Goal: Task Accomplishment & Management: Use online tool/utility

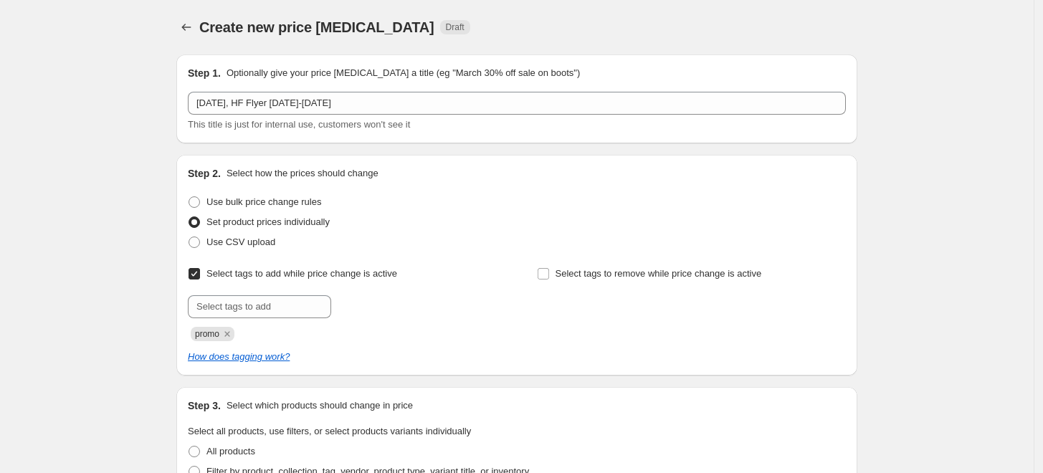
scroll to position [306, 0]
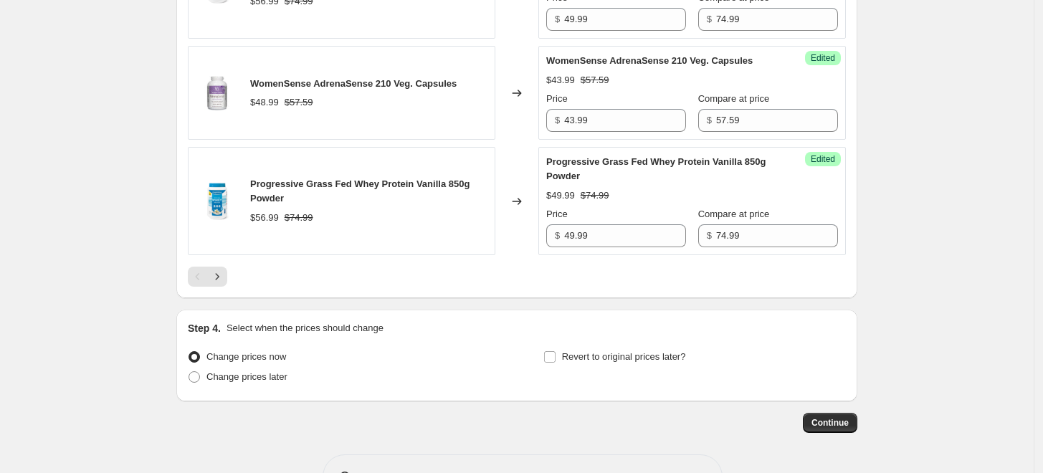
click at [224, 270] on icon "Next" at bounding box center [217, 277] width 14 height 14
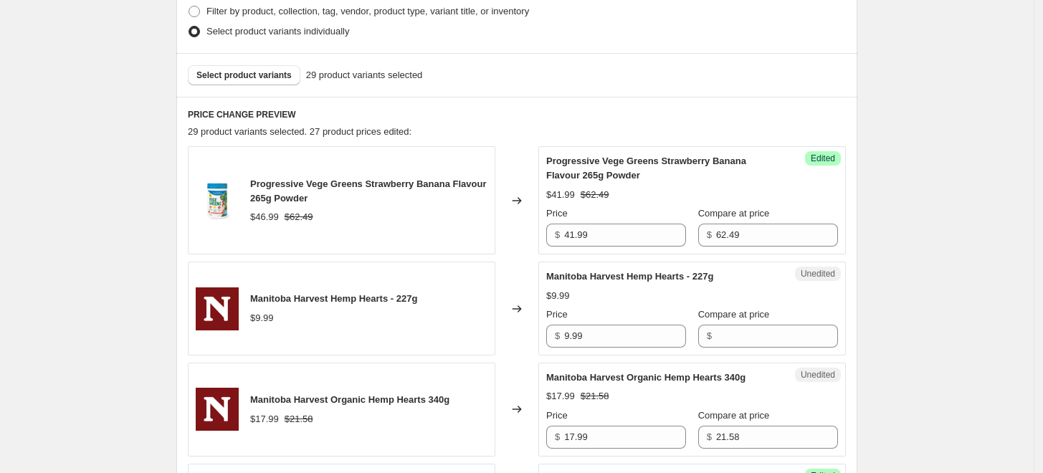
scroll to position [667, 0]
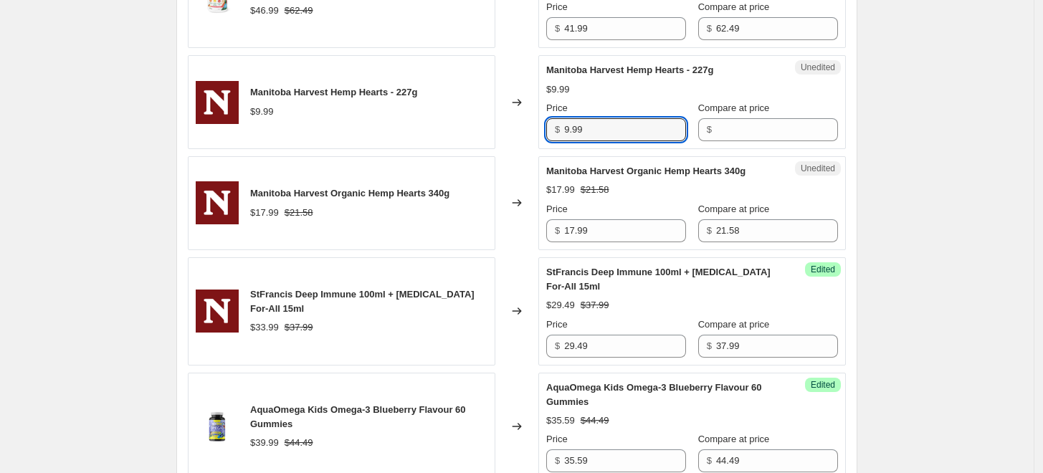
drag, startPoint x: 596, startPoint y: 125, endPoint x: 539, endPoint y: 118, distance: 57.8
click at [539, 118] on div "Manitoba Harvest Hemp Hearts - 227g $9.99 Changed to Unedited Manitoba Harvest …" at bounding box center [517, 102] width 658 height 94
type input "7.79"
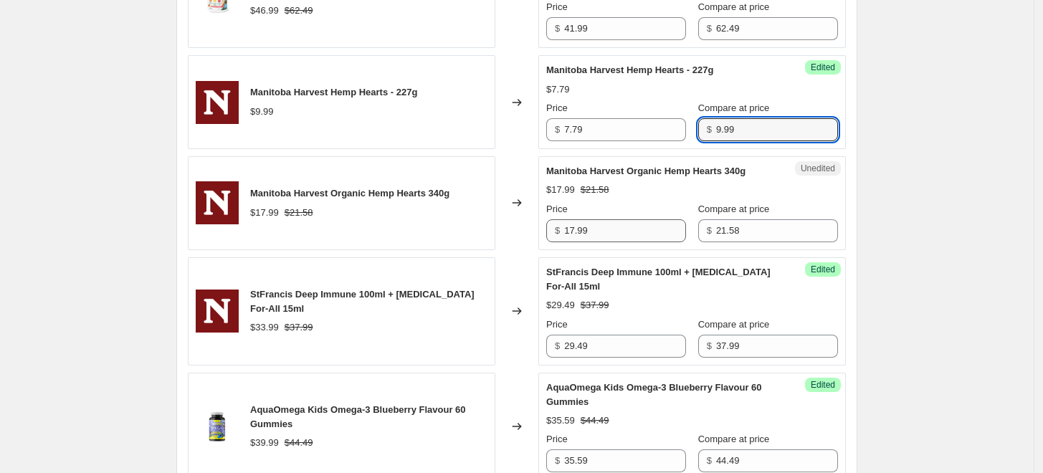
type input "9.99"
click at [602, 227] on input "17.99" at bounding box center [625, 230] width 122 height 23
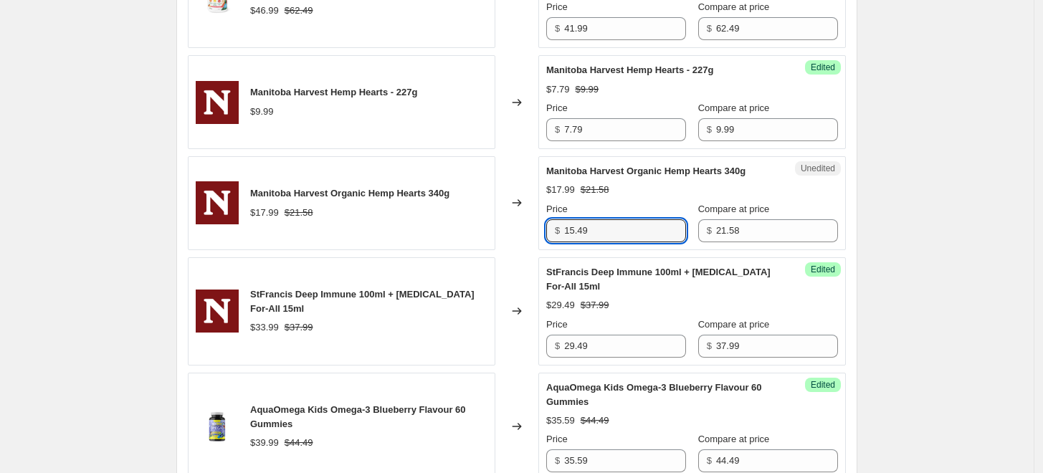
type input "15.49"
click at [379, 191] on span "Manitoba Harvest Organic Hemp Hearts 340g" at bounding box center [349, 193] width 199 height 11
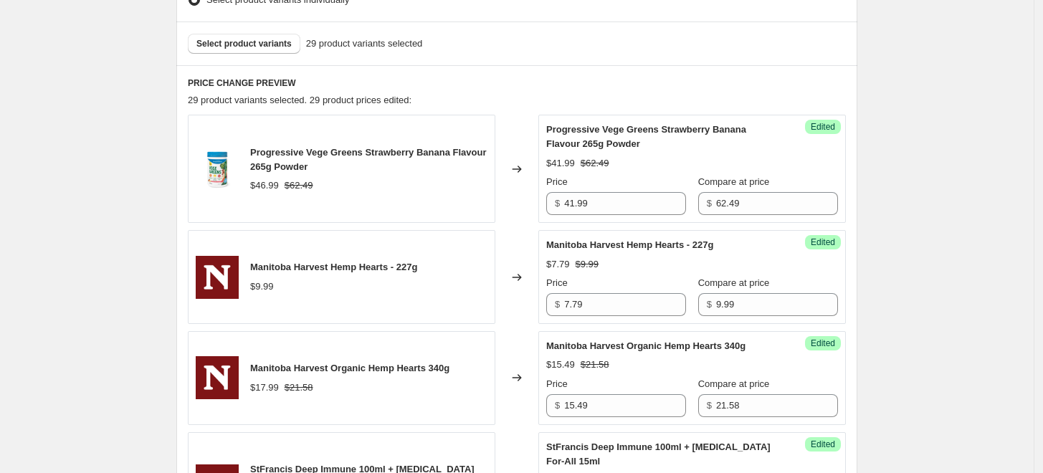
scroll to position [428, 0]
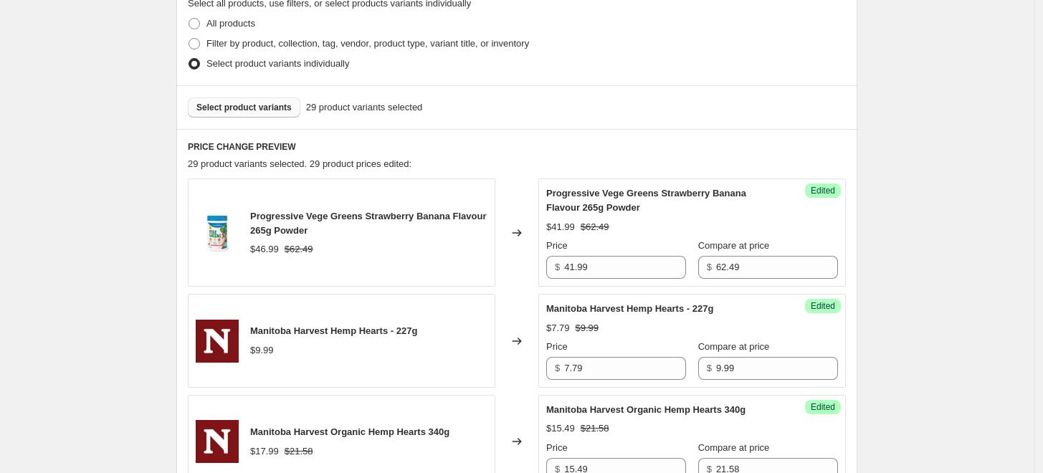
click at [262, 115] on button "Select product variants" at bounding box center [244, 108] width 113 height 20
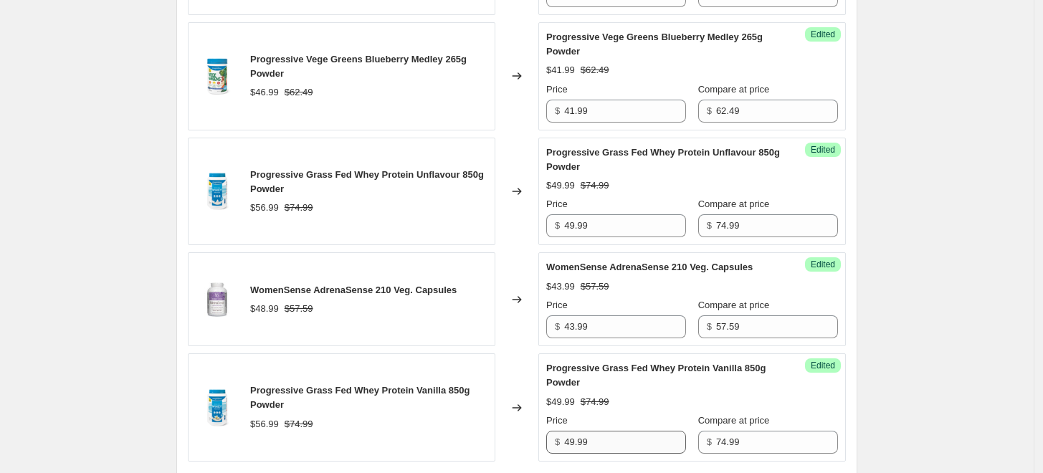
scroll to position [2500, 0]
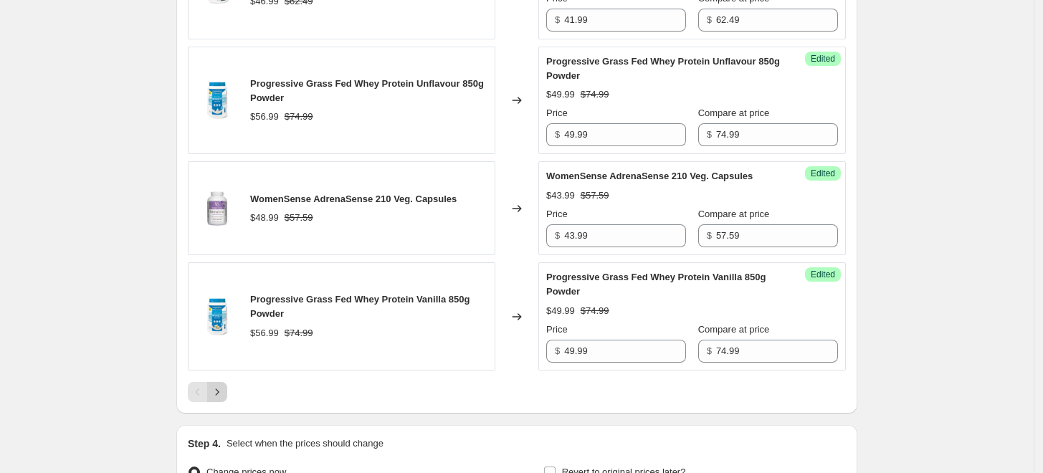
click at [224, 385] on icon "Next" at bounding box center [217, 392] width 14 height 14
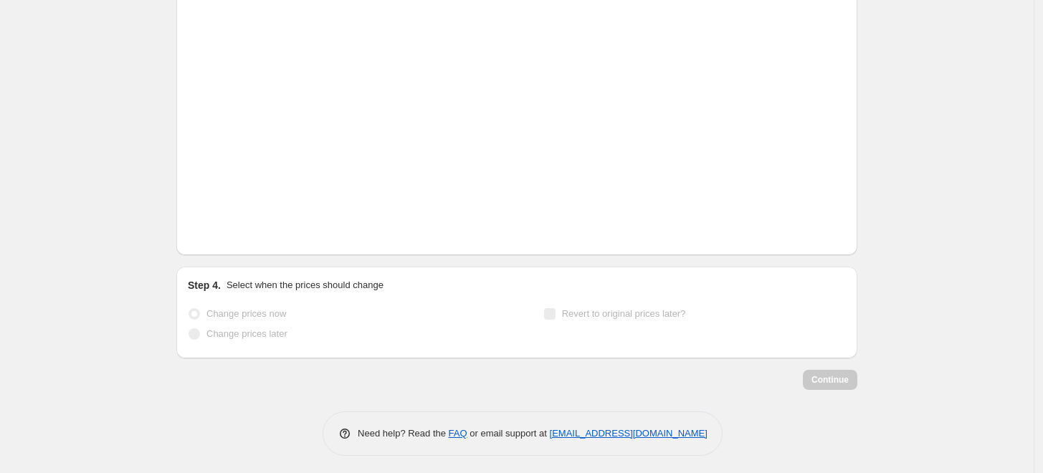
scroll to position [1485, 0]
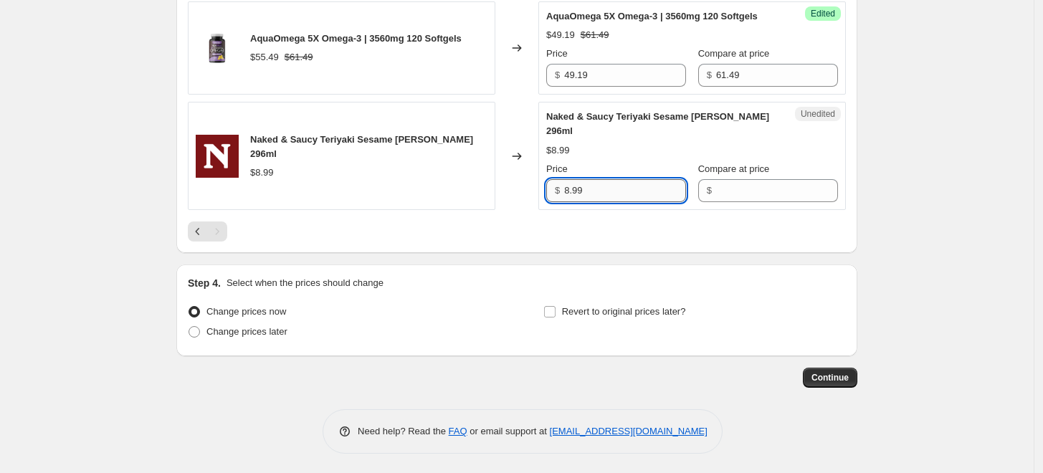
drag, startPoint x: 606, startPoint y: 183, endPoint x: 579, endPoint y: 188, distance: 27.7
click at [579, 188] on input "8.99" at bounding box center [625, 190] width 122 height 23
type input "8.29"
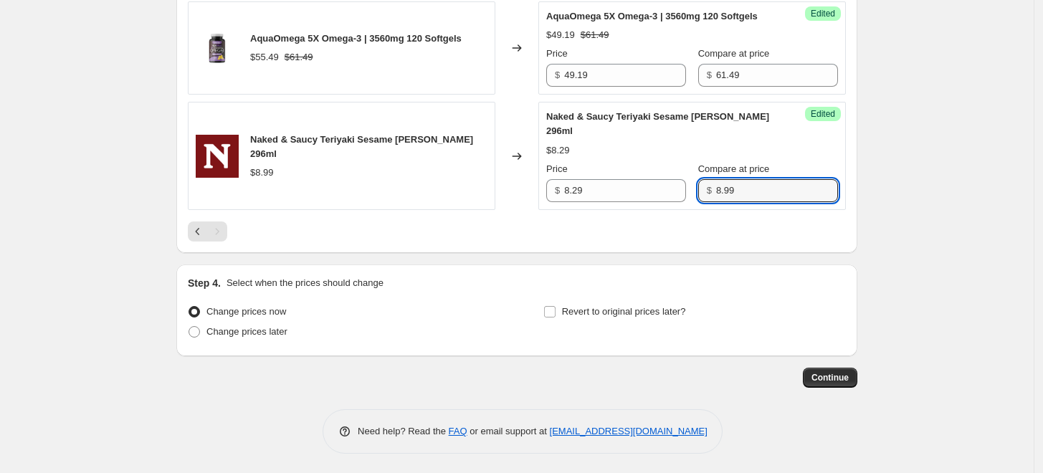
type input "8.99"
click at [655, 170] on div "Price" at bounding box center [616, 169] width 140 height 14
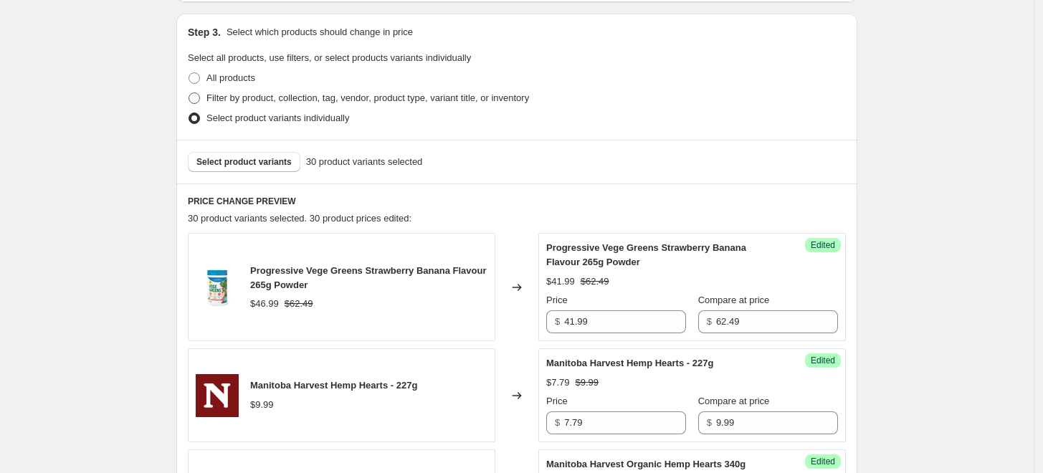
scroll to position [318, 0]
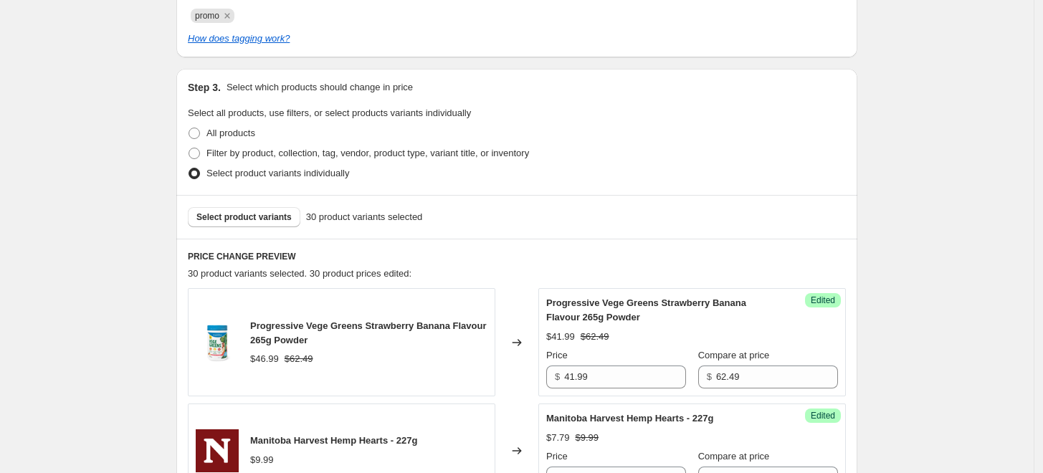
click at [264, 204] on div "Select product variants 30 product variants selected" at bounding box center [516, 217] width 681 height 44
click at [265, 213] on span "Select product variants" at bounding box center [243, 217] width 95 height 11
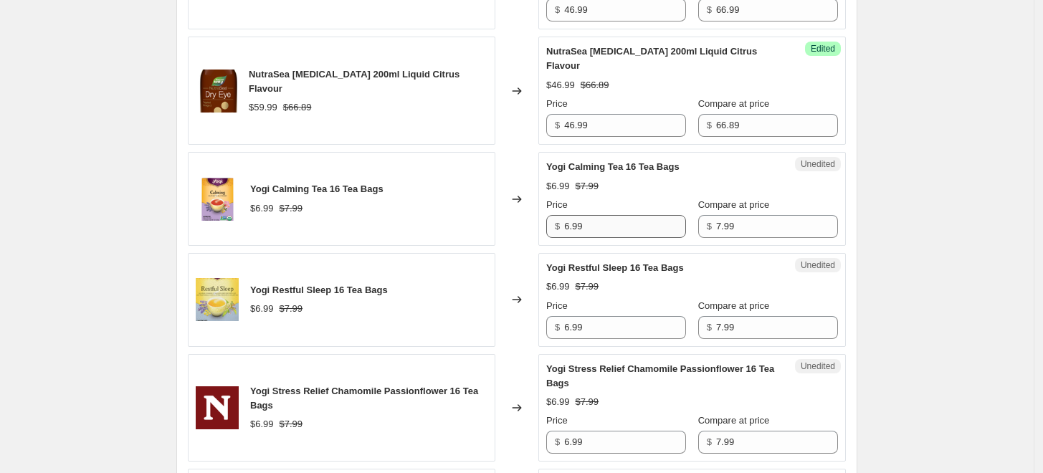
scroll to position [1991, 0]
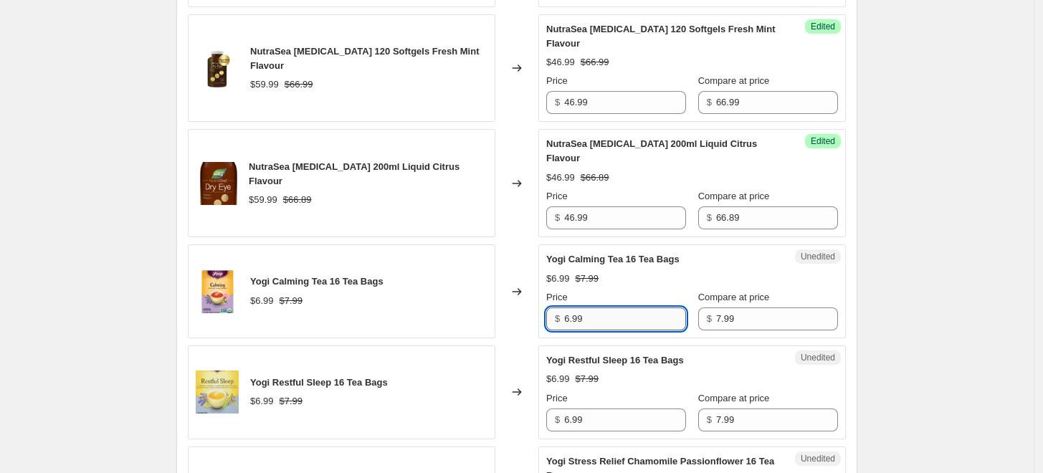
drag, startPoint x: 591, startPoint y: 269, endPoint x: 612, endPoint y: 275, distance: 22.5
click at [574, 308] on input "6.99" at bounding box center [625, 319] width 122 height 23
click at [625, 308] on input "6.99" at bounding box center [625, 319] width 122 height 23
drag, startPoint x: 600, startPoint y: 272, endPoint x: 526, endPoint y: 260, distance: 75.5
click at [526, 260] on div "Yogi Calming Tea 16 Tea Bags $6.99 $7.99 Changed to Unedited Yogi Calming Tea 1…" at bounding box center [517, 292] width 658 height 94
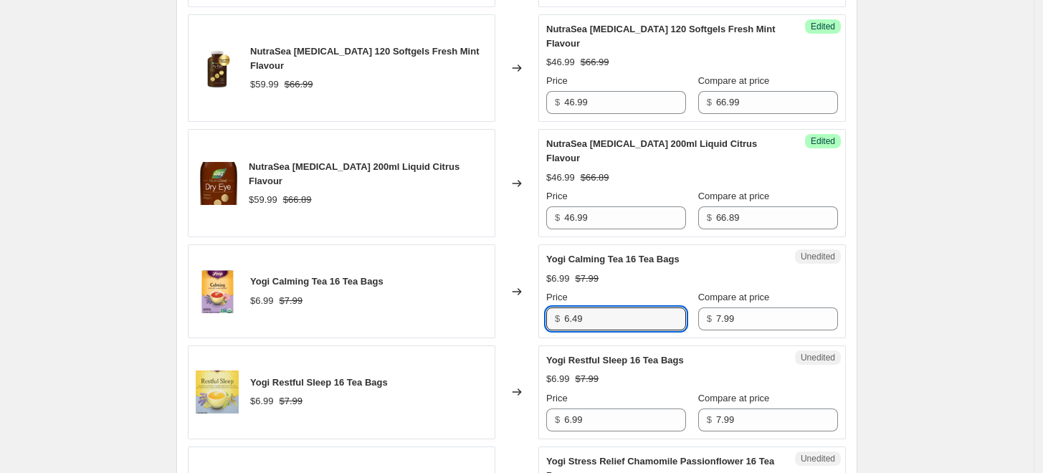
type input "6.49"
click at [634, 245] on div "Unedited Yogi Calming Tea 16 Tea Bags $6.99 $7.99 Price $ 6.49 Compare at price…" at bounding box center [693, 292] width 308 height 94
drag, startPoint x: 608, startPoint y: 267, endPoint x: 534, endPoint y: 264, distance: 73.9
click at [534, 264] on div "Yogi Calming Tea 16 Tea Bags $6.99 $7.99 Changed to Success Edited Yogi Calming…" at bounding box center [517, 292] width 658 height 94
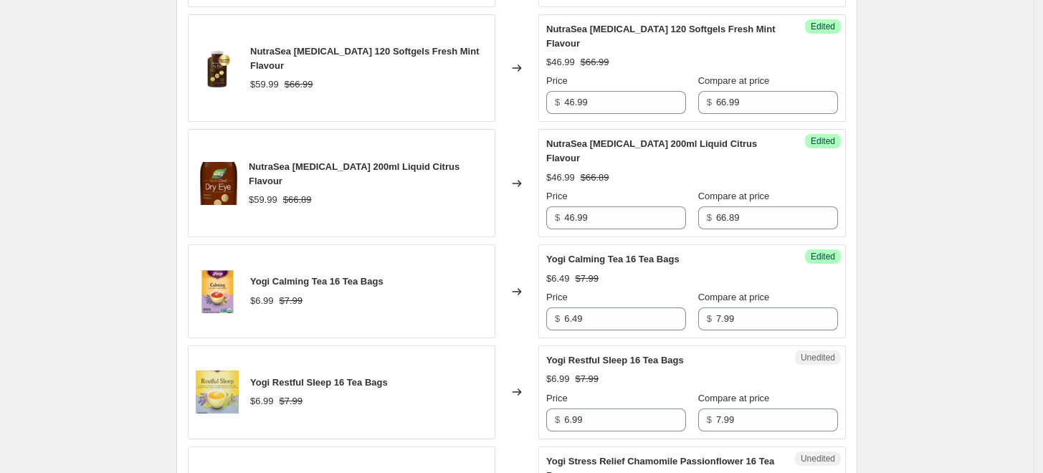
click at [620, 252] on div "Yogi Calming Tea 16 Tea Bags $6.49 $7.99 Price $ 6.49 Compare at price $ 7.99" at bounding box center [692, 291] width 292 height 78
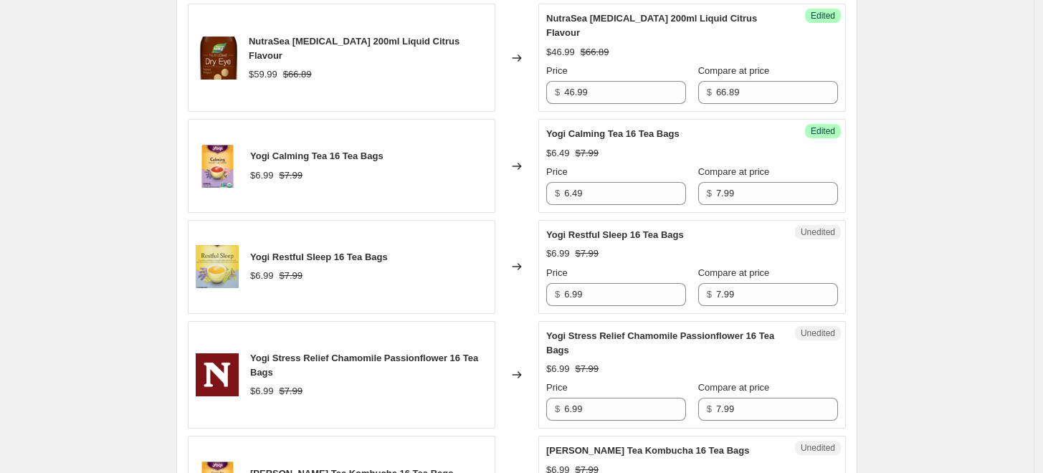
scroll to position [2151, 0]
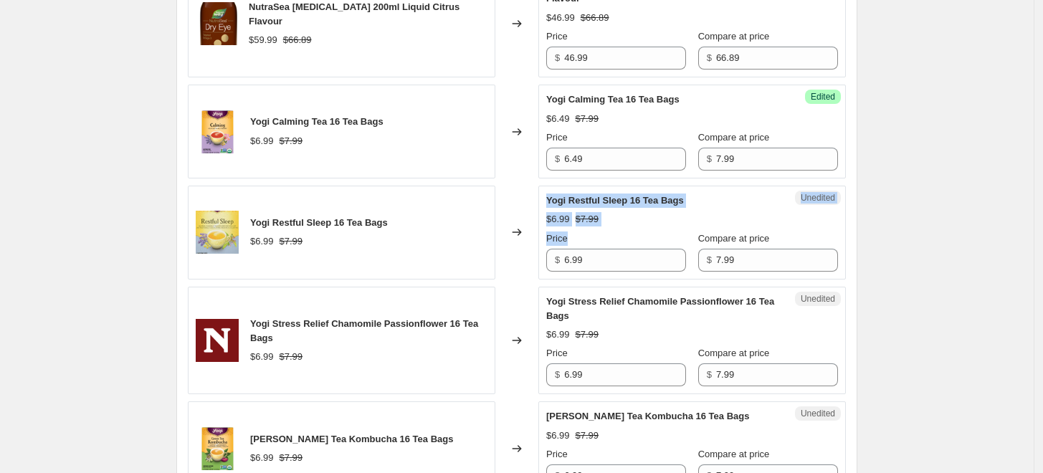
drag, startPoint x: 594, startPoint y: 231, endPoint x: 523, endPoint y: 222, distance: 70.8
click at [523, 222] on div "Yogi Restful Sleep 16 Tea Bags $6.99 $7.99 Changed to Unedited Yogi Restful Sle…" at bounding box center [517, 233] width 658 height 94
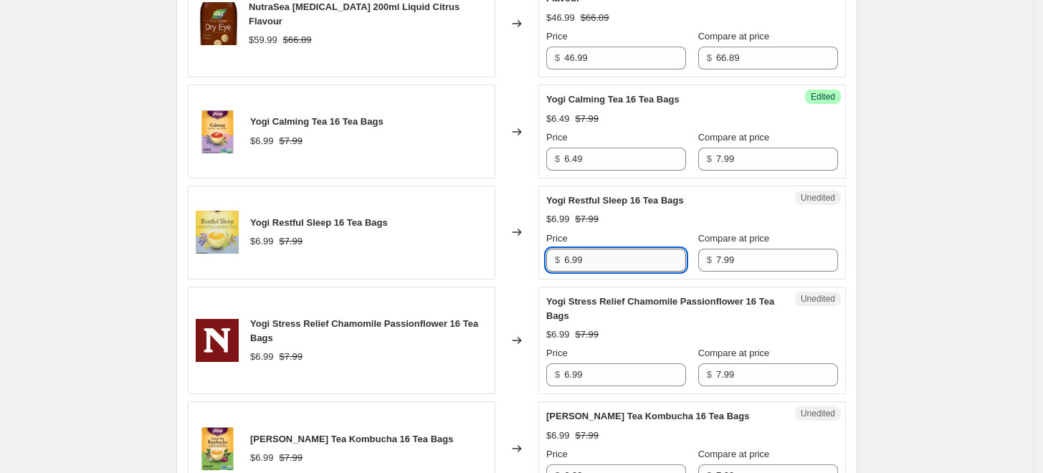
drag, startPoint x: 595, startPoint y: 216, endPoint x: 608, endPoint y: 220, distance: 13.6
click at [595, 249] on input "6.99" at bounding box center [625, 260] width 122 height 23
drag, startPoint x: 620, startPoint y: 215, endPoint x: 522, endPoint y: 211, distance: 97.6
click at [522, 211] on div "Yogi Restful Sleep 16 Tea Bags $6.99 $7.99 Changed to Unedited Yogi Restful Sle…" at bounding box center [517, 233] width 658 height 94
paste input "4"
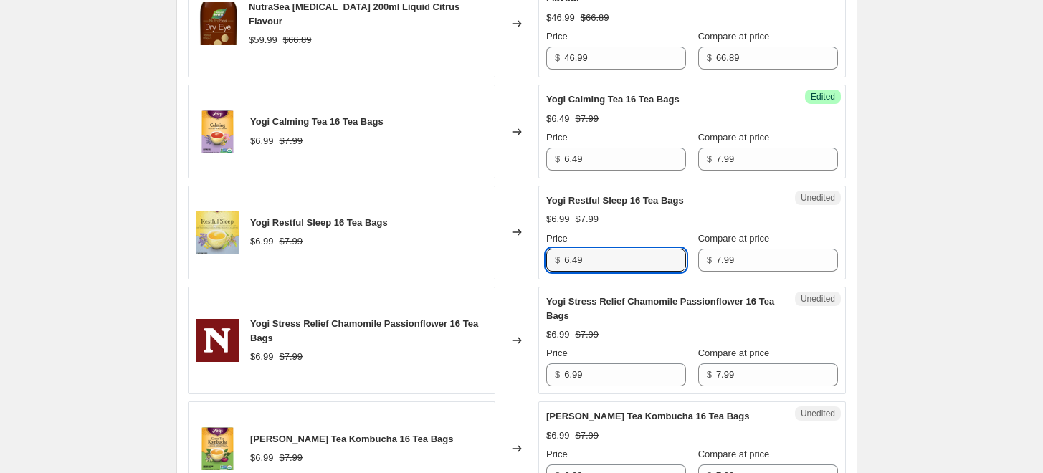
type input "6.49"
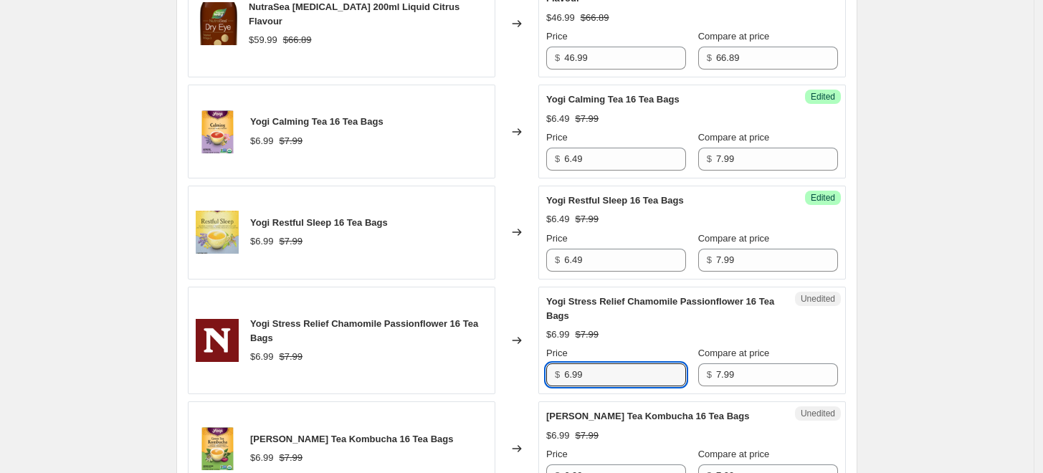
drag, startPoint x: 545, startPoint y: 320, endPoint x: 507, endPoint y: 320, distance: 38.0
click at [507, 320] on div "Yogi Stress Relief Chamomile Passionflower 16 Tea Bags $6.99 $7.99 Changed to U…" at bounding box center [517, 341] width 658 height 108
paste input "4"
type input "6.49"
click at [507, 320] on div "Changed to" at bounding box center [517, 341] width 43 height 108
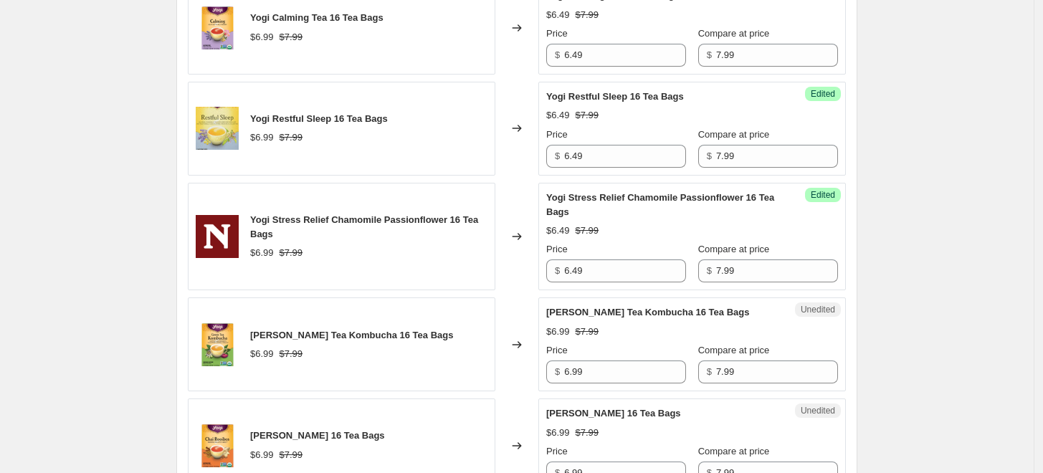
scroll to position [2311, 0]
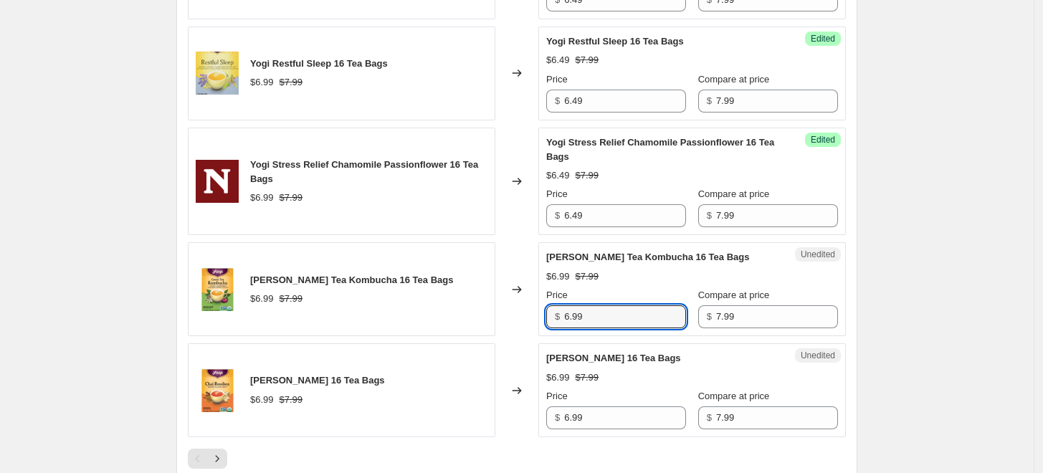
drag, startPoint x: 602, startPoint y: 272, endPoint x: 510, endPoint y: 274, distance: 92.5
click at [513, 270] on div "Yogi Green Tea Kombucha 16 Tea Bags $6.99 $7.99 Changed to Unedited Yogi Green …" at bounding box center [517, 289] width 658 height 94
paste input "4"
type input "6.49"
drag, startPoint x: 500, startPoint y: 291, endPoint x: 597, endPoint y: 368, distance: 123.5
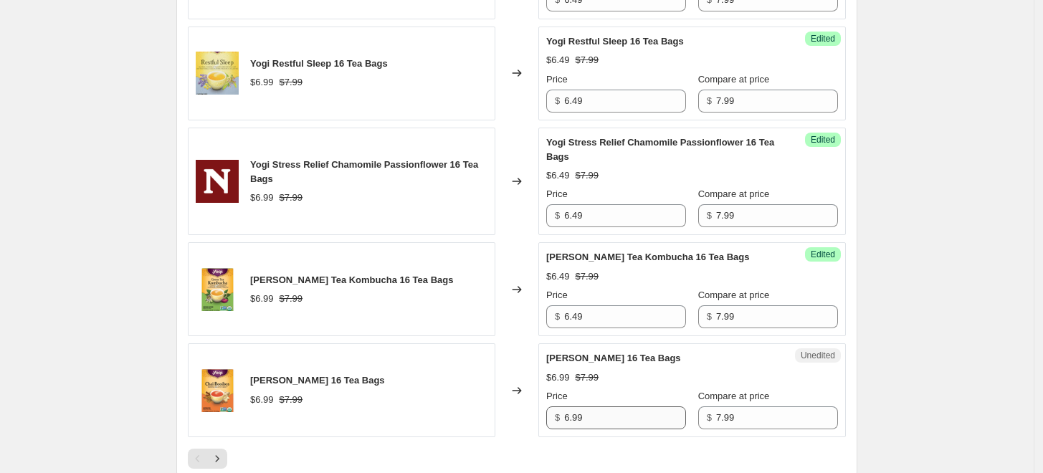
drag, startPoint x: 623, startPoint y: 375, endPoint x: 498, endPoint y: 364, distance: 126.0
click at [506, 366] on div "Yogi Chai Rooibos 16 Tea Bags $6.99 $7.99 Changed to Unedited Yogi Chai Rooibos…" at bounding box center [517, 390] width 658 height 94
paste input "4"
type input "6.49"
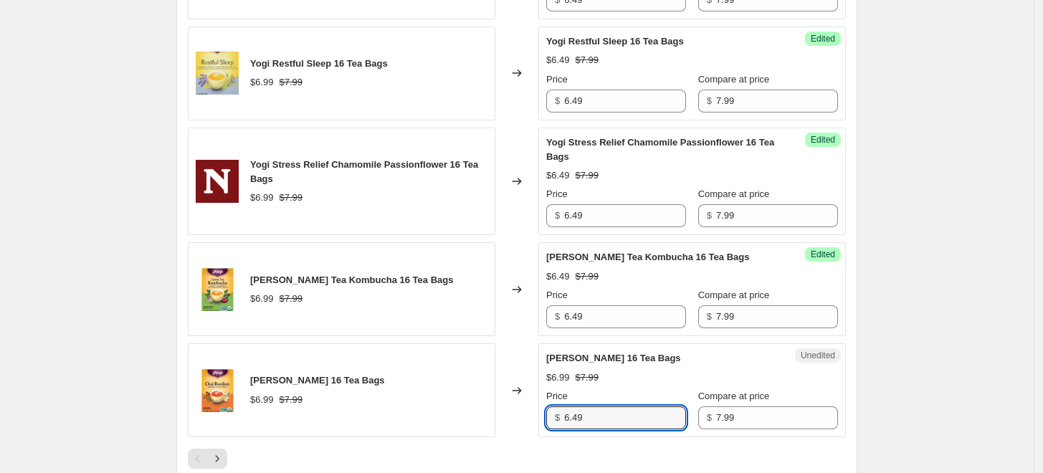
click at [490, 361] on div "Yogi Chai Rooibos 16 Tea Bags $6.99 $7.99" at bounding box center [342, 390] width 308 height 94
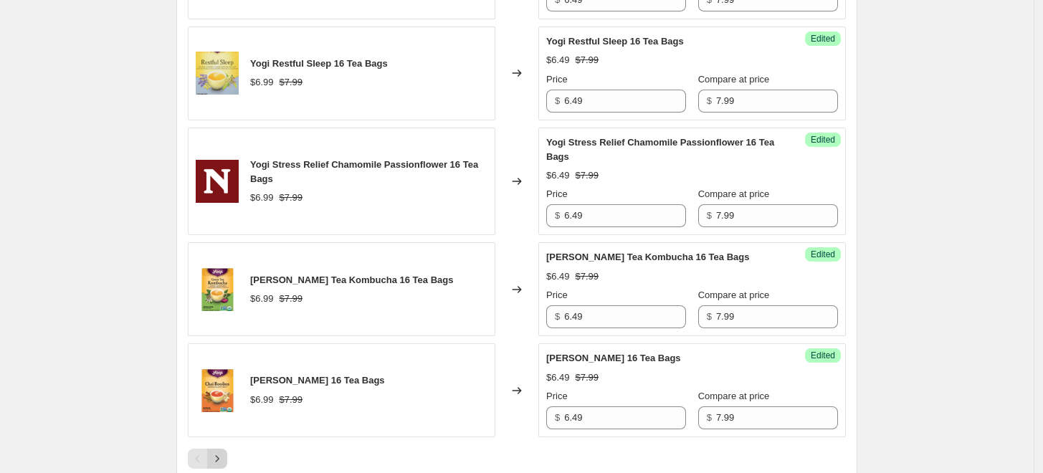
click at [215, 452] on icon "Next" at bounding box center [217, 459] width 14 height 14
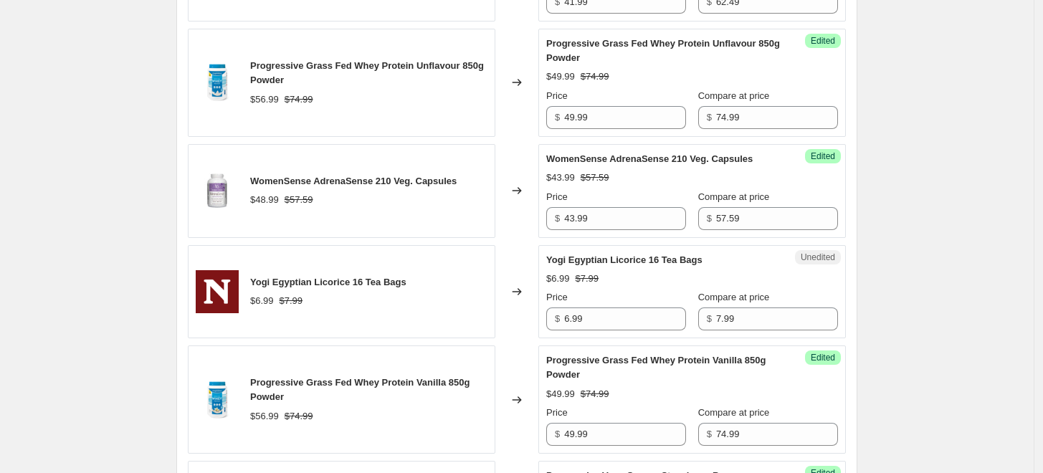
scroll to position [952, 0]
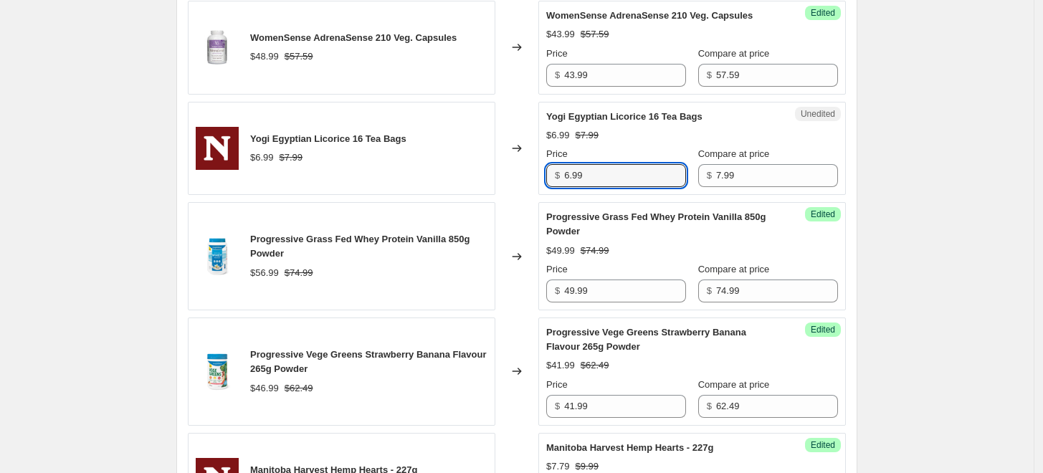
drag, startPoint x: 605, startPoint y: 174, endPoint x: 544, endPoint y: 172, distance: 61.0
click at [544, 172] on div "Unedited Yogi Egyptian Licorice 16 Tea Bags $6.99 $7.99 Price $ 6.99 Compare at…" at bounding box center [693, 149] width 308 height 94
paste input "4"
type input "6.49"
click at [494, 172] on div "Yogi Egyptian Licorice 16 Tea Bags $6.99 $7.99" at bounding box center [342, 149] width 308 height 94
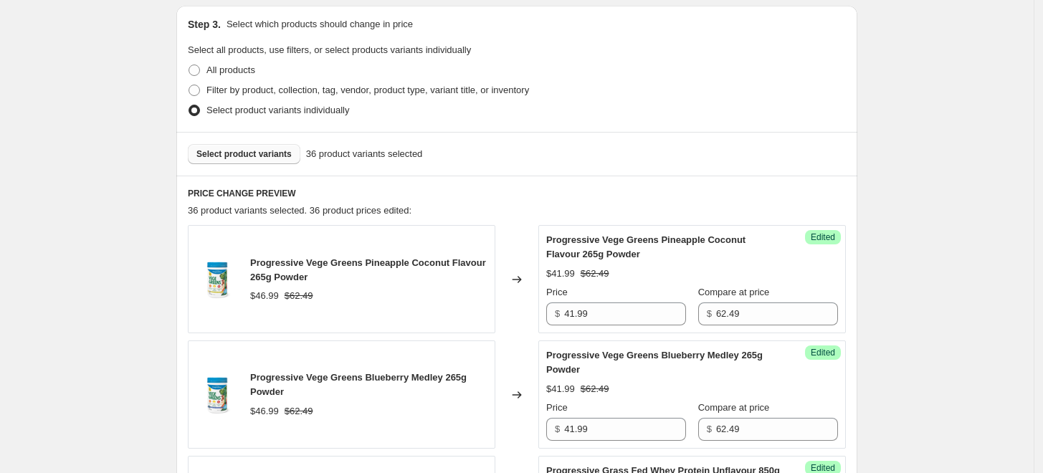
scroll to position [474, 0]
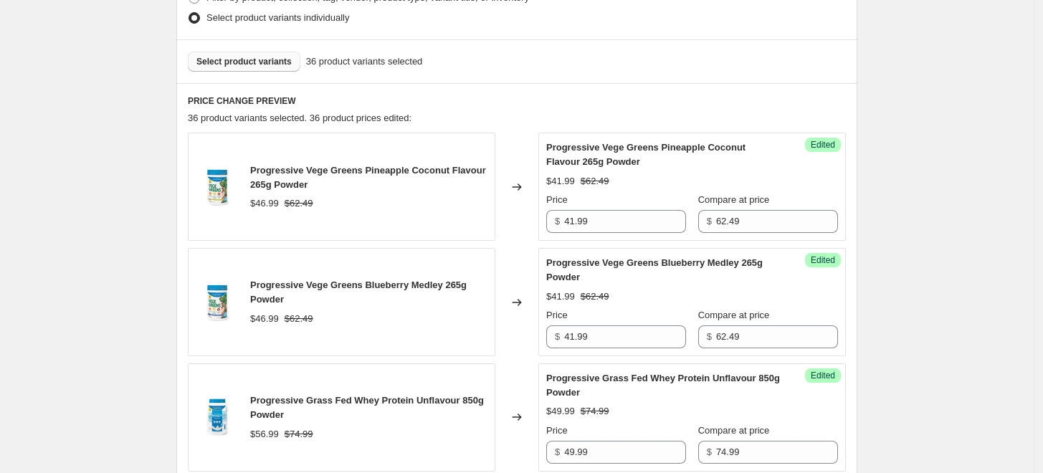
click at [252, 58] on span "Select product variants" at bounding box center [243, 61] width 95 height 11
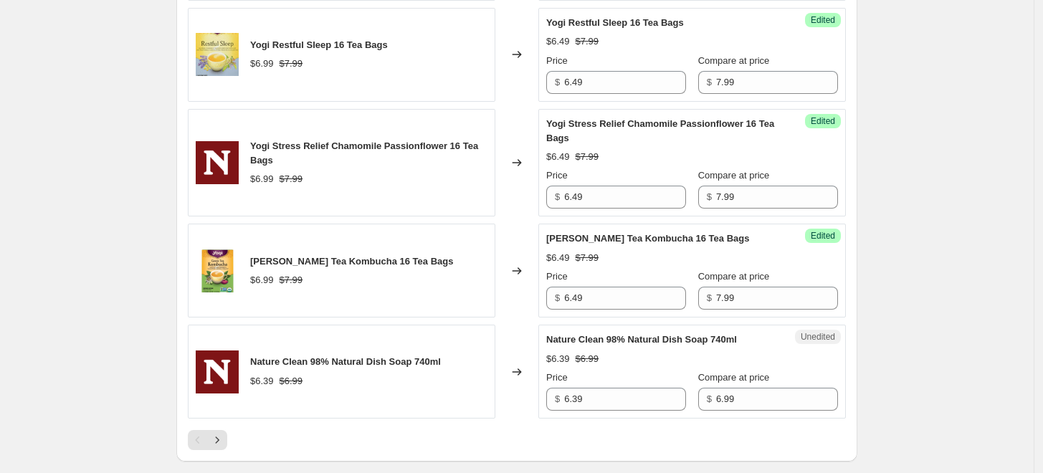
scroll to position [2493, 0]
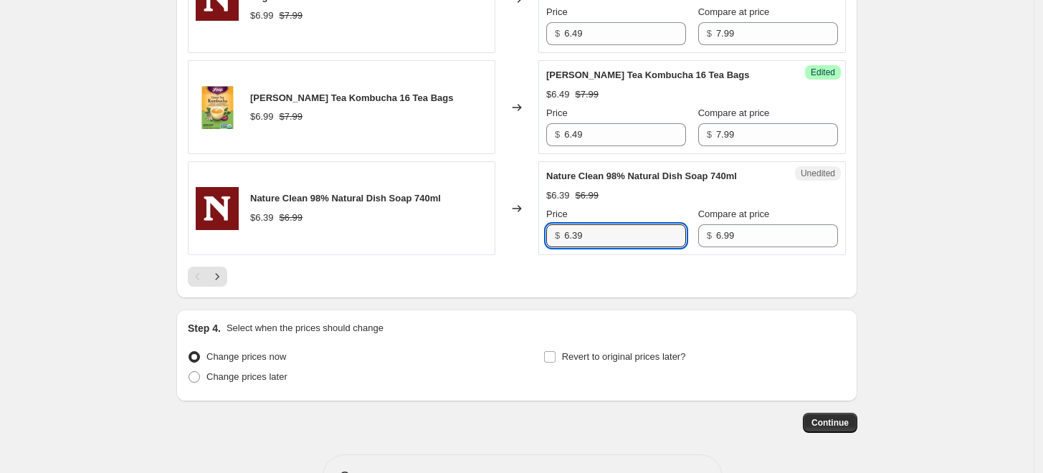
drag, startPoint x: 623, startPoint y: 188, endPoint x: 531, endPoint y: 185, distance: 92.6
click at [531, 185] on div "Nature Clean 98% Natural Dish Soap 740ml $6.39 $6.99 Changed to Unedited Nature…" at bounding box center [517, 208] width 658 height 94
type input "5.49"
click at [529, 185] on div "Changed to" at bounding box center [517, 208] width 43 height 94
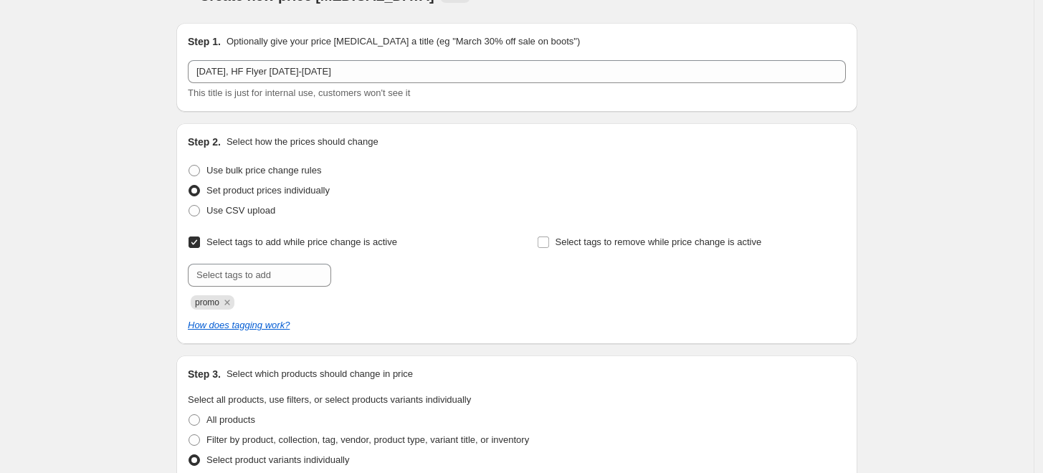
scroll to position [262, 0]
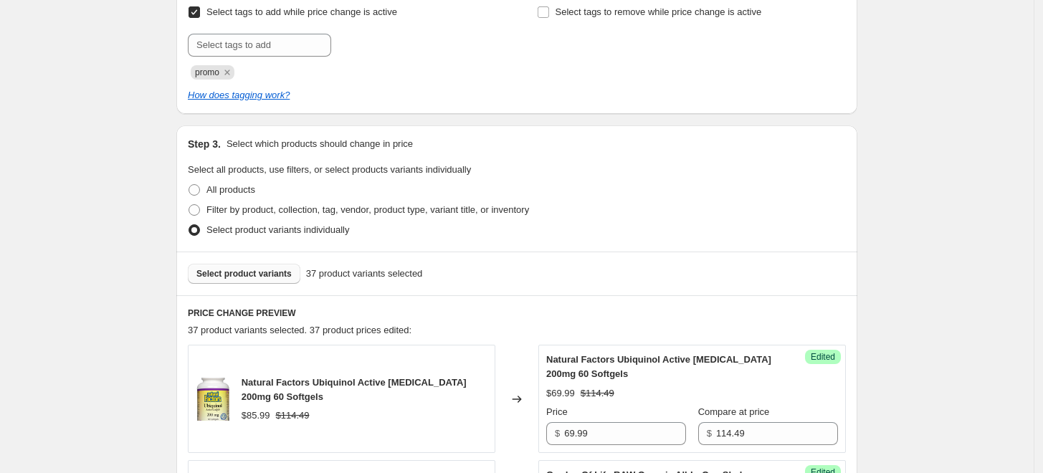
click at [267, 291] on div "Select product variants 37 product variants selected" at bounding box center [516, 274] width 681 height 44
click at [273, 275] on span "Select product variants" at bounding box center [243, 273] width 95 height 11
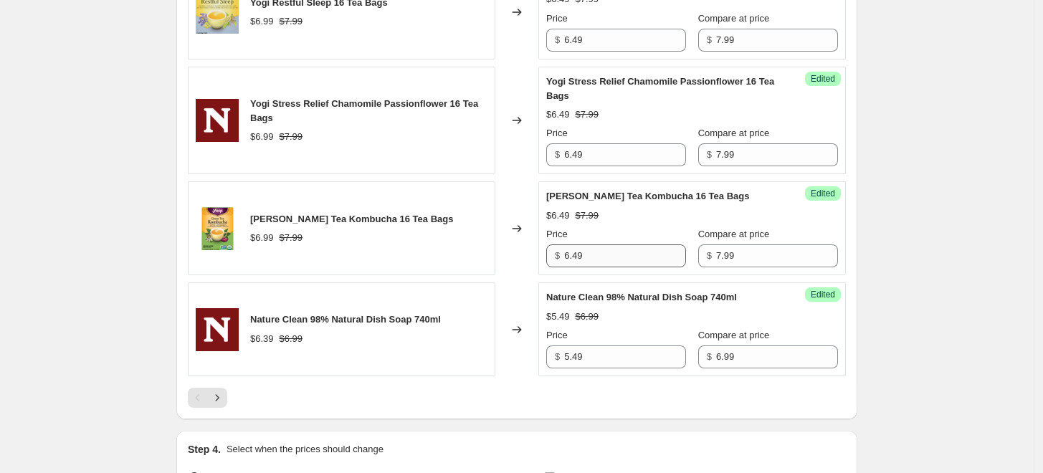
scroll to position [2493, 0]
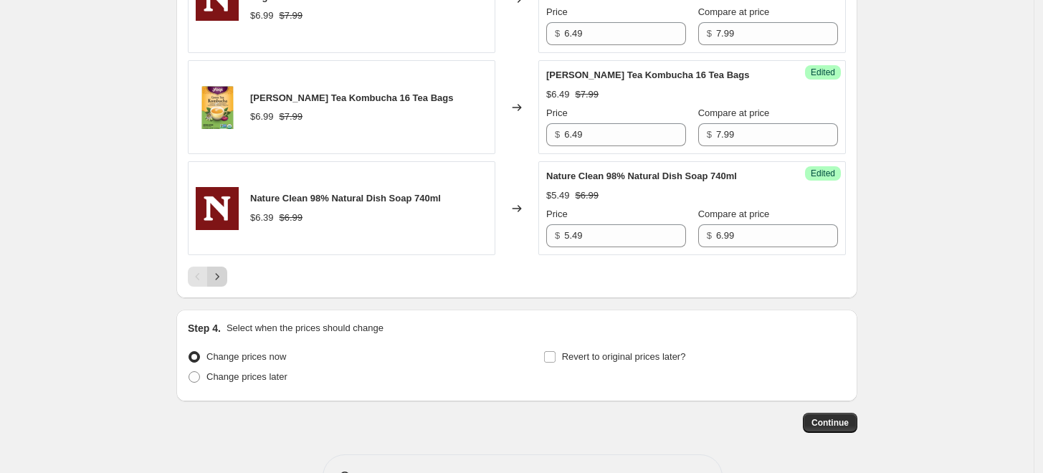
click at [224, 270] on icon "Next" at bounding box center [217, 277] width 14 height 14
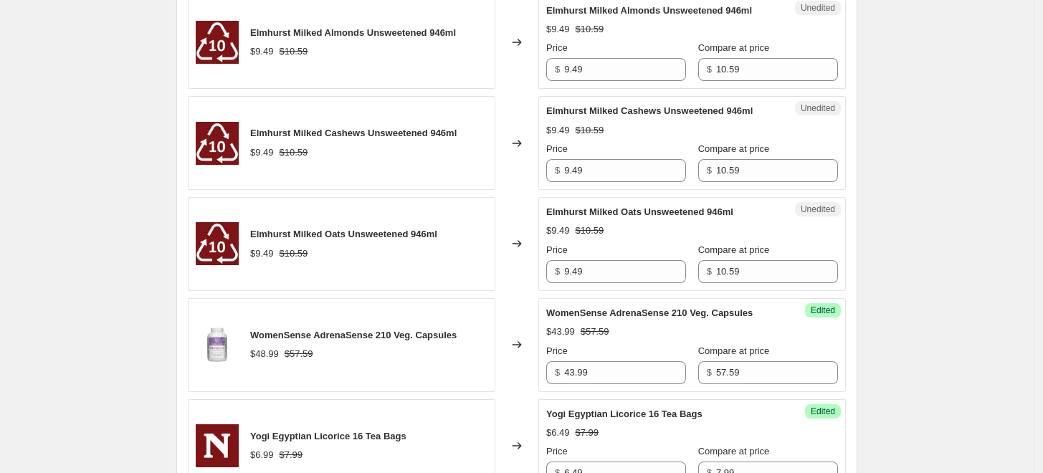
scroll to position [979, 0]
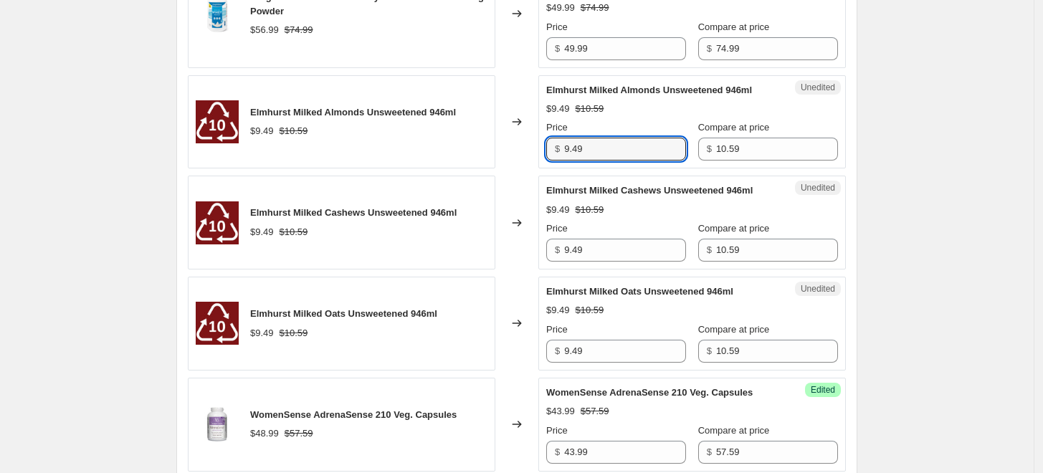
drag, startPoint x: 574, startPoint y: 146, endPoint x: 567, endPoint y: 151, distance: 9.3
click at [567, 151] on div "$ 9.49" at bounding box center [616, 149] width 140 height 23
type input "8.49"
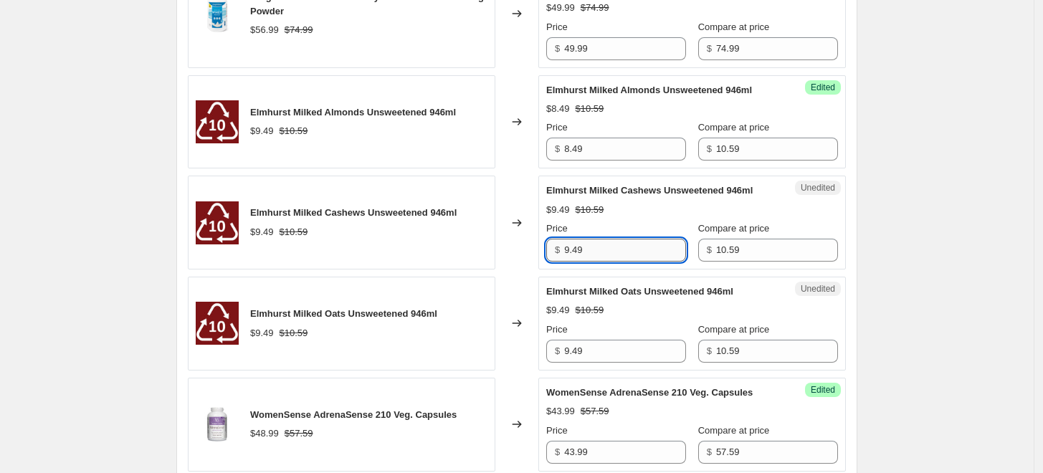
click at [569, 252] on input "9.49" at bounding box center [625, 250] width 122 height 23
type input "8.49"
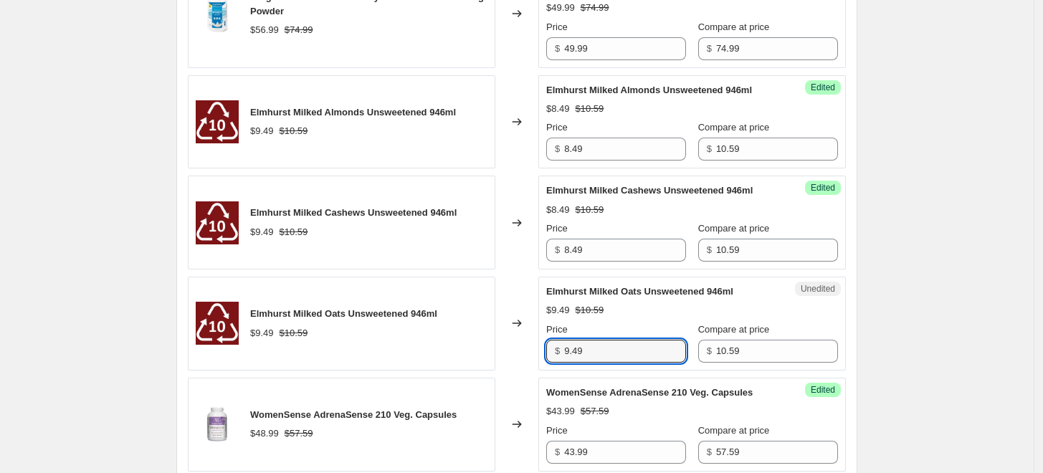
click at [567, 346] on div "$ 9.49" at bounding box center [616, 351] width 140 height 23
type input "8.49"
click at [587, 277] on div "Success Edited Elmhurst Milked Oats Unsweetened 946ml $8.49 $10.59 Price $ 8.49…" at bounding box center [693, 324] width 308 height 94
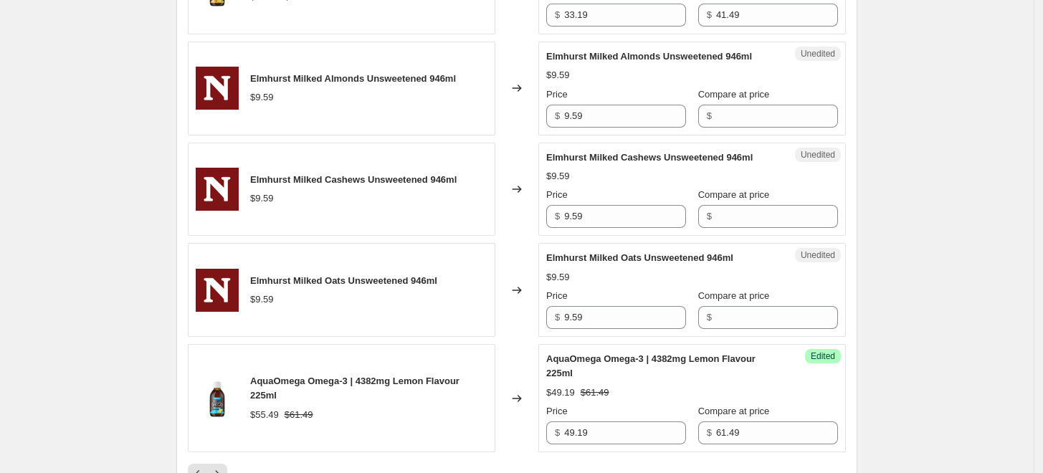
scroll to position [2254, 0]
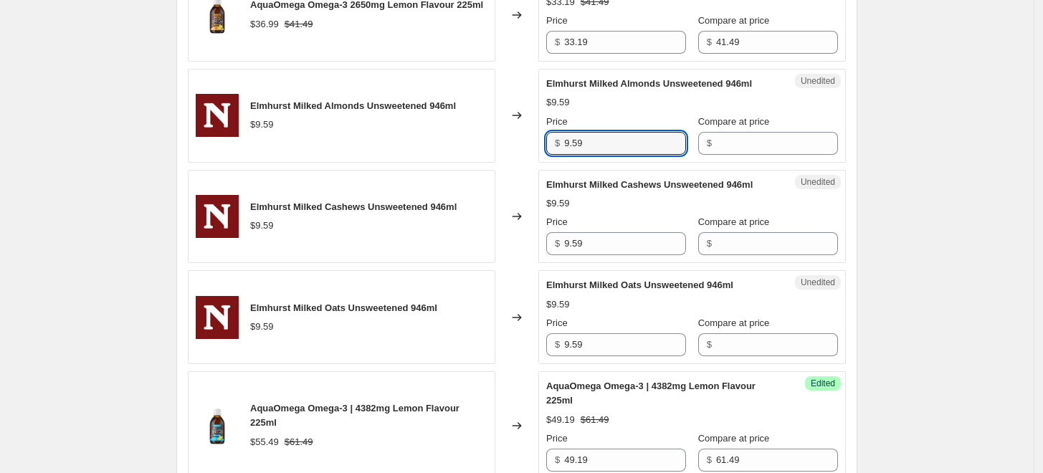
drag, startPoint x: 593, startPoint y: 157, endPoint x: 503, endPoint y: 143, distance: 91.4
click at [503, 143] on div "Elmhurst Milked Almonds Unsweetened 946ml $9.59 Changed to Unedited Elmhurst Mi…" at bounding box center [517, 116] width 658 height 94
click at [592, 141] on div "Price $ 9.59" at bounding box center [616, 135] width 140 height 40
drag, startPoint x: 574, startPoint y: 157, endPoint x: 563, endPoint y: 161, distance: 11.6
click at [563, 155] on div "$ 9.59" at bounding box center [616, 143] width 140 height 23
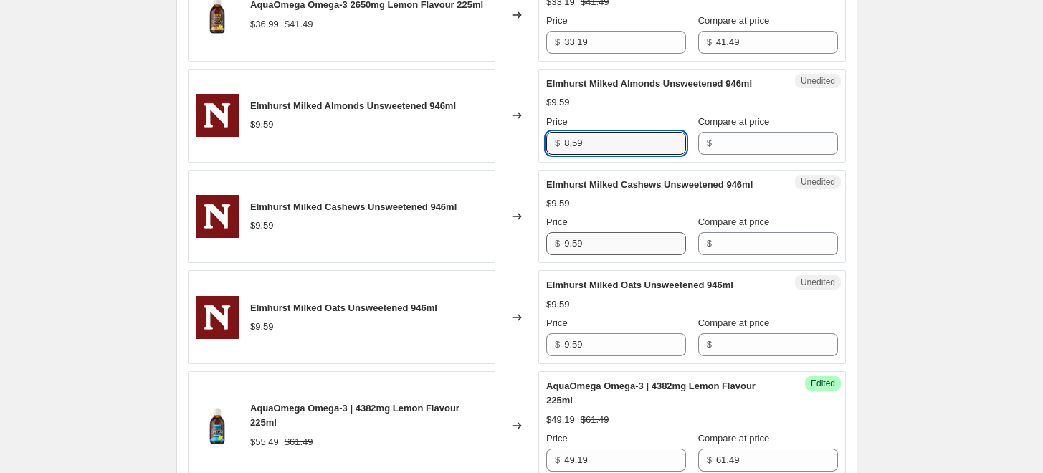
type input "8.59"
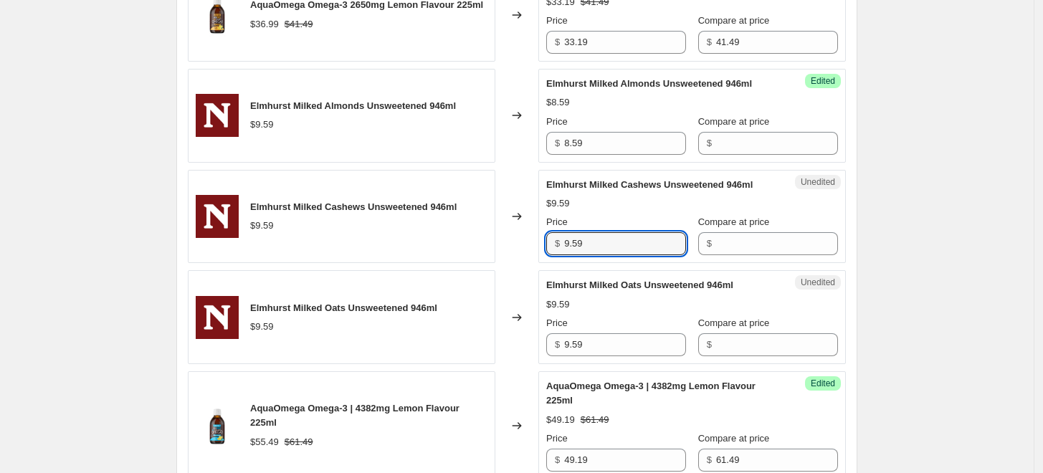
click at [568, 255] on div "$ 9.59" at bounding box center [616, 243] width 140 height 23
type input "8.59"
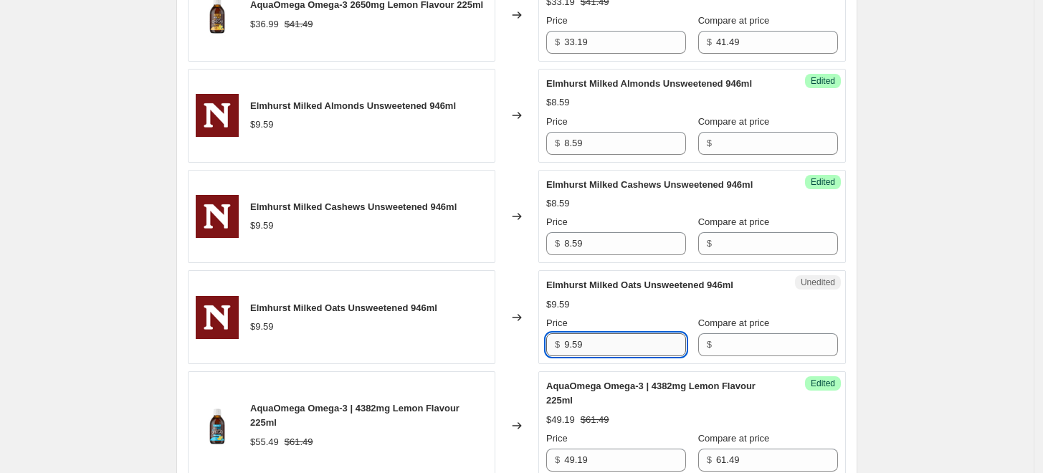
click at [574, 354] on input "9.59" at bounding box center [625, 344] width 122 height 23
type input "8.59"
click at [744, 155] on input "Compare at price" at bounding box center [777, 143] width 122 height 23
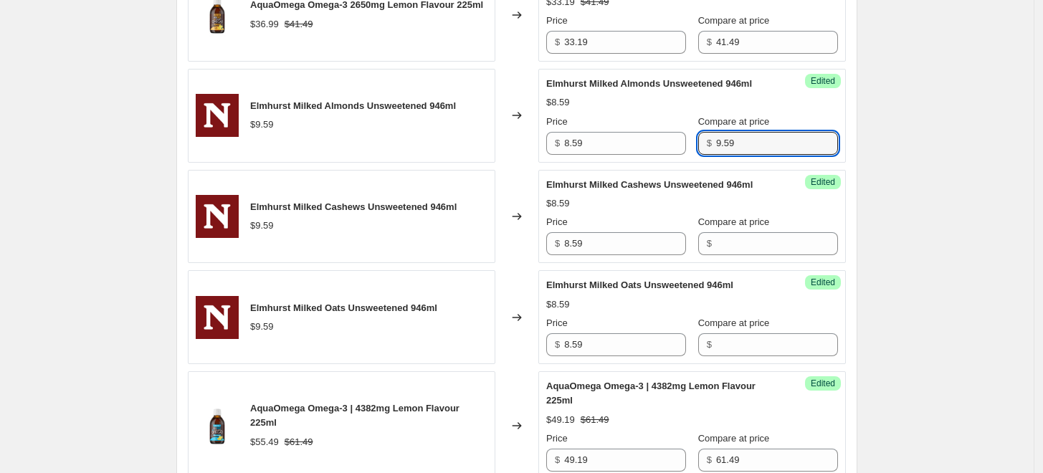
drag, startPoint x: 757, startPoint y: 147, endPoint x: 712, endPoint y: 150, distance: 45.3
click at [712, 150] on div "$ 9.59" at bounding box center [768, 143] width 140 height 23
type input "9.59"
click at [766, 255] on input "Compare at price" at bounding box center [777, 243] width 122 height 23
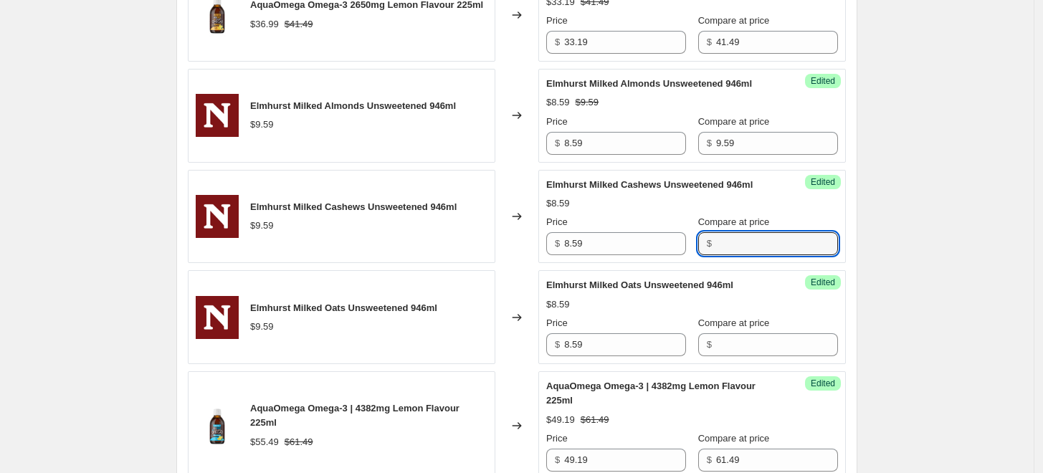
paste input "9.59"
type input "9.59"
click at [763, 356] on input "Compare at price" at bounding box center [777, 344] width 122 height 23
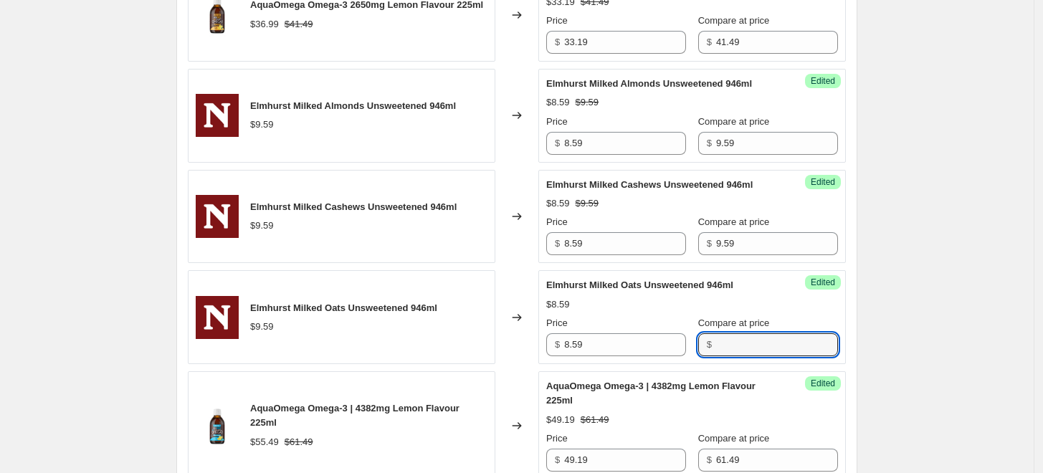
paste input "9.59"
type input "9.59"
click at [663, 305] on div "Elmhurst Milked Oats Unsweetened 946ml $8.59 Price $ 8.59 Compare at price $ 9.…" at bounding box center [692, 317] width 292 height 78
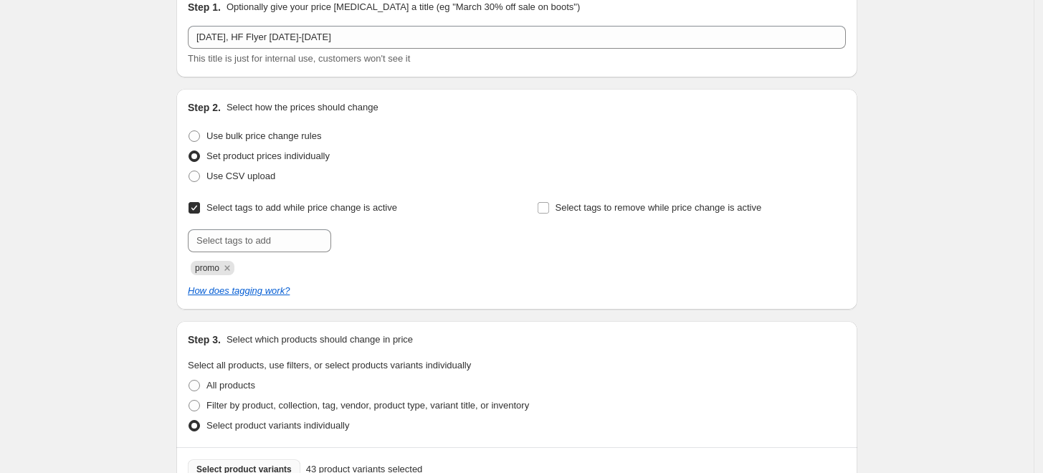
scroll to position [305, 0]
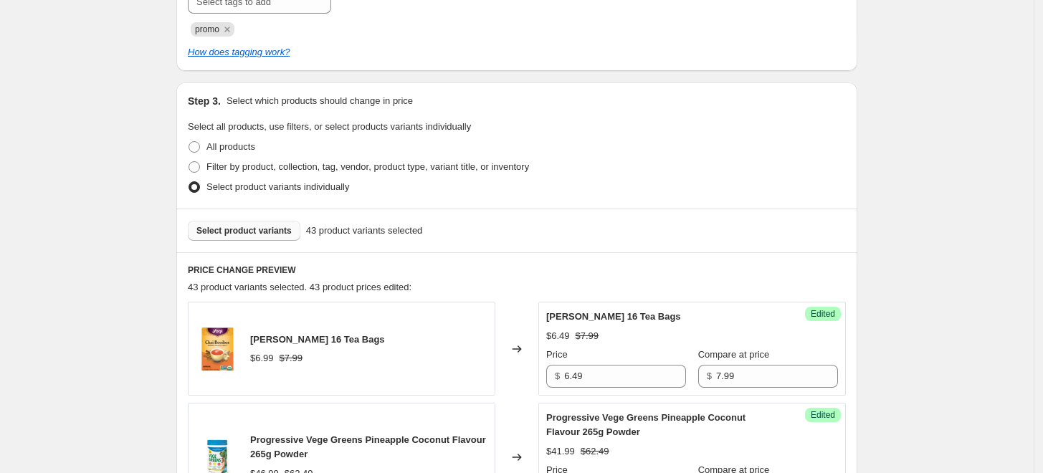
click at [275, 228] on span "Select product variants" at bounding box center [243, 230] width 95 height 11
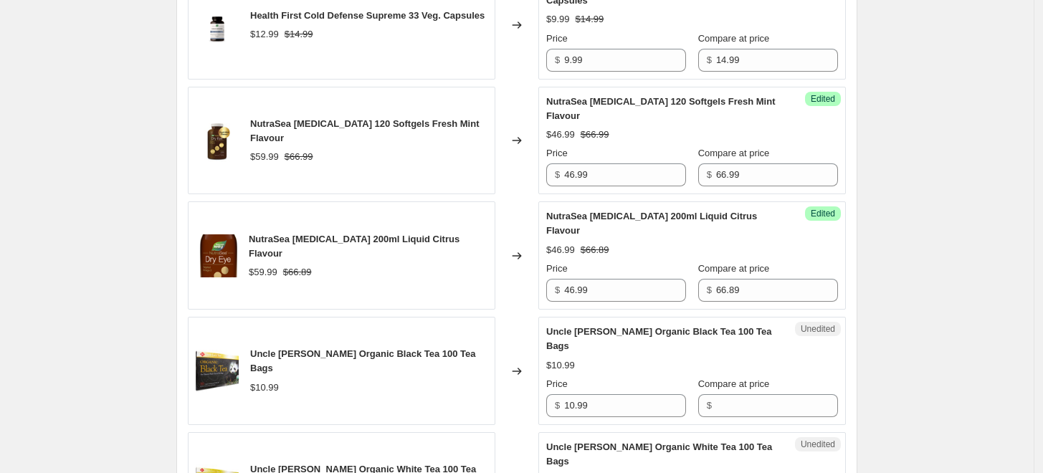
scroll to position [2058, 0]
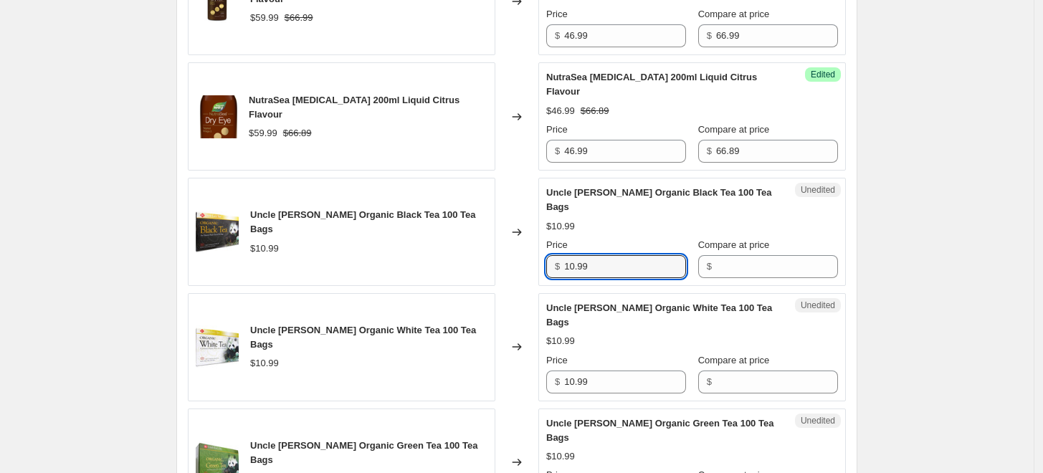
drag, startPoint x: 608, startPoint y: 212, endPoint x: 556, endPoint y: 200, distance: 53.6
click at [556, 255] on div "$ 10.99" at bounding box center [616, 266] width 140 height 23
type input "8.49"
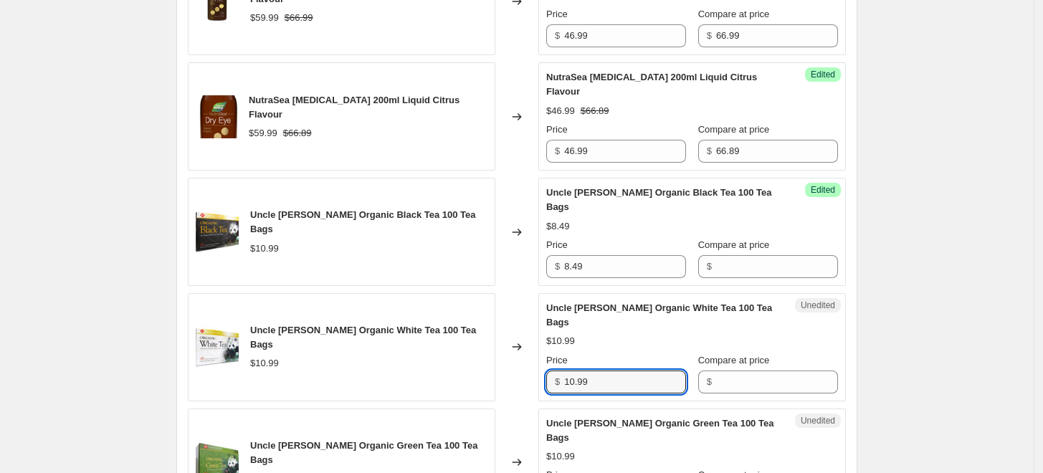
drag, startPoint x: 607, startPoint y: 314, endPoint x: 546, endPoint y: 309, distance: 61.2
click at [546, 309] on div "Unedited Uncle Lee's Organic White Tea 100 Tea Bags $10.99 Price $ 10.99 Compar…" at bounding box center [693, 347] width 308 height 108
drag, startPoint x: 746, startPoint y: 209, endPoint x: 746, endPoint y: 301, distance: 92.5
click at [746, 255] on input "Compare at price" at bounding box center [777, 266] width 122 height 23
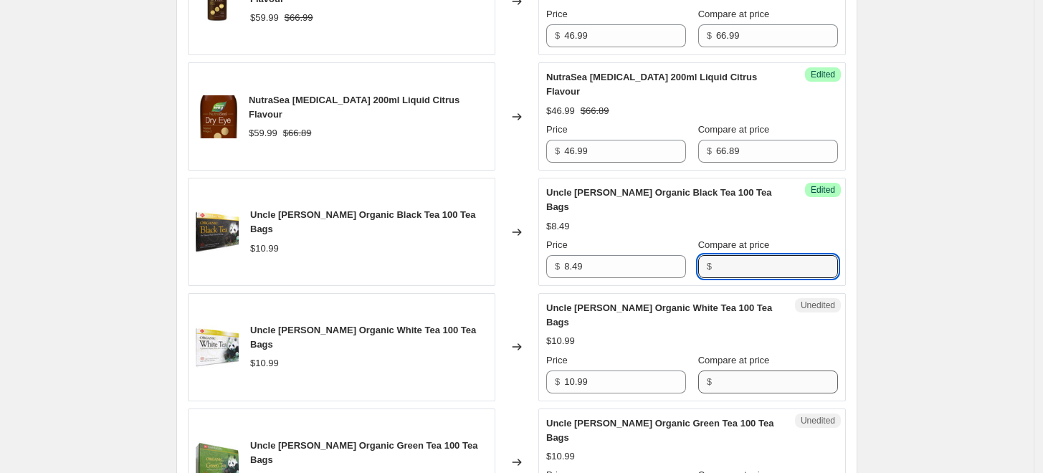
paste input "10.99"
type input "10.99"
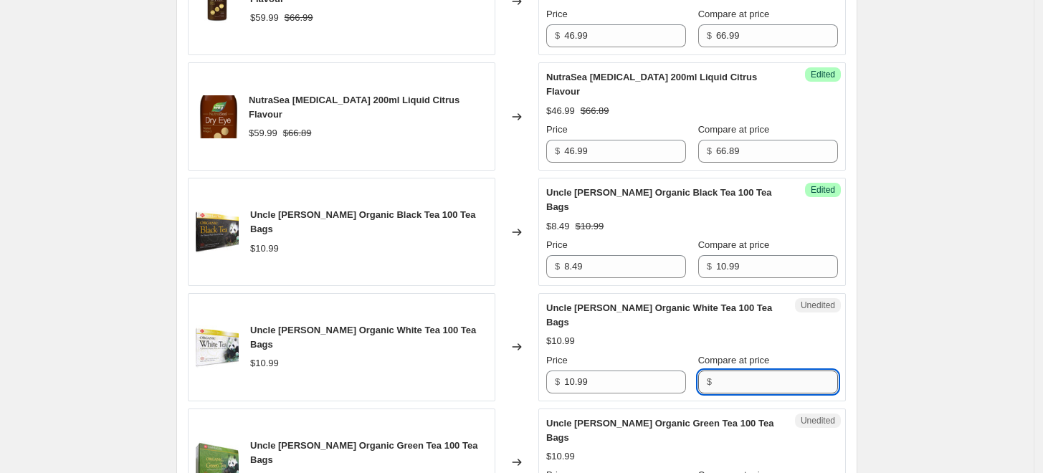
drag, startPoint x: 743, startPoint y: 308, endPoint x: 742, endPoint y: 340, distance: 31.6
click at [742, 371] on input "Compare at price" at bounding box center [777, 382] width 122 height 23
paste input "10.99"
type input "10.99"
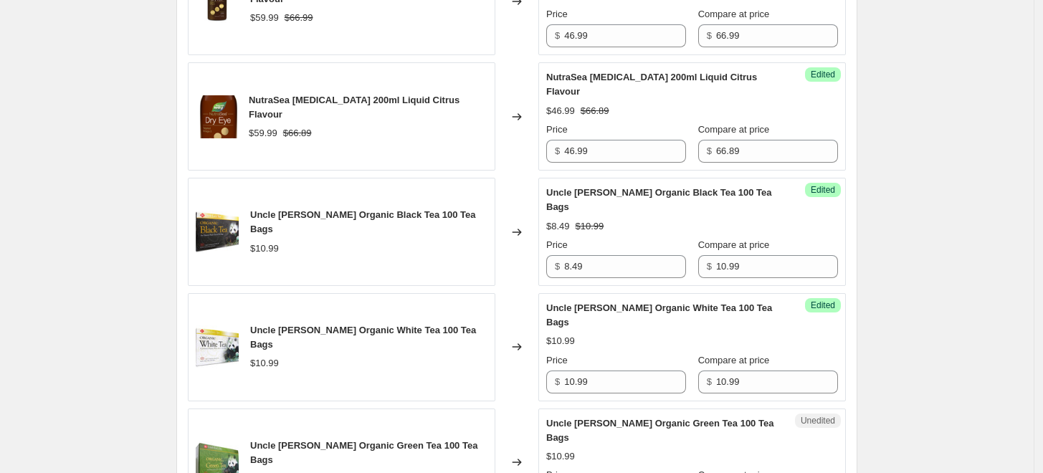
paste input "10.99"
type input "10.99"
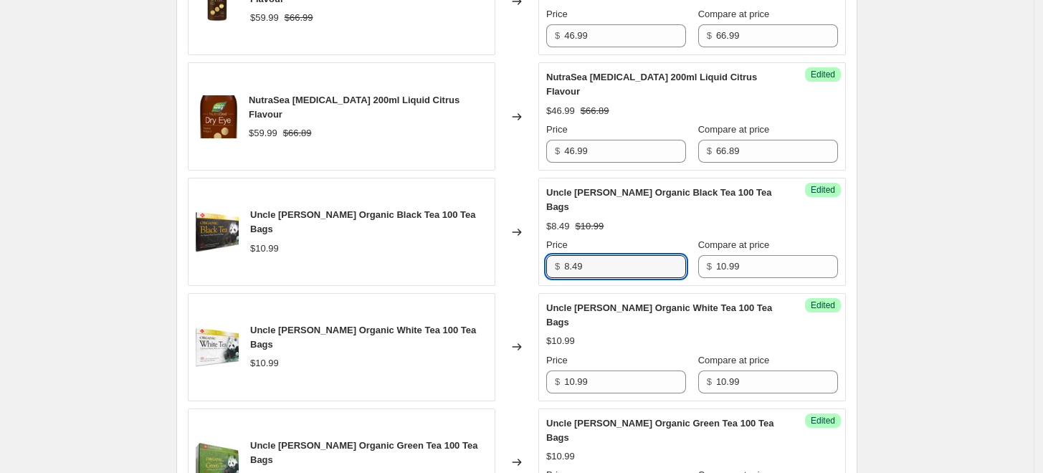
drag, startPoint x: 597, startPoint y: 201, endPoint x: 574, endPoint y: 249, distance: 53.2
click at [549, 199] on div "Success Edited Uncle Lee's Organic Black Tea 100 Tea Bags $8.49 $10.99 Price $ …" at bounding box center [693, 232] width 308 height 108
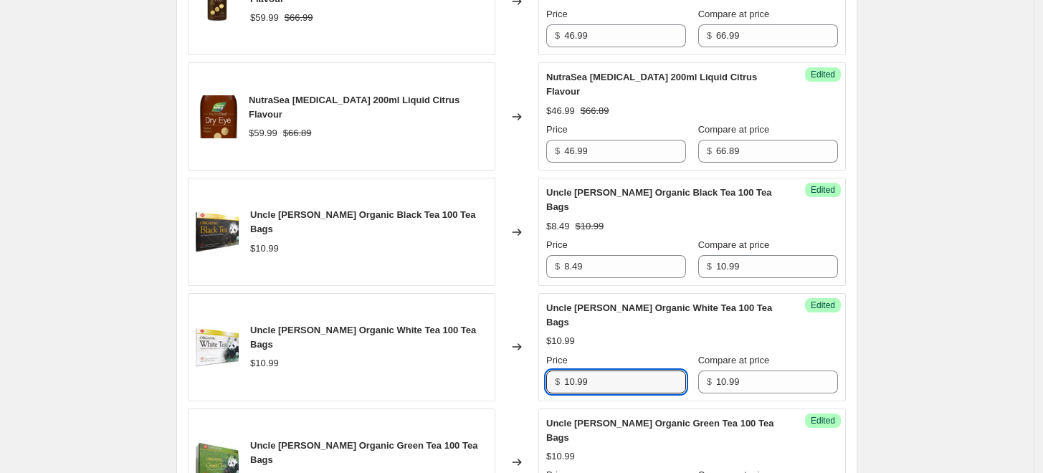
drag, startPoint x: 600, startPoint y: 308, endPoint x: 548, endPoint y: 303, distance: 51.9
click at [548, 303] on div "Success Edited Uncle Lee's Organic White Tea 100 Tea Bags $10.99 Price $ 10.99 …" at bounding box center [693, 347] width 308 height 108
paste input "8.4"
type input "8.49"
drag, startPoint x: 574, startPoint y: 405, endPoint x: 533, endPoint y: 405, distance: 40.9
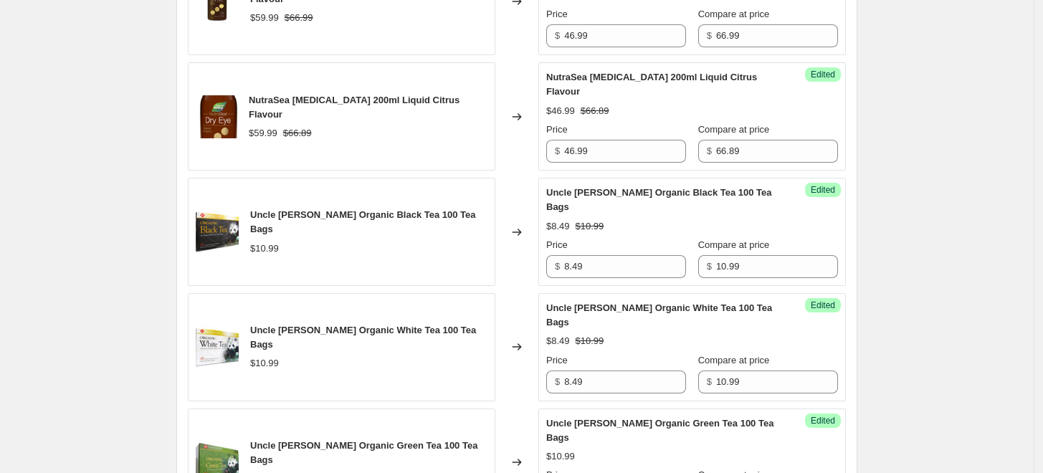
click at [533, 409] on div "Uncle Lee's Organic Green Tea 100 Tea Bags $10.99 Changed to Success Edited Unc…" at bounding box center [517, 463] width 658 height 108
paste input "8.4"
type input "8.49"
click at [511, 409] on div "Changed to" at bounding box center [517, 463] width 43 height 108
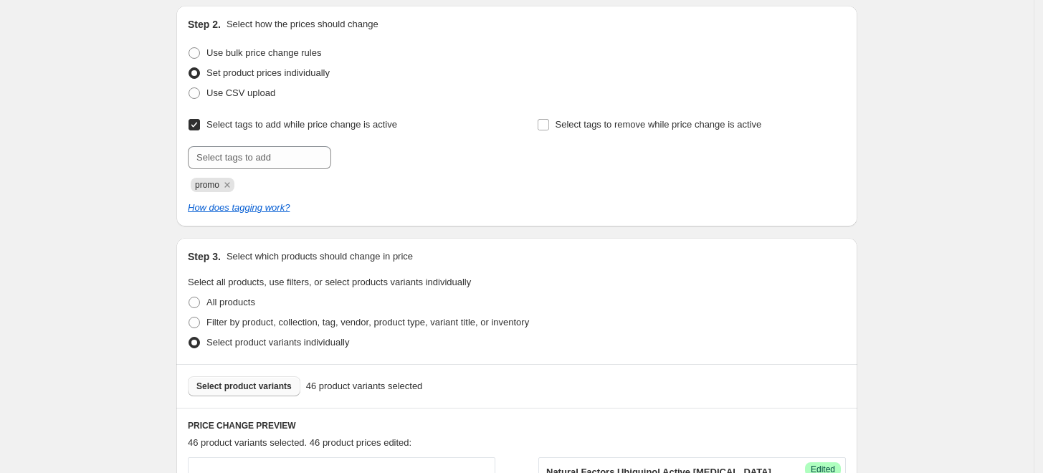
scroll to position [225, 0]
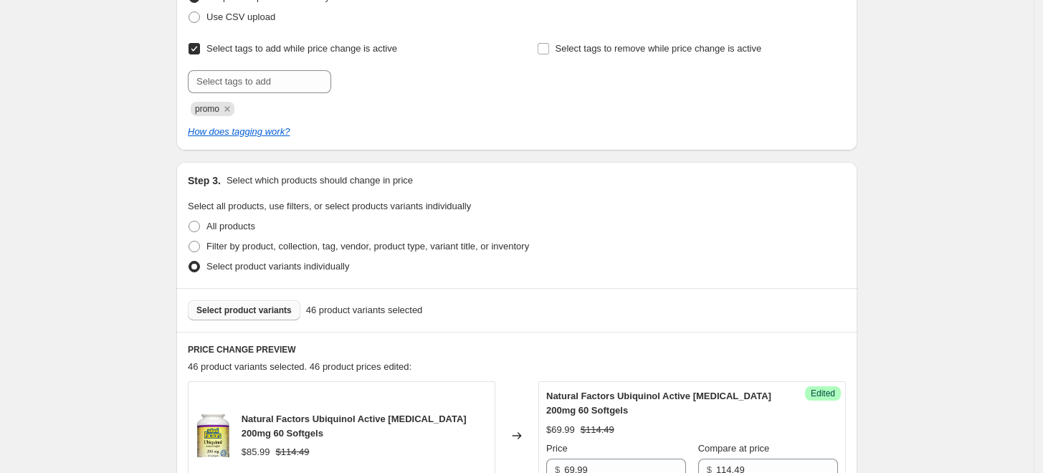
click at [263, 314] on span "Select product variants" at bounding box center [243, 310] width 95 height 11
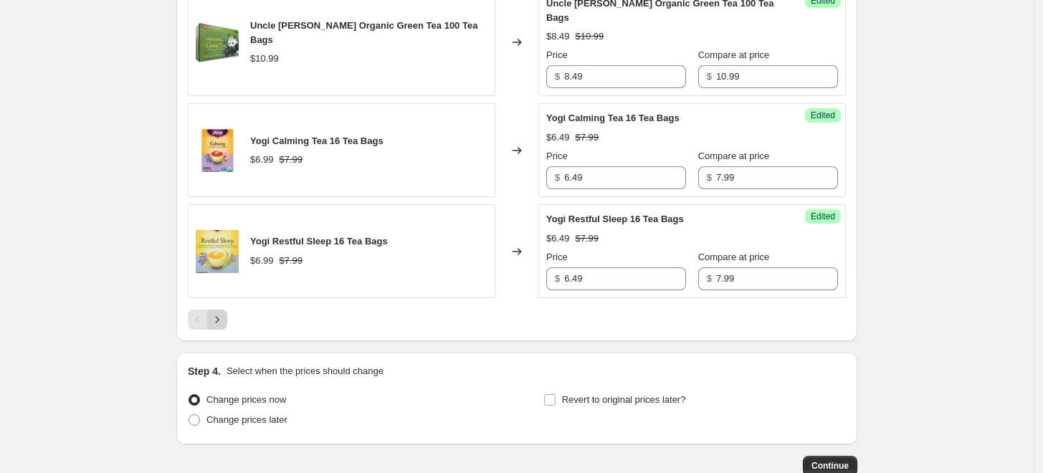
click at [224, 313] on icon "Next" at bounding box center [217, 320] width 14 height 14
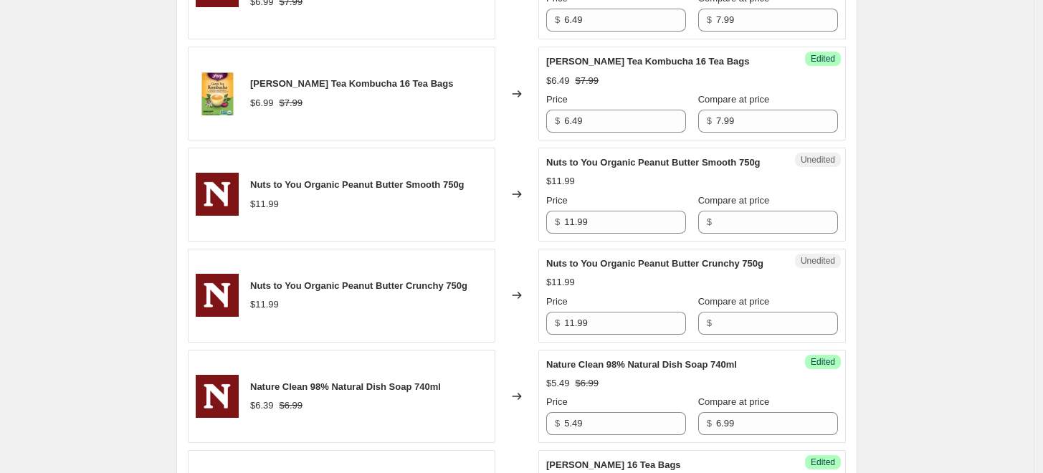
scroll to position [805, 0]
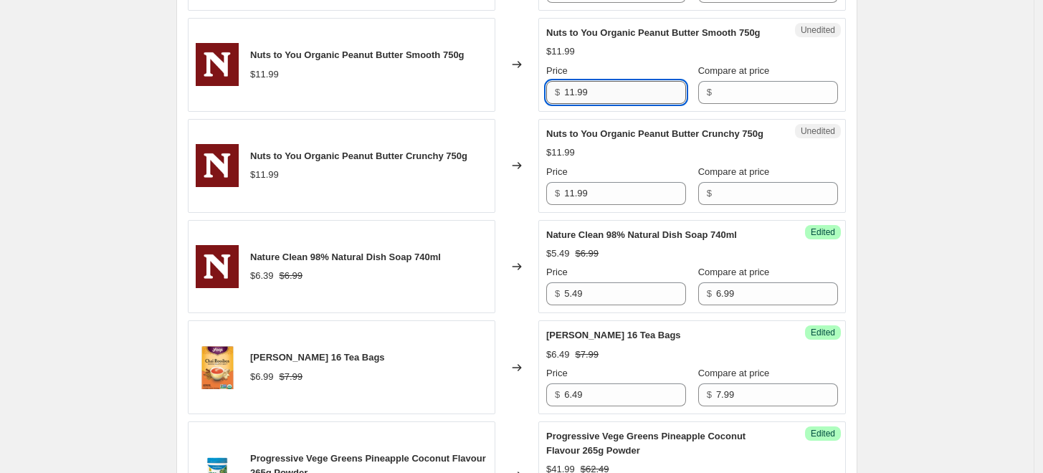
drag, startPoint x: 577, startPoint y: 91, endPoint x: 626, endPoint y: 85, distance: 49.9
click at [577, 91] on input "11.99" at bounding box center [625, 92] width 122 height 23
type input "9.99"
click at [577, 190] on input "11.99" at bounding box center [625, 193] width 122 height 23
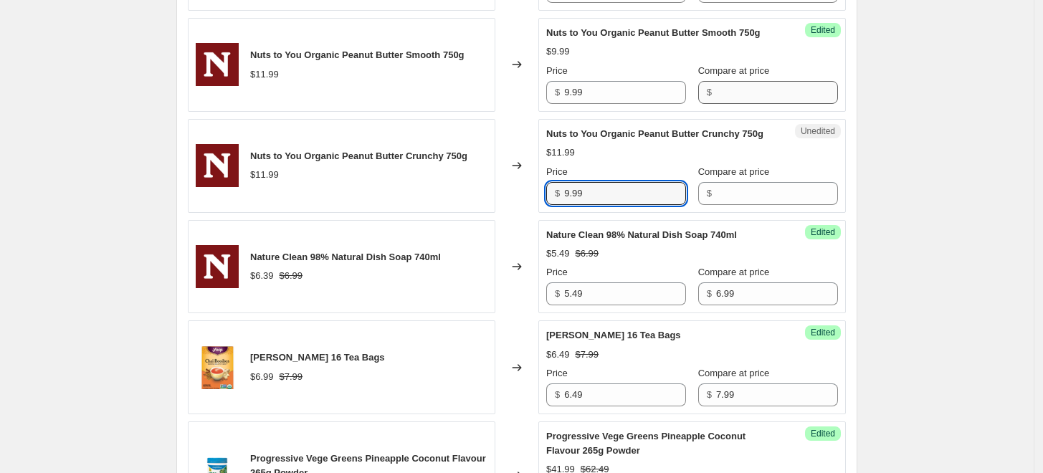
type input "9.99"
click at [774, 94] on input "Compare at price" at bounding box center [777, 92] width 122 height 23
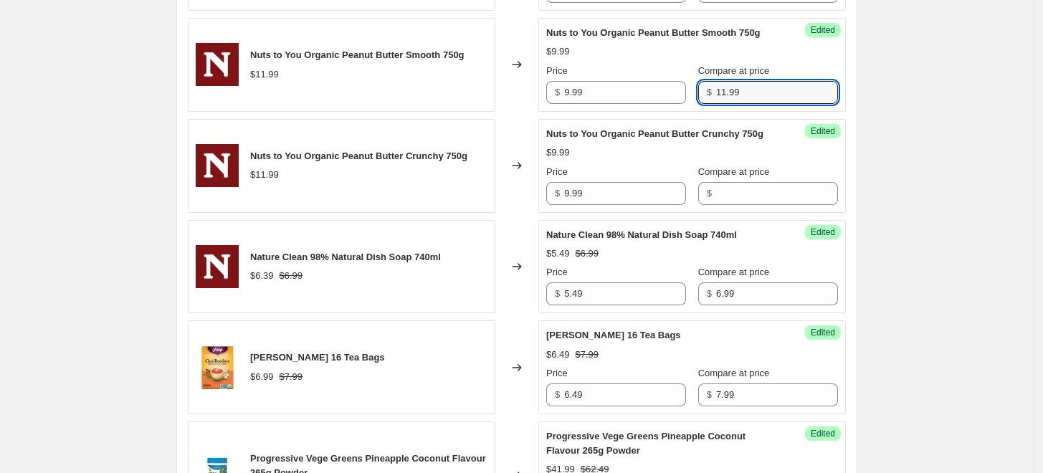
type input "11.99"
drag, startPoint x: 752, startPoint y: 77, endPoint x: 739, endPoint y: 85, distance: 14.8
click at [729, 80] on div "Compare at price $ 11.99" at bounding box center [768, 84] width 140 height 40
drag, startPoint x: 749, startPoint y: 85, endPoint x: 702, endPoint y: 90, distance: 47.0
click at [702, 90] on div "$ 11.99" at bounding box center [768, 92] width 140 height 23
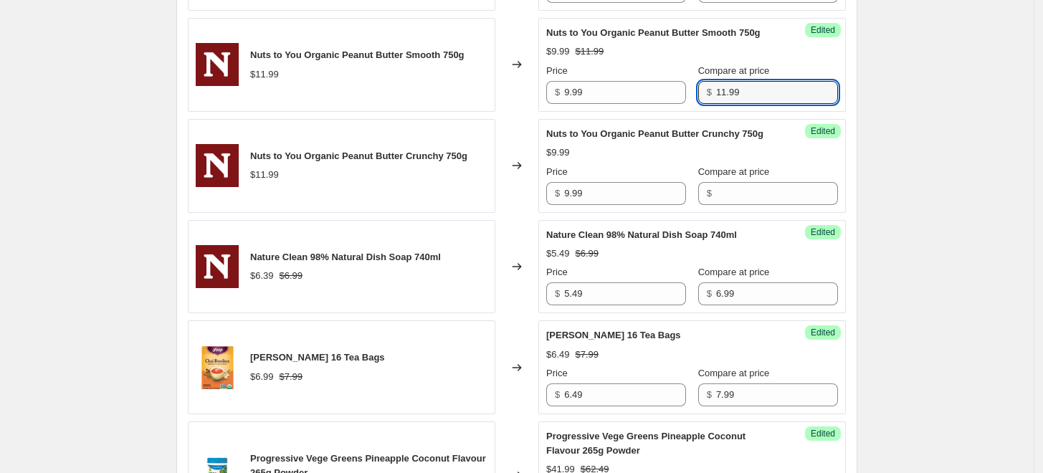
click at [753, 209] on div "Success Edited Nuts to You Organic Peanut Butter Crunchy 750g $9.99 Price $ 9.9…" at bounding box center [693, 166] width 308 height 94
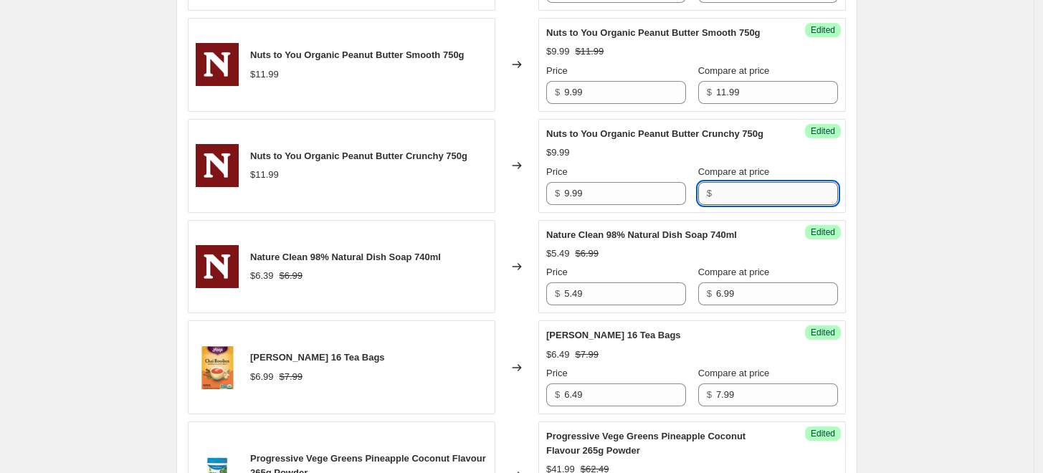
click at [753, 195] on input "Compare at price" at bounding box center [777, 193] width 122 height 23
paste input "11.99"
type input "11.99"
click at [675, 167] on div "Price" at bounding box center [616, 172] width 140 height 14
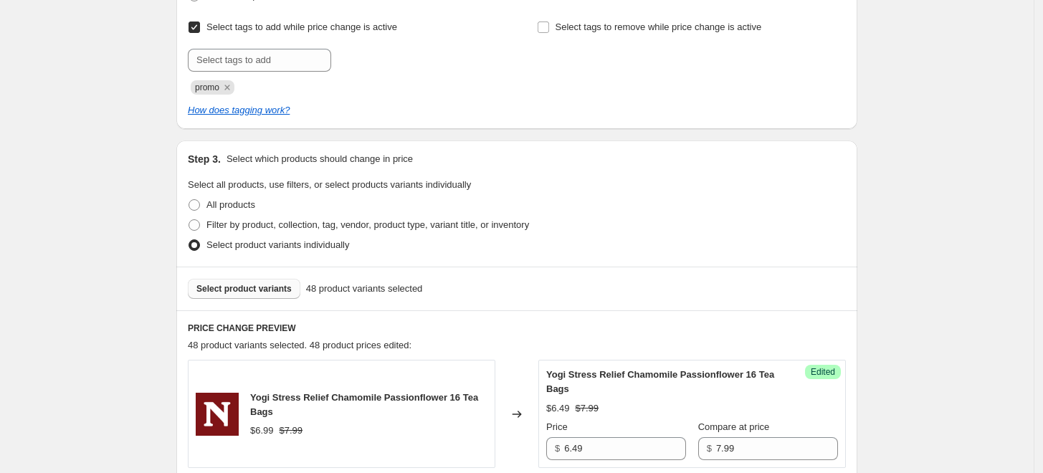
scroll to position [327, 0]
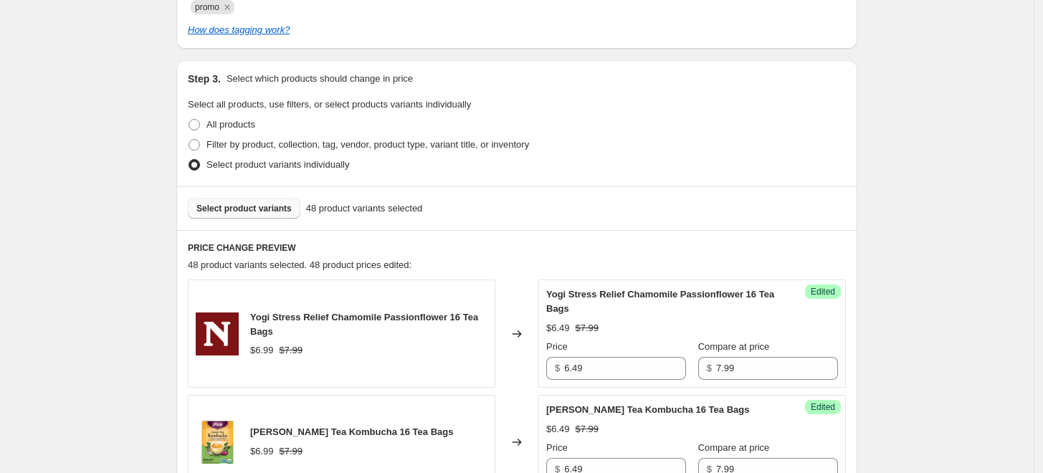
click at [258, 217] on button "Select product variants" at bounding box center [244, 209] width 113 height 20
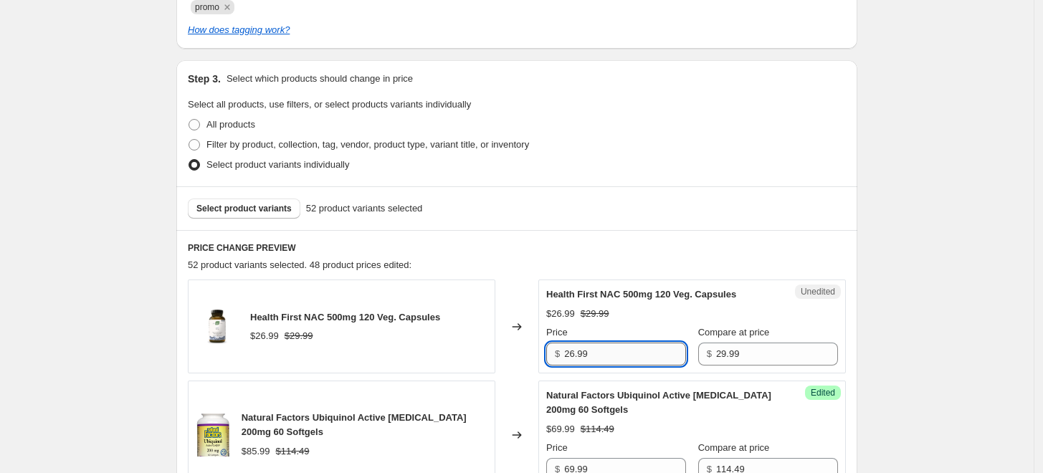
drag, startPoint x: 583, startPoint y: 354, endPoint x: 577, endPoint y: 359, distance: 8.2
click at [577, 359] on input "26.99" at bounding box center [625, 354] width 122 height 23
click at [576, 354] on input "26.99" at bounding box center [625, 354] width 122 height 23
type input "25.99"
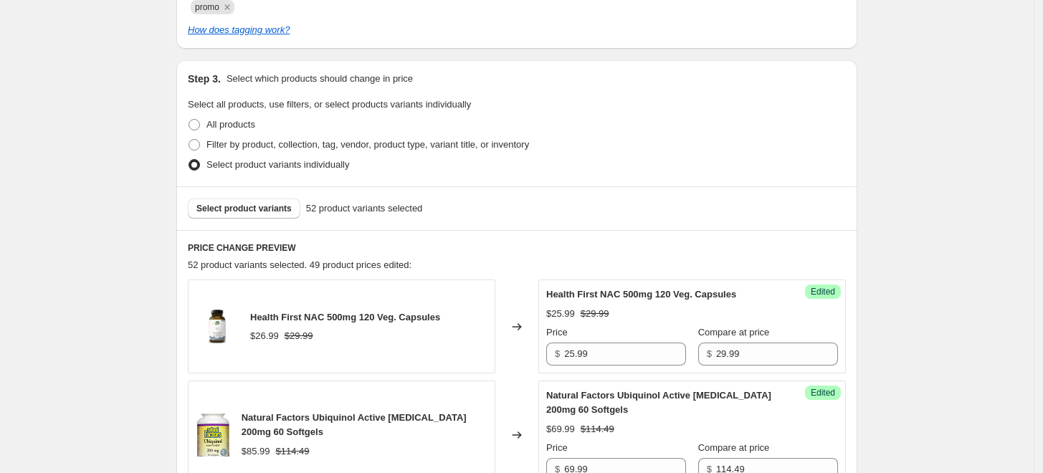
click at [596, 327] on div "Price" at bounding box center [616, 333] width 140 height 14
click at [643, 309] on div "$25.99 $29.99" at bounding box center [692, 314] width 292 height 14
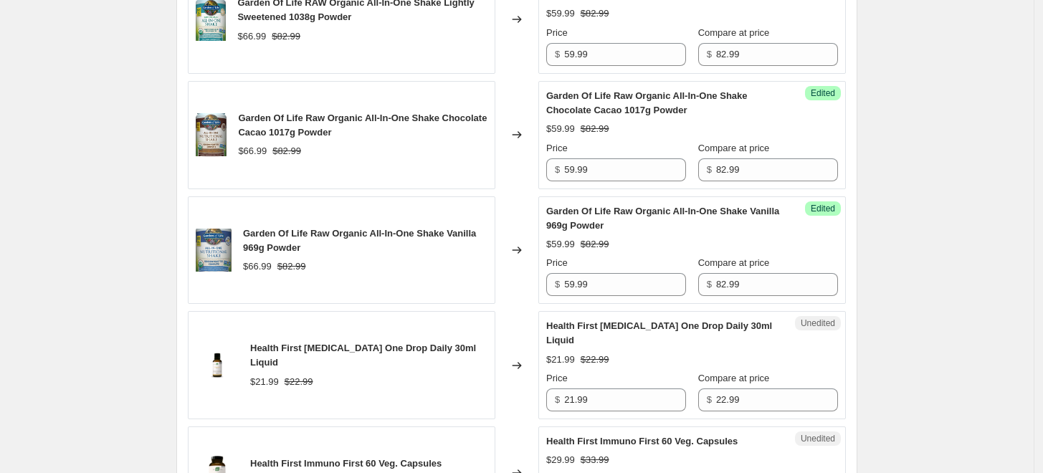
scroll to position [885, 0]
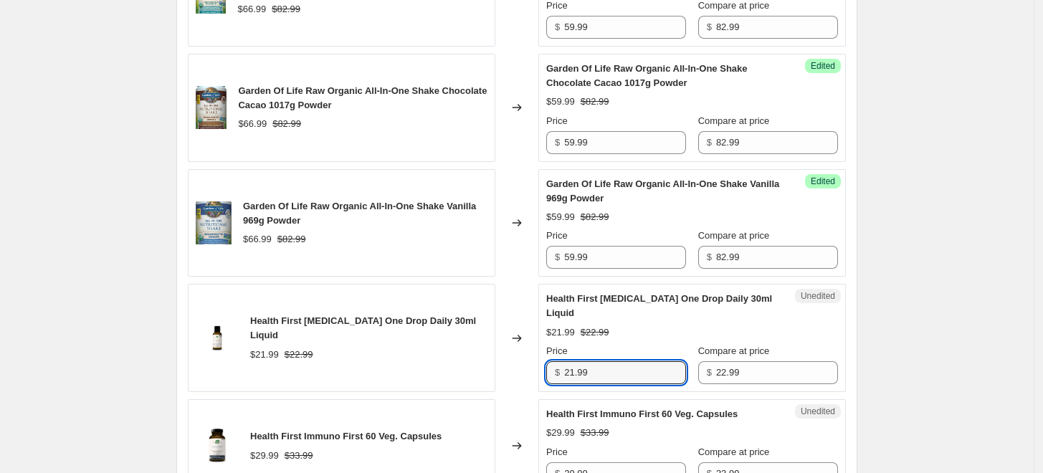
drag, startPoint x: 607, startPoint y: 354, endPoint x: 503, endPoint y: 347, distance: 104.2
click at [503, 347] on div "Health First Vitamin D3 One Drop Daily 30ml Liquid $21.99 $22.99 Changed to Une…" at bounding box center [517, 338] width 658 height 108
type input "19.99"
click at [546, 316] on div "Success Edited Health First Vitamin D3 One Drop Daily 30ml Liquid $19.99 $22.99…" at bounding box center [693, 338] width 308 height 108
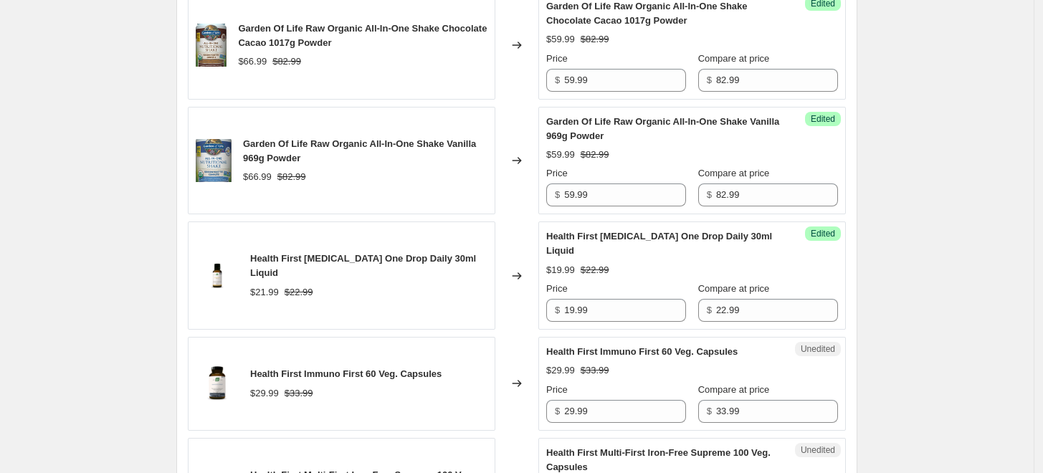
scroll to position [1044, 0]
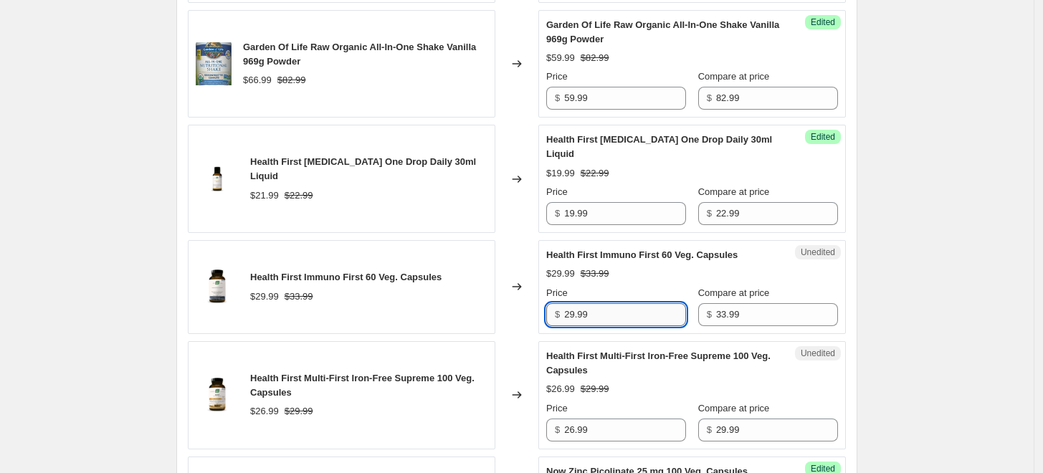
click at [580, 303] on input "29.99" at bounding box center [625, 314] width 122 height 23
type input "26.99"
click at [656, 267] on div "$29.99 $33.99" at bounding box center [692, 274] width 292 height 14
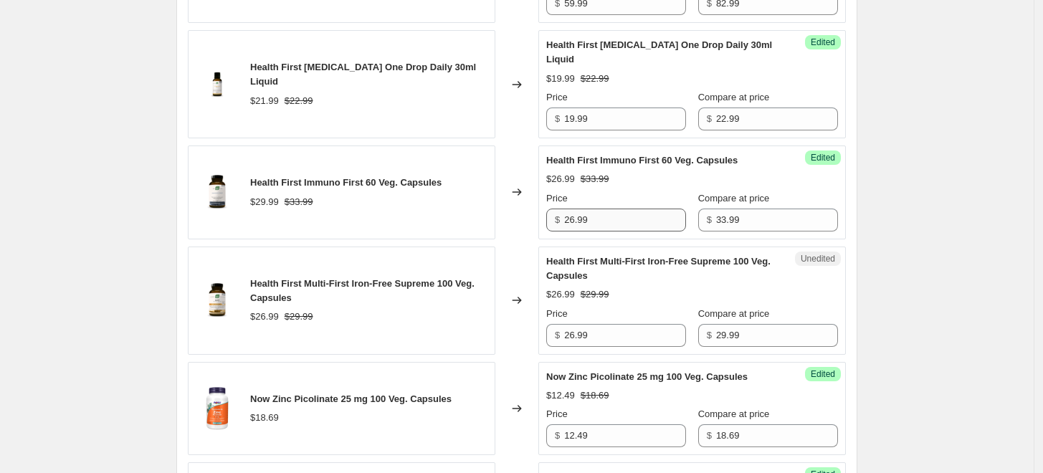
scroll to position [1204, 0]
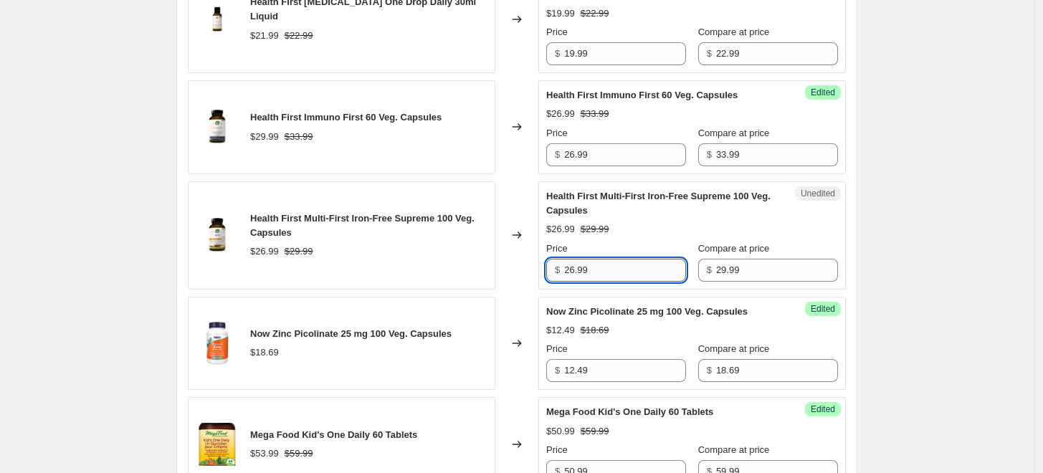
click at [578, 259] on input "26.99" at bounding box center [625, 270] width 122 height 23
type input "24.99"
click at [503, 267] on div "Changed to" at bounding box center [517, 235] width 43 height 108
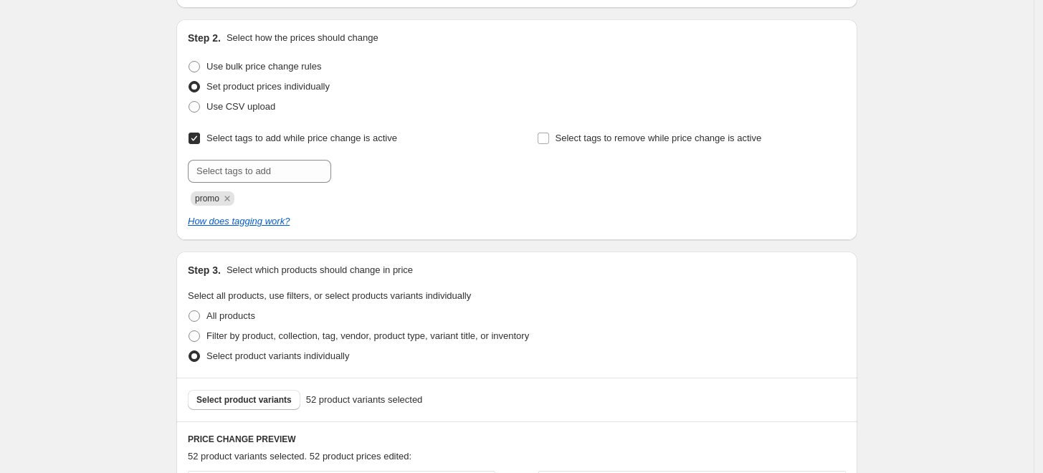
scroll to position [247, 0]
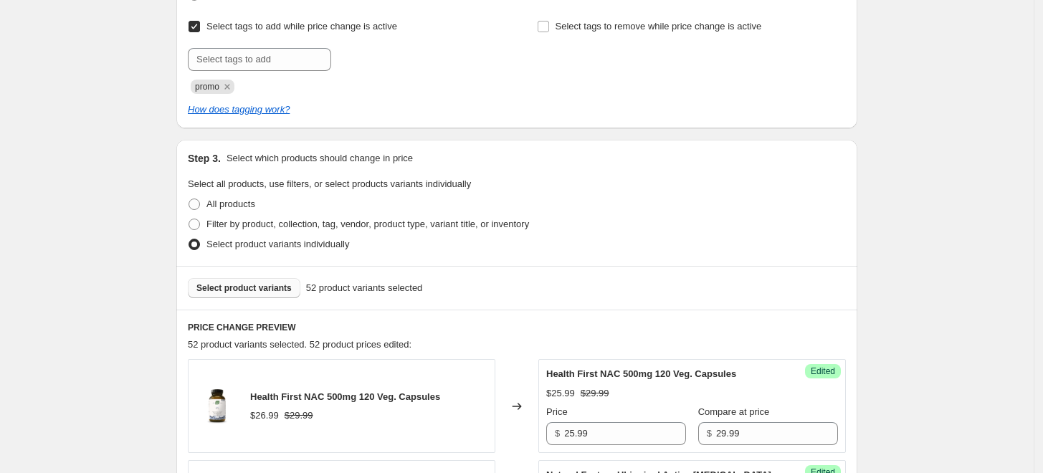
click at [267, 288] on span "Select product variants" at bounding box center [243, 288] width 95 height 11
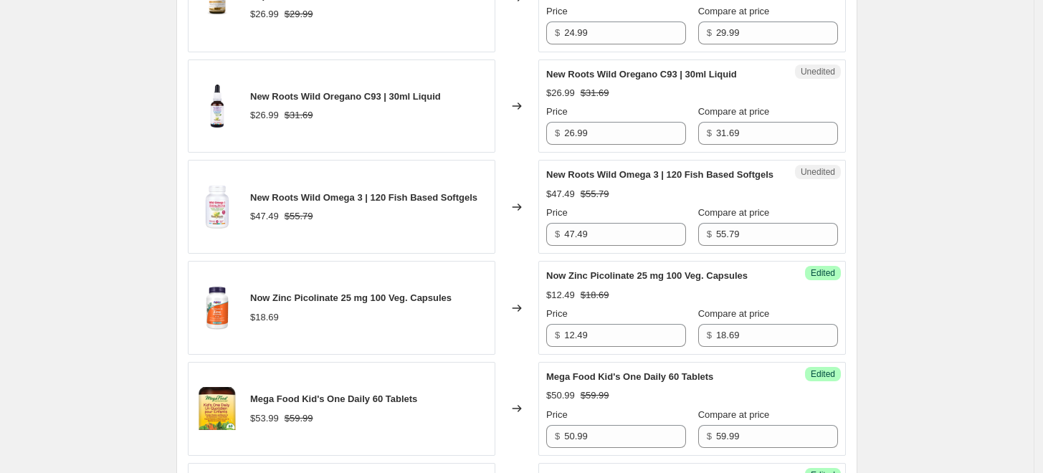
scroll to position [1363, 0]
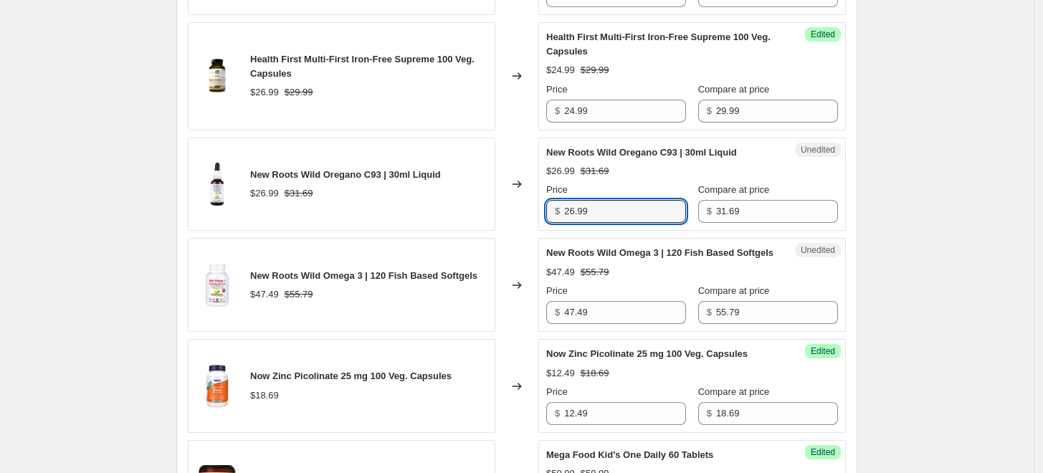
drag, startPoint x: 613, startPoint y: 193, endPoint x: 538, endPoint y: 193, distance: 75.3
click at [538, 193] on div "New Roots Wild Oregano C93 | 30ml Liquid $26.99 $31.69 Changed to Unedited New …" at bounding box center [517, 185] width 658 height 94
type input "24.49"
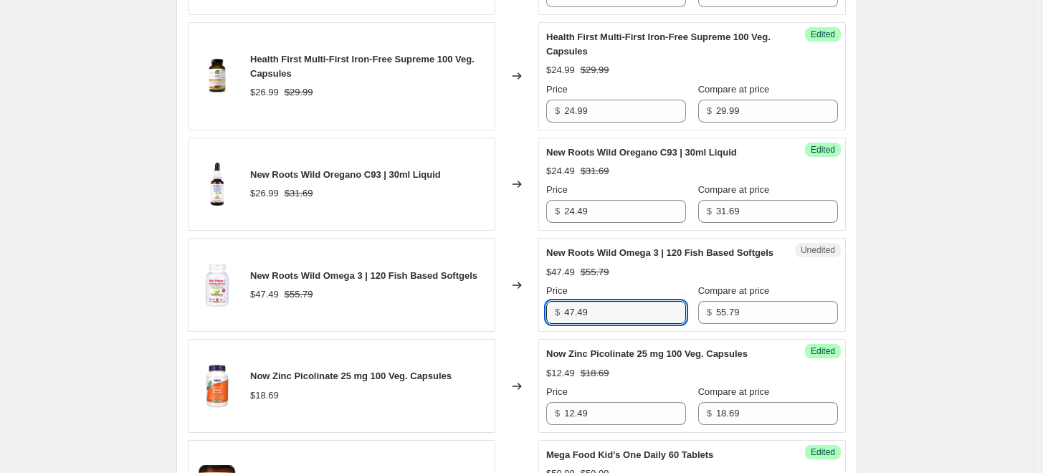
drag, startPoint x: 602, startPoint y: 298, endPoint x: 526, endPoint y: 278, distance: 78.6
click at [526, 278] on div "New Roots Wild Omega 3 | 120 Fish Based Softgels $47.49 $55.79 Changed to Unedi…" at bounding box center [517, 285] width 658 height 94
type input "42.99"
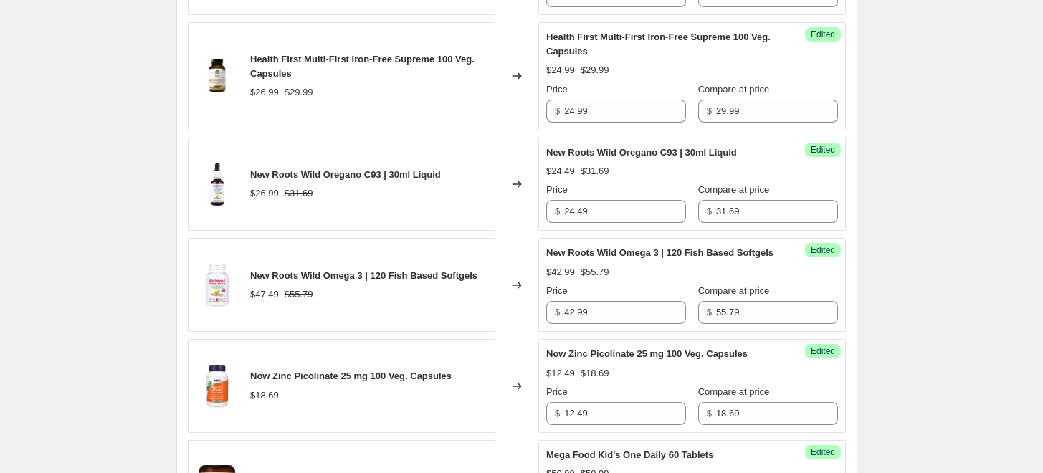
click at [524, 278] on icon at bounding box center [517, 285] width 14 height 14
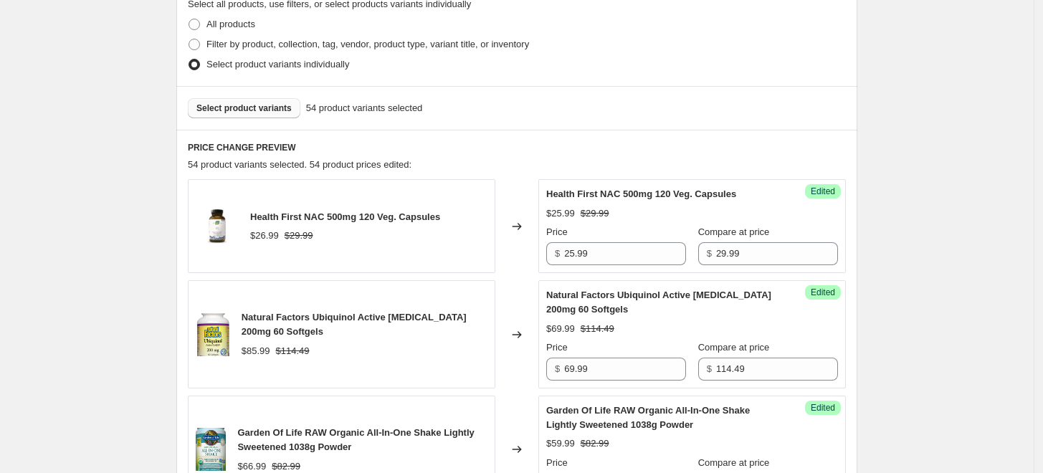
scroll to position [247, 0]
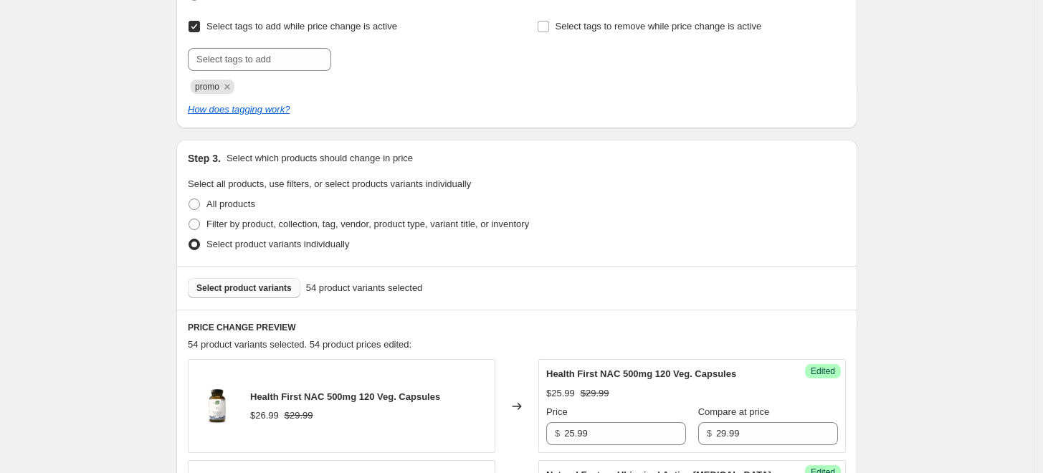
click at [265, 285] on span "Select product variants" at bounding box center [243, 288] width 95 height 11
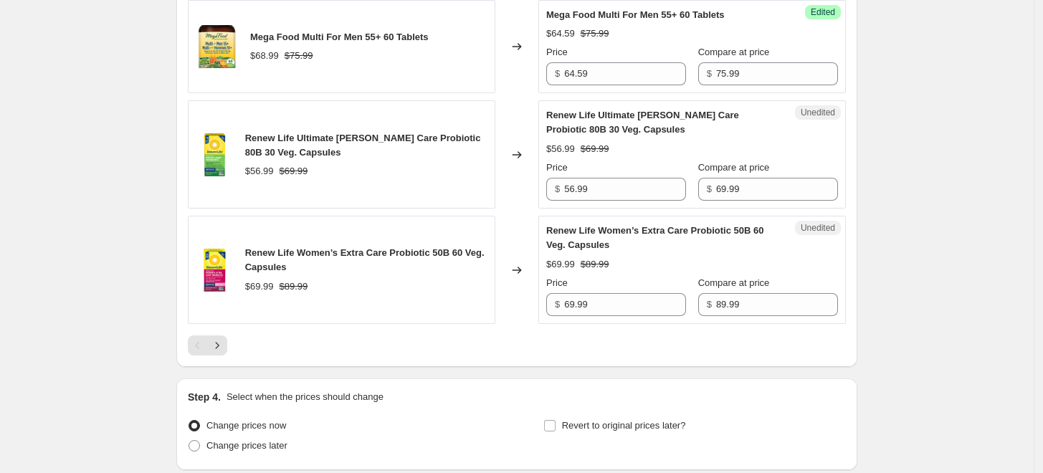
scroll to position [2399, 0]
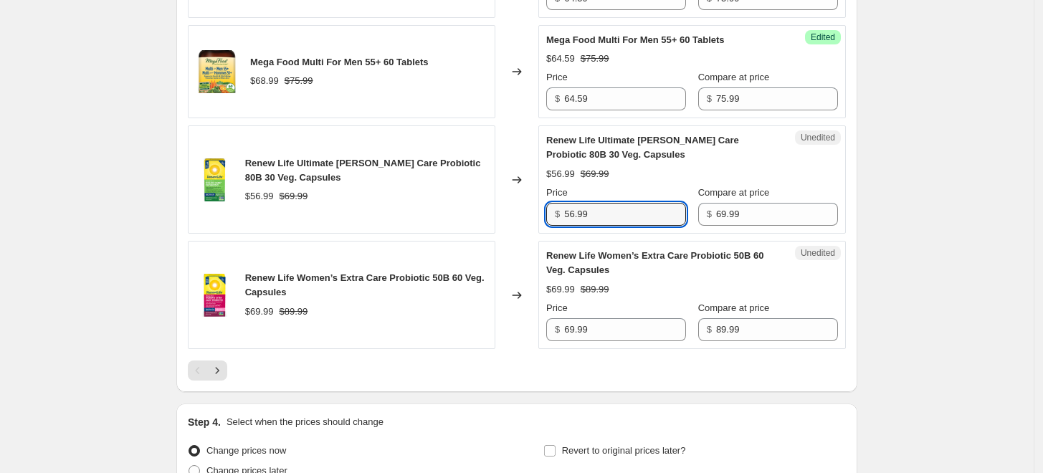
drag, startPoint x: 607, startPoint y: 188, endPoint x: 516, endPoint y: 187, distance: 90.4
click at [516, 187] on div "Renew Life Ultimate Flora Colon Care Probiotic 80B 30 Veg. Capsules $56.99 $69.…" at bounding box center [517, 179] width 658 height 108
type input "51.49"
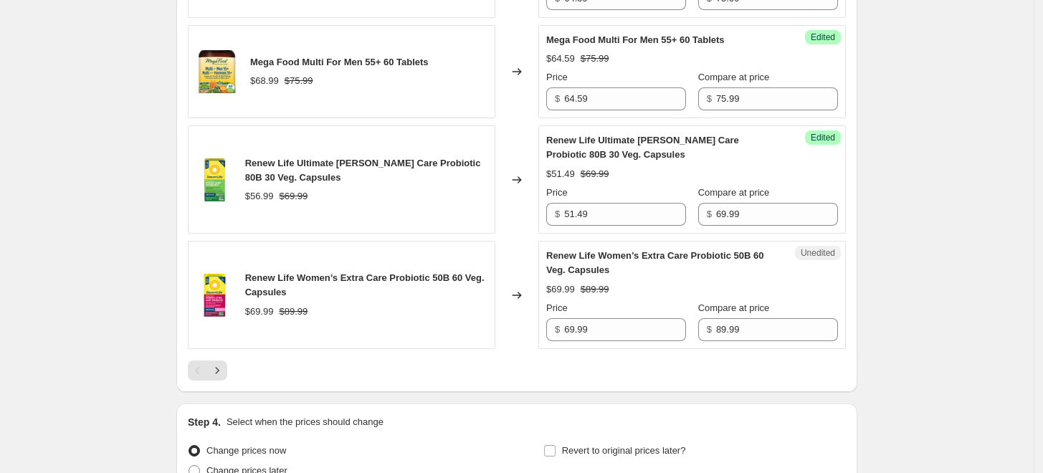
click at [516, 187] on div "Changed to" at bounding box center [517, 179] width 43 height 108
drag, startPoint x: 614, startPoint y: 298, endPoint x: 476, endPoint y: 285, distance: 138.3
click at [471, 289] on div "Renew Life Women’s Extra Care Probiotic 50B 60 Veg. Capsules $69.99 $89.99 Chan…" at bounding box center [517, 295] width 658 height 108
type input "65.49"
click at [476, 305] on div "$69.99 $89.99" at bounding box center [366, 312] width 242 height 14
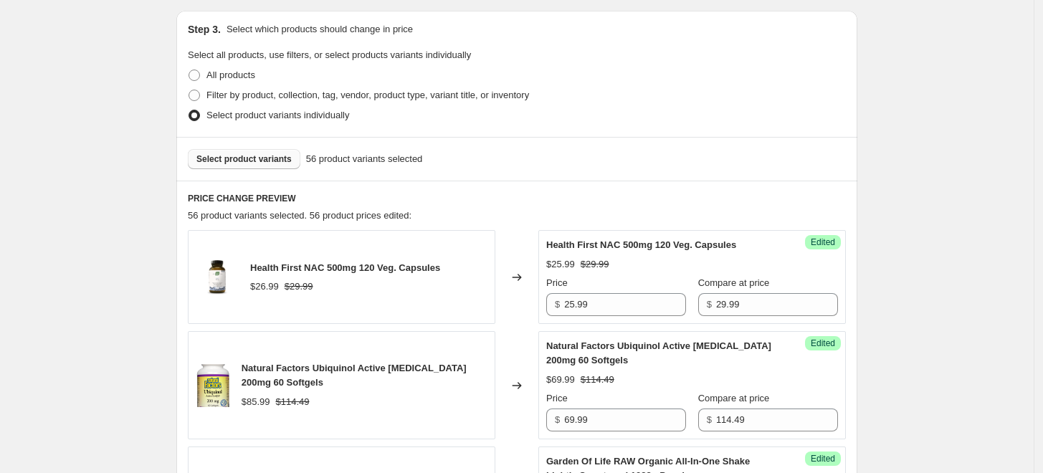
scroll to position [407, 0]
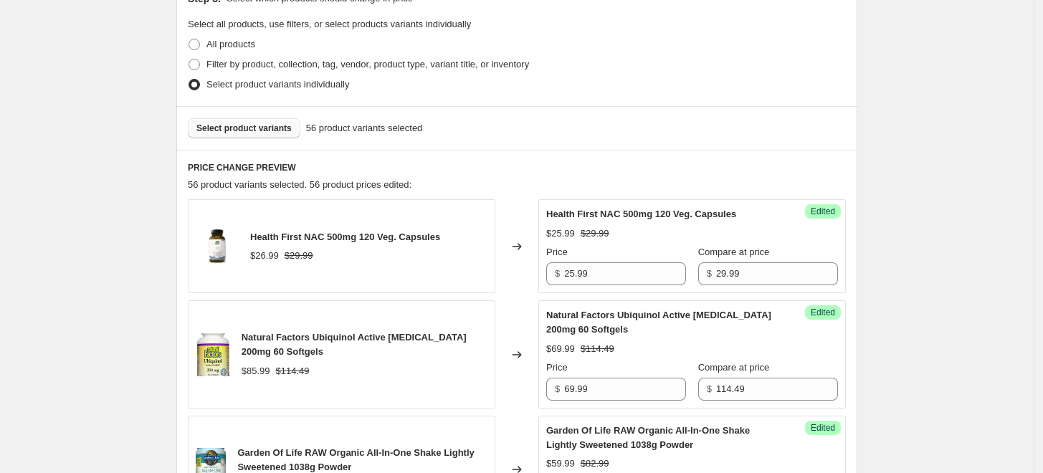
click at [269, 131] on span "Select product variants" at bounding box center [243, 128] width 95 height 11
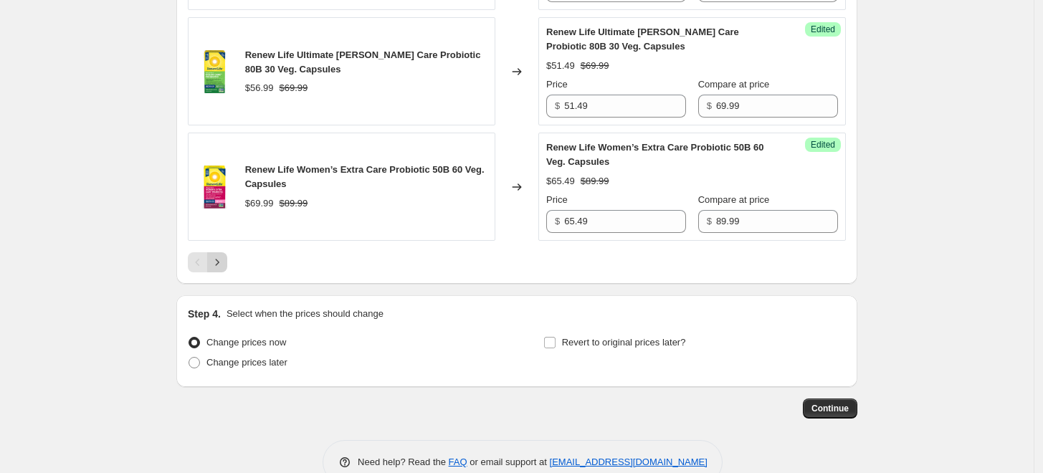
click at [222, 255] on icon "Next" at bounding box center [217, 262] width 14 height 14
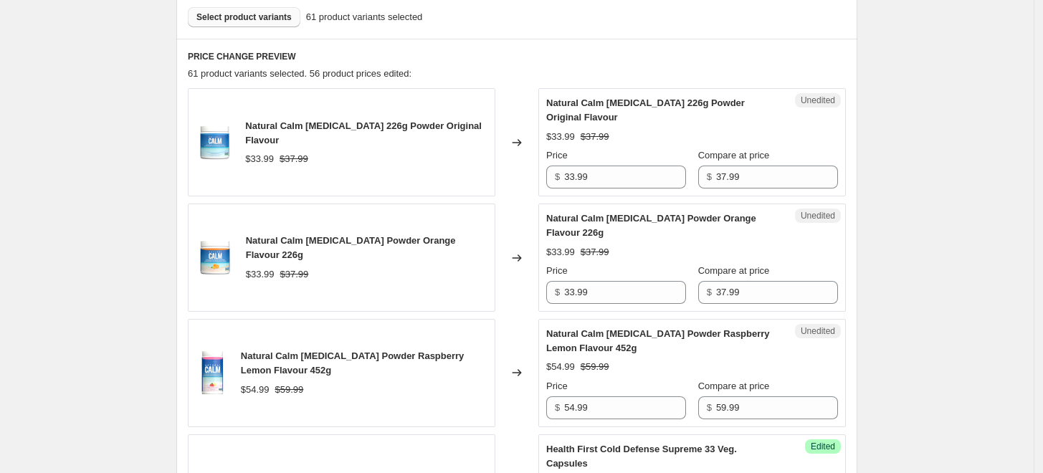
scroll to position [516, 0]
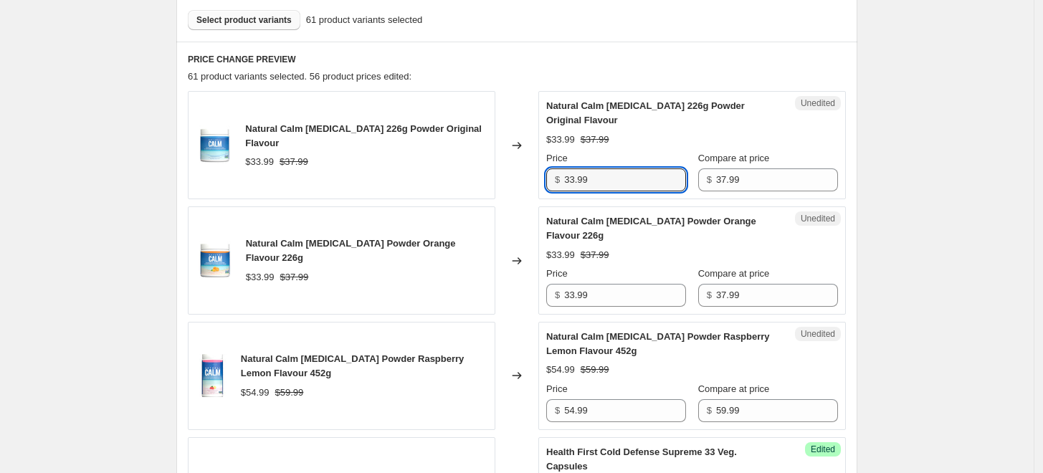
drag, startPoint x: 575, startPoint y: 183, endPoint x: 568, endPoint y: 186, distance: 7.7
click at [568, 186] on div "$ 33.99" at bounding box center [616, 180] width 140 height 23
type input "29.99"
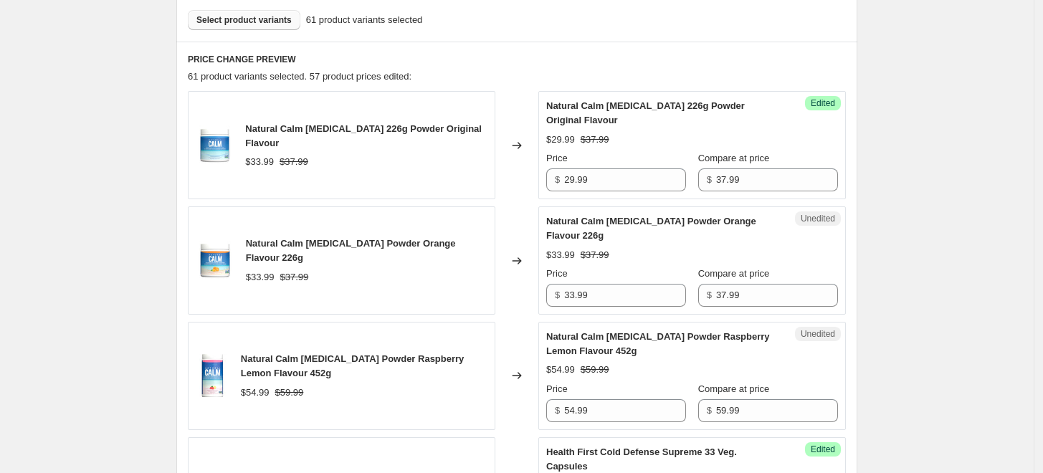
click at [728, 135] on div "$29.99 $37.99" at bounding box center [692, 140] width 292 height 14
drag, startPoint x: 582, startPoint y: 295, endPoint x: 554, endPoint y: 295, distance: 28.0
click at [554, 295] on div "$ 33.99" at bounding box center [616, 295] width 140 height 23
type input "29.99"
click at [653, 232] on div "Natural Calm Magnesium Citrate Powder Orange Flavour 226g" at bounding box center [663, 228] width 234 height 29
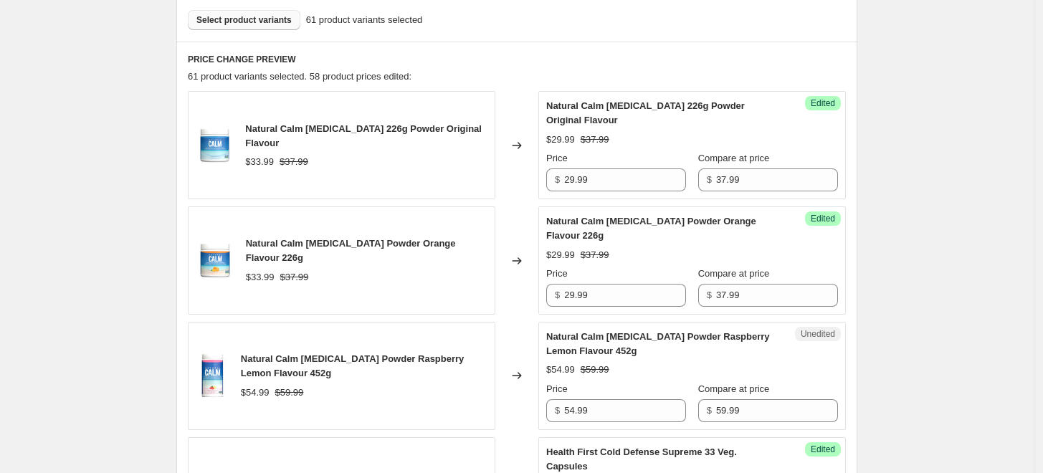
scroll to position [595, 0]
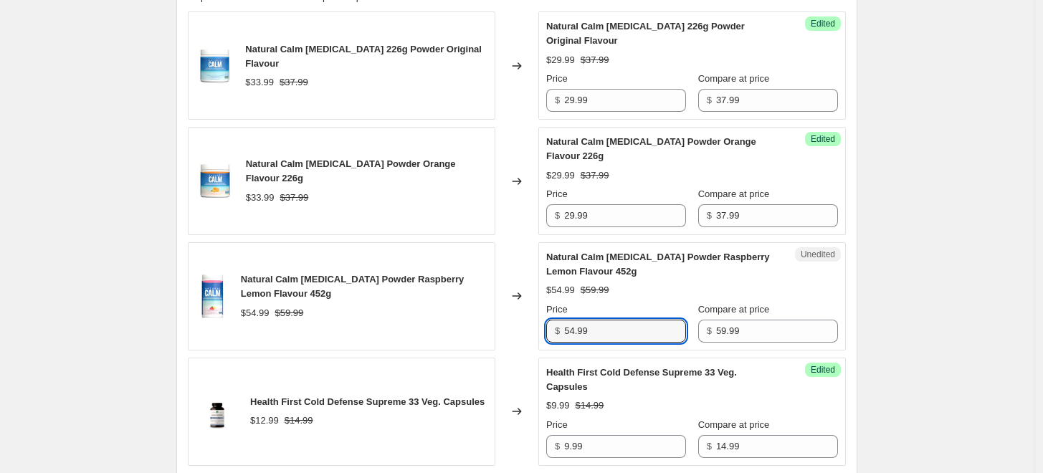
drag, startPoint x: 581, startPoint y: 333, endPoint x: 555, endPoint y: 332, distance: 25.8
click at [555, 332] on div "$ 54.99" at bounding box center [616, 331] width 140 height 23
type input "49.99"
click at [440, 298] on div "Natural Calm Magnesium Citrate Powder Raspberry Lemon Flavour 452g" at bounding box center [364, 287] width 247 height 29
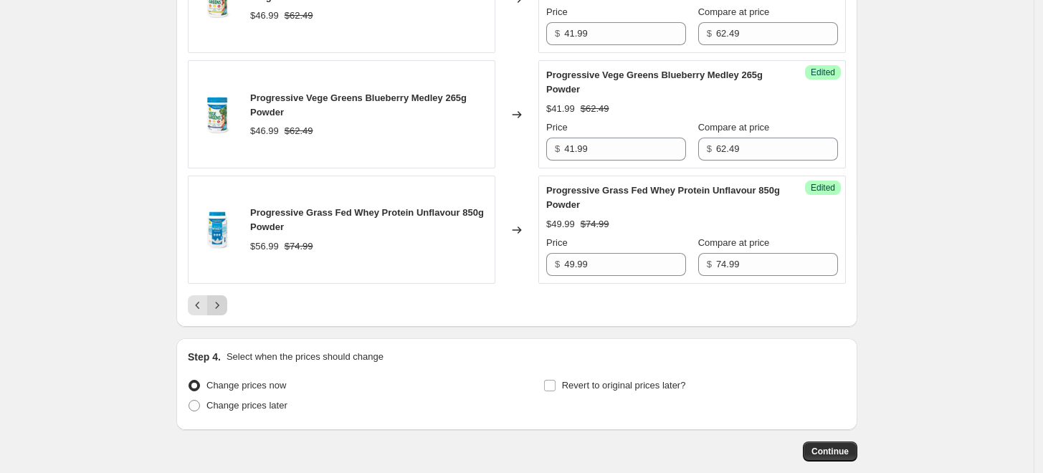
click at [219, 298] on icon "Next" at bounding box center [217, 305] width 14 height 14
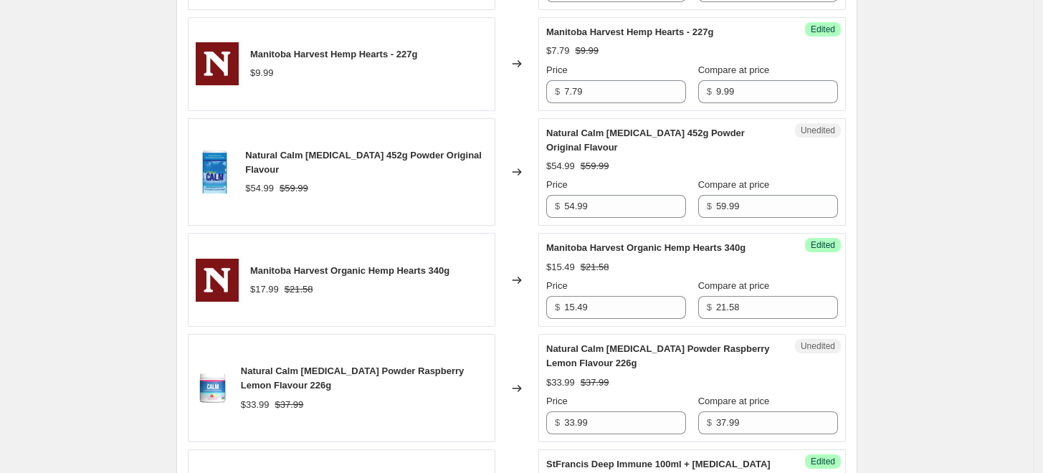
scroll to position [1326, 0]
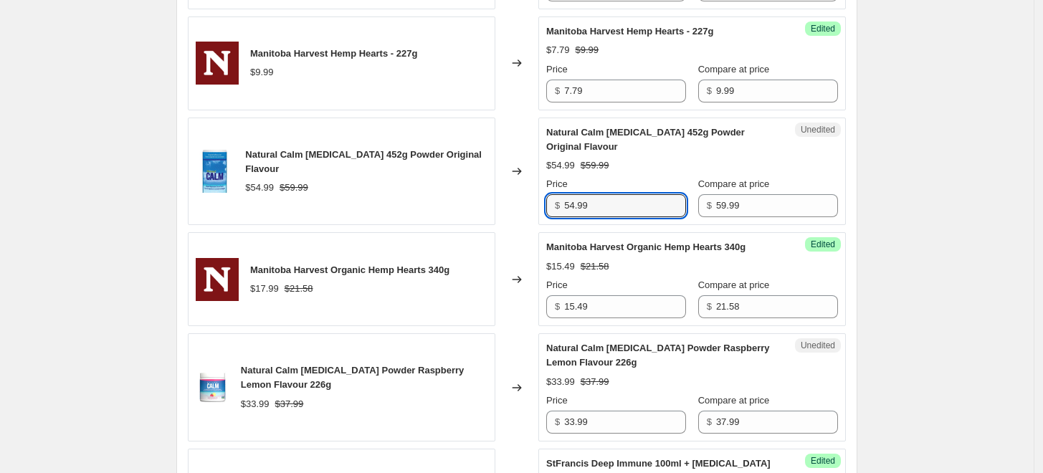
drag, startPoint x: 582, startPoint y: 205, endPoint x: 562, endPoint y: 205, distance: 20.1
click at [562, 205] on div "$ 54.99" at bounding box center [616, 205] width 140 height 23
click at [579, 205] on input "54.99" at bounding box center [625, 205] width 122 height 23
type input "49.99"
click at [666, 232] on div "Success Edited Manitoba Harvest Organic Hemp Hearts 340g $15.49 $21.58 Price $ …" at bounding box center [693, 279] width 308 height 94
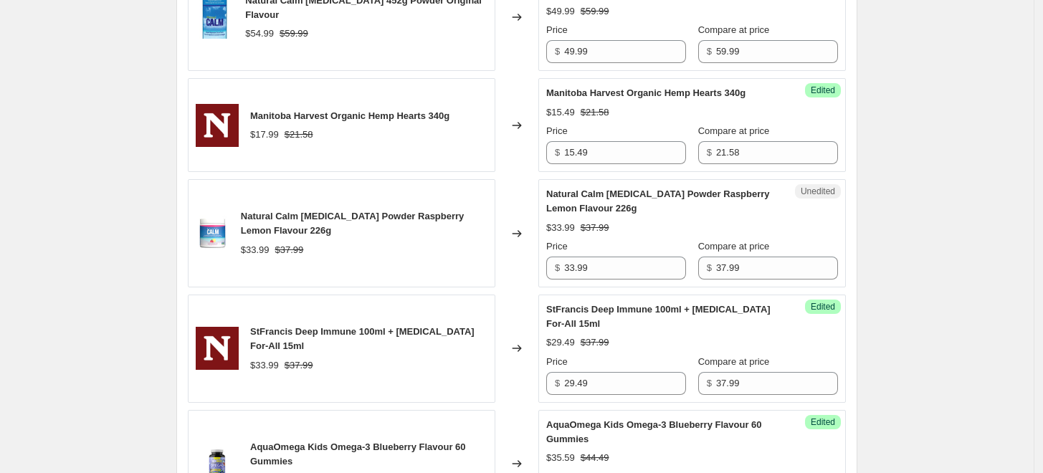
scroll to position [1486, 0]
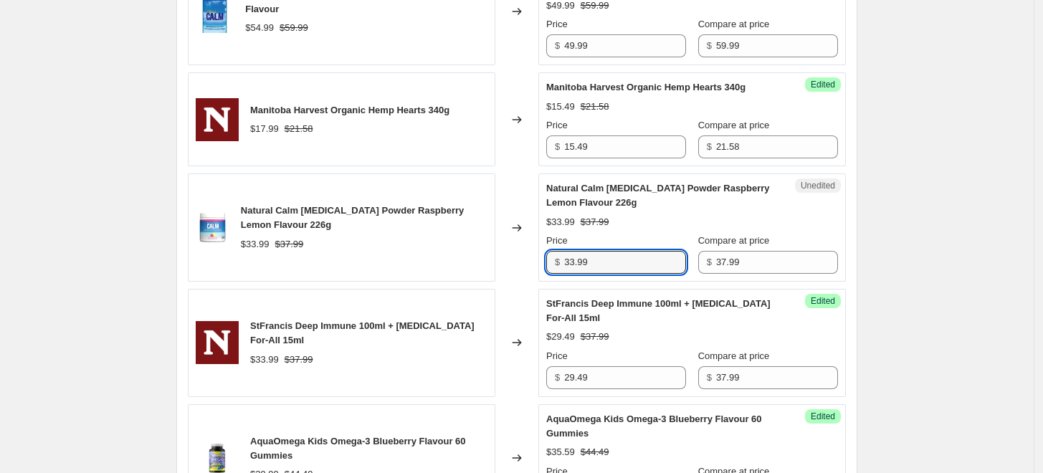
drag, startPoint x: 579, startPoint y: 258, endPoint x: 609, endPoint y: 245, distance: 32.1
click at [579, 258] on input "33.99" at bounding box center [625, 262] width 122 height 23
type input "29.99"
click at [625, 230] on div "Natural Calm Magnesium Citrate Powder Raspberry Lemon Flavour 226g $33.99 $37.9…" at bounding box center [692, 227] width 292 height 93
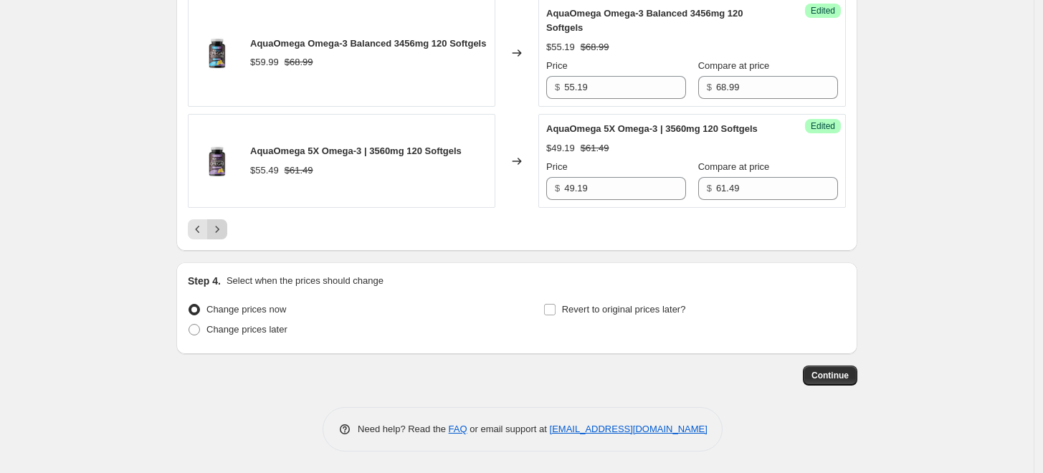
click at [227, 228] on button "Next" at bounding box center [217, 229] width 20 height 20
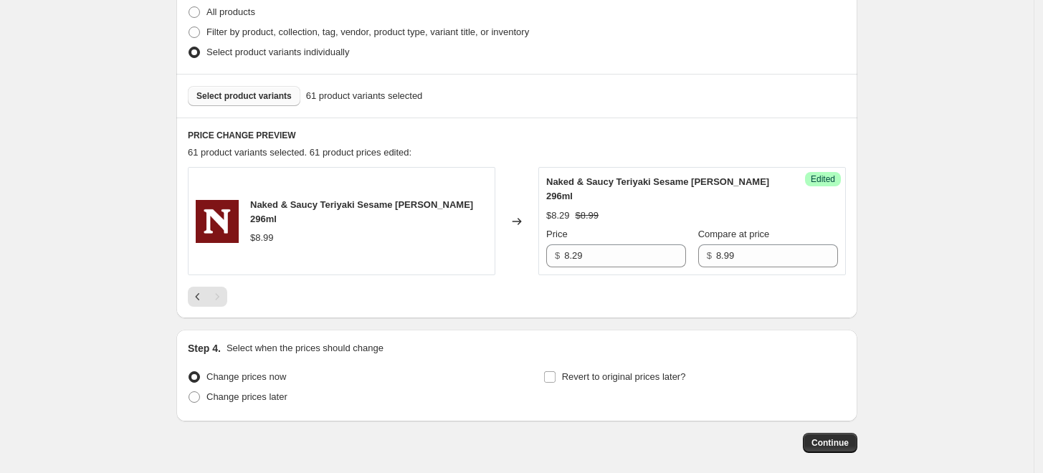
scroll to position [412, 0]
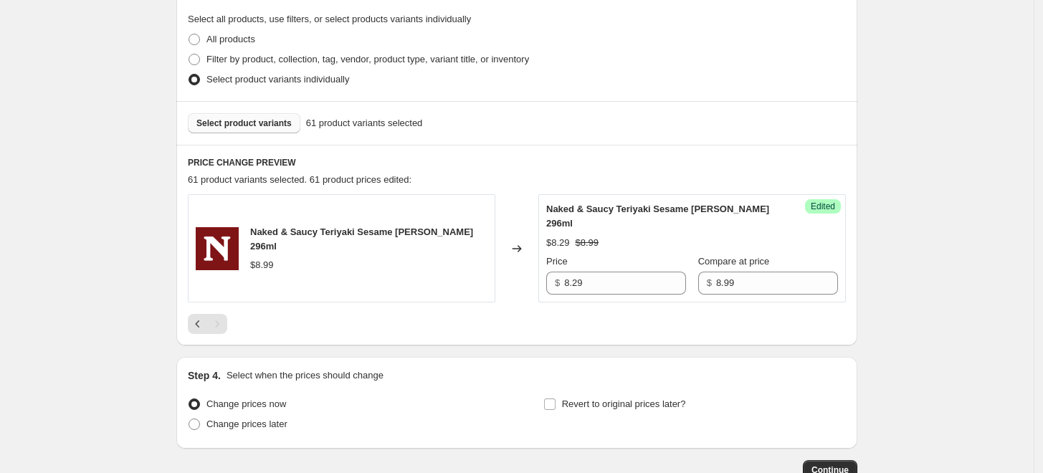
click at [241, 119] on span "Select product variants" at bounding box center [243, 123] width 95 height 11
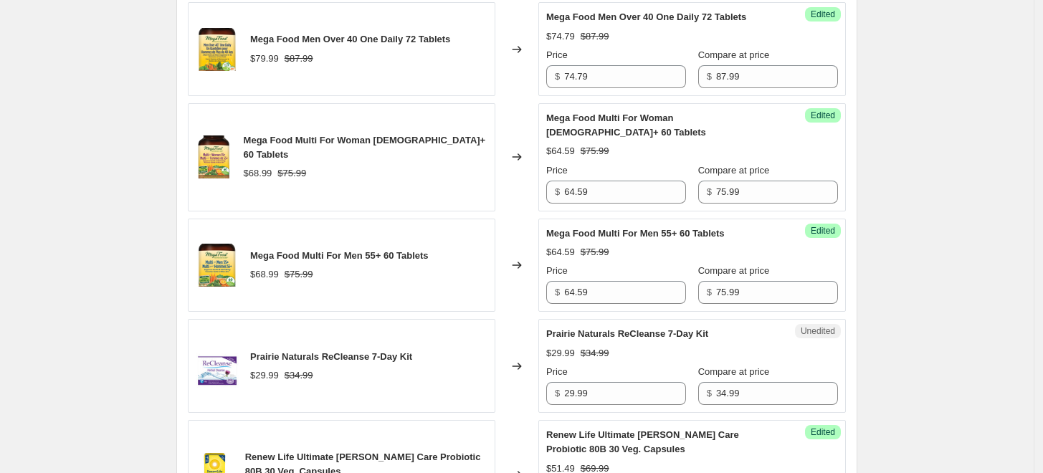
scroll to position [2324, 0]
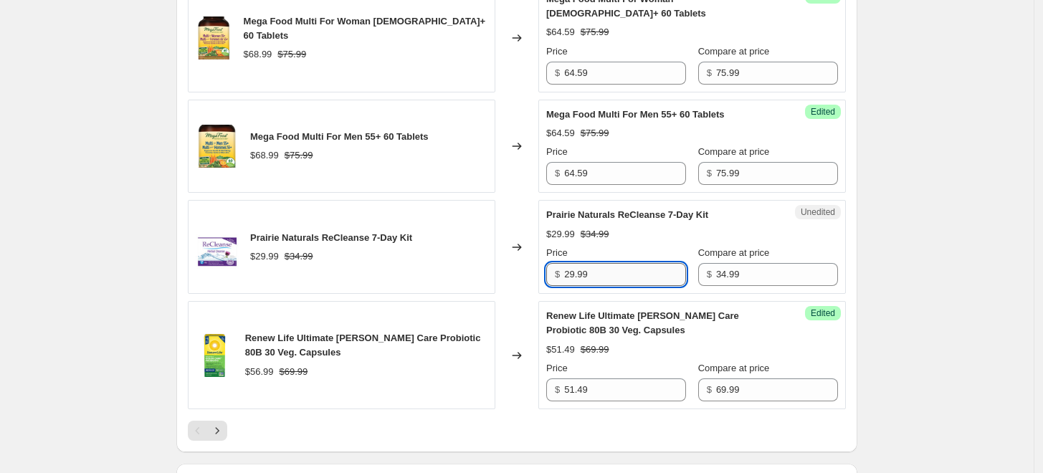
click at [579, 263] on input "29.99" at bounding box center [625, 274] width 122 height 23
type input "24.99"
click at [493, 200] on div "Prairie Naturals ReCleanse 7-Day Kit $29.99 $34.99" at bounding box center [342, 247] width 308 height 94
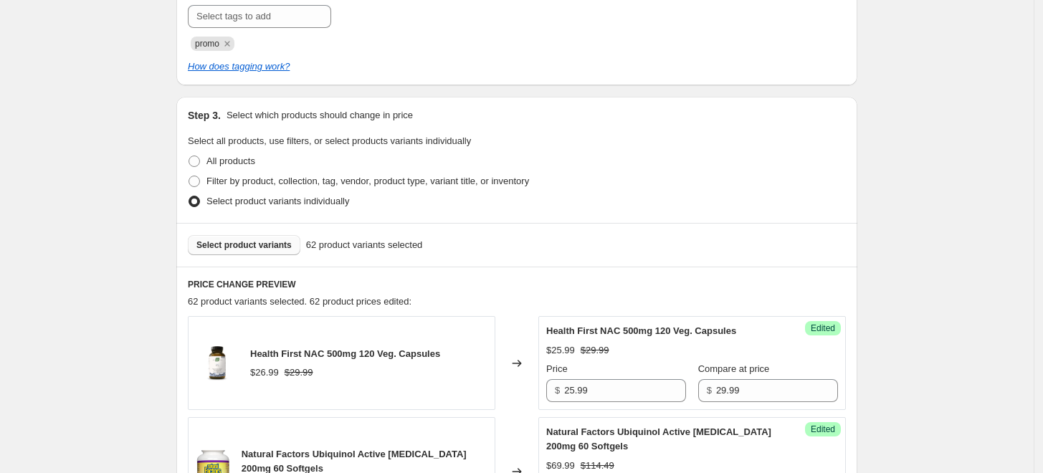
scroll to position [398, 0]
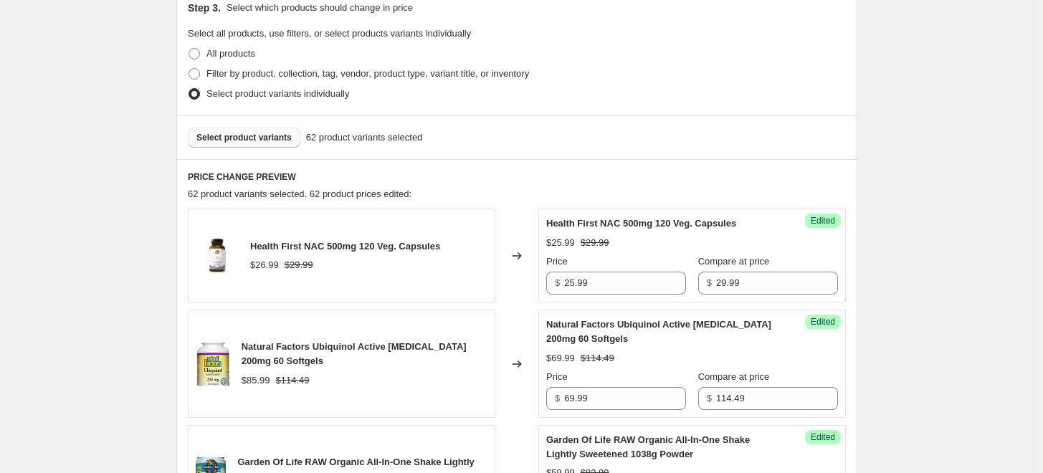
click at [275, 129] on button "Select product variants" at bounding box center [244, 138] width 113 height 20
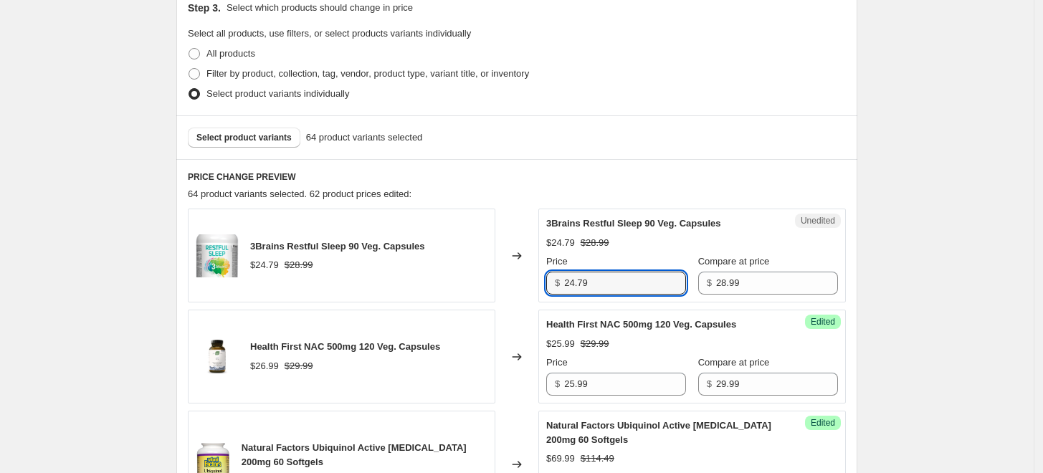
drag, startPoint x: 600, startPoint y: 280, endPoint x: 544, endPoint y: 282, distance: 56.0
click at [544, 282] on div "Unedited 3Brains Restful Sleep 90 Veg. Capsules $24.79 $28.99 Price $ 24.79 Com…" at bounding box center [693, 256] width 308 height 94
type input "21.99"
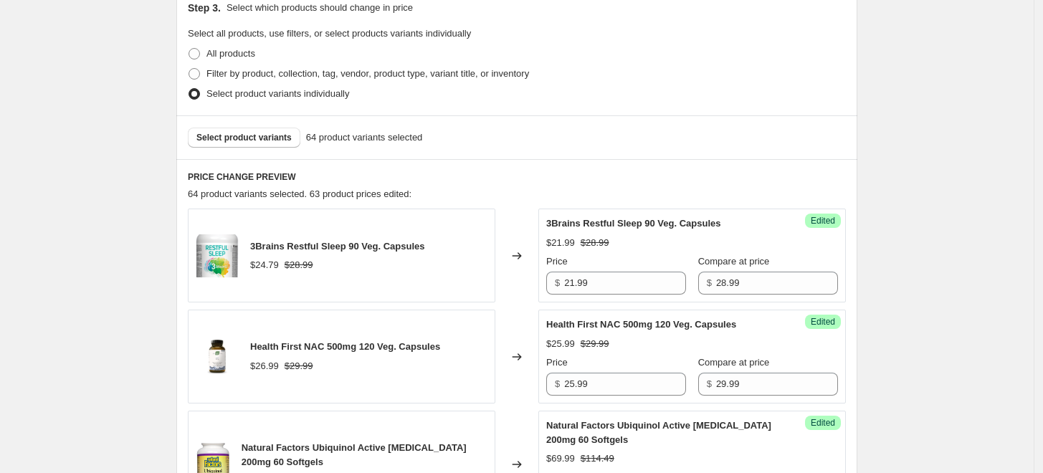
click at [488, 265] on div "3Brains Restful Sleep 90 Veg. Capsules $24.79 $28.99" at bounding box center [342, 256] width 308 height 94
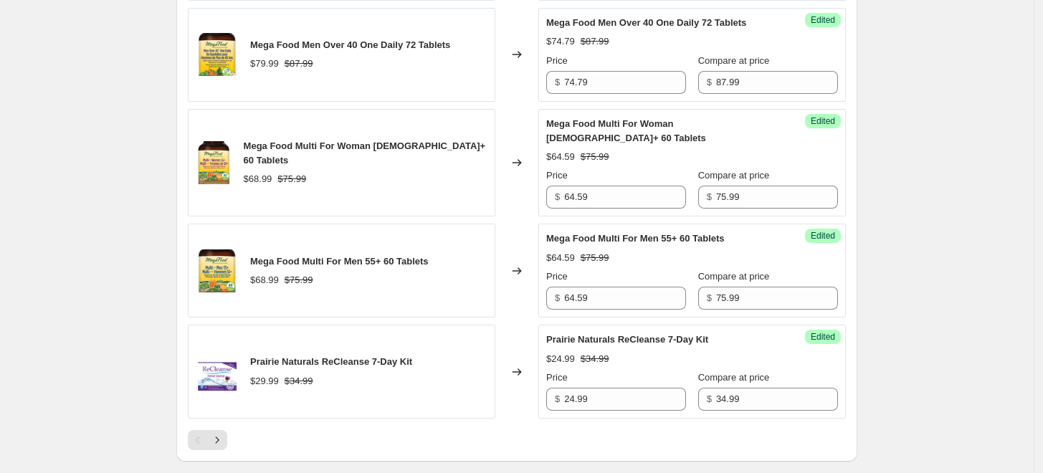
scroll to position [2311, 0]
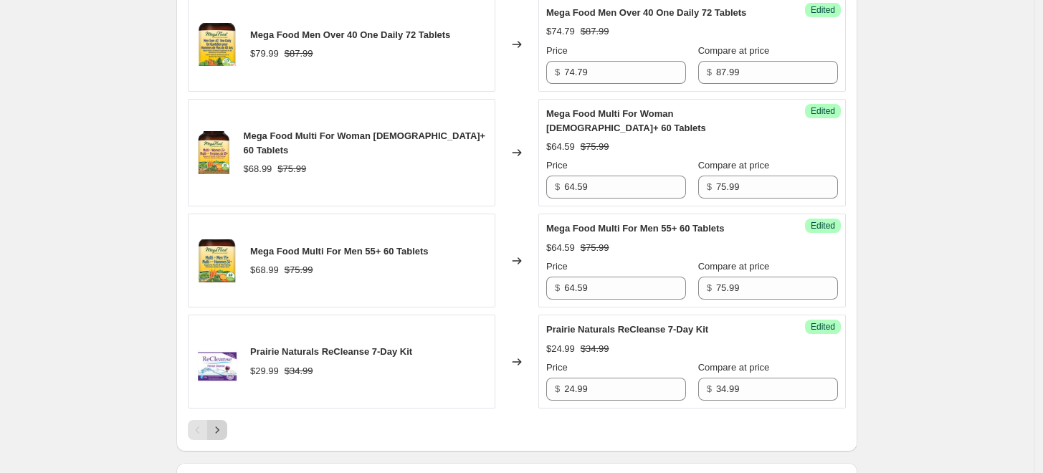
click at [225, 420] on button "Next" at bounding box center [217, 430] width 20 height 20
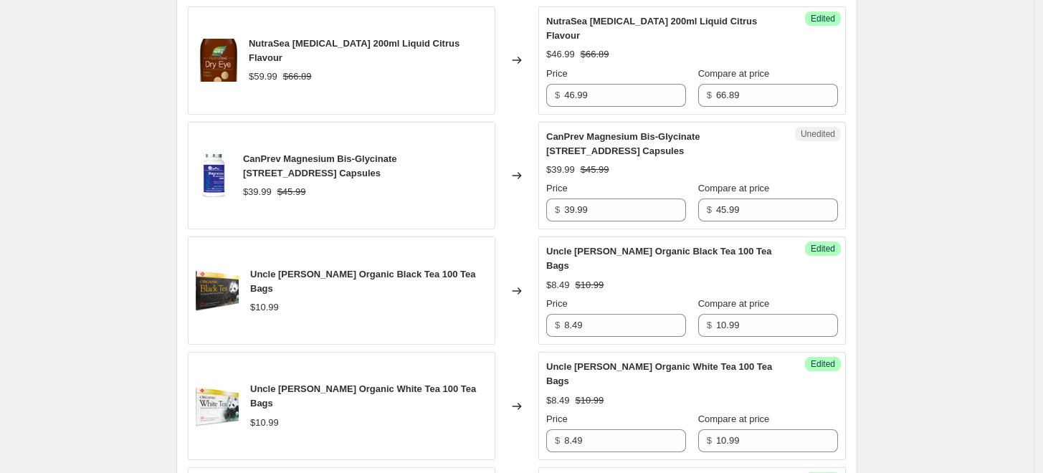
scroll to position [1274, 0]
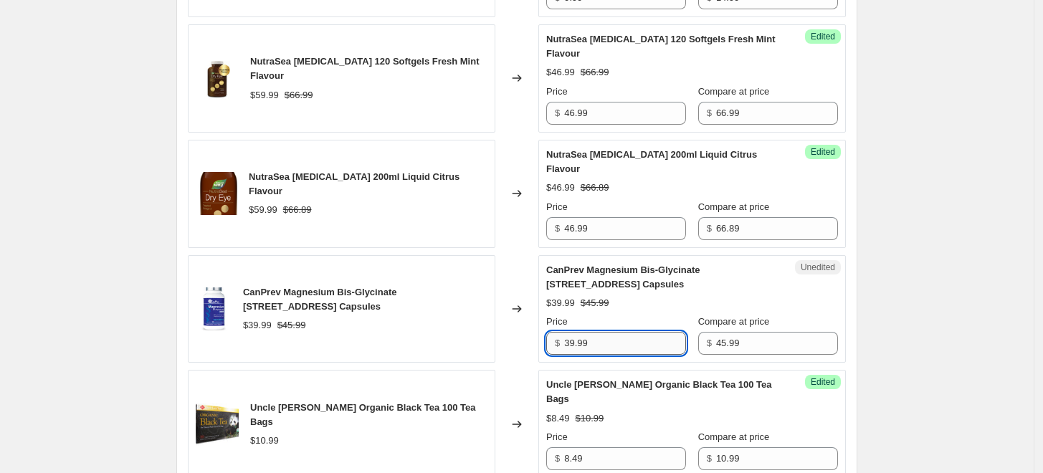
click at [612, 332] on input "39.99" at bounding box center [625, 343] width 122 height 23
click at [573, 332] on input "39.99" at bounding box center [625, 343] width 122 height 23
type input "35.99"
click at [523, 290] on div "Changed to" at bounding box center [517, 309] width 43 height 108
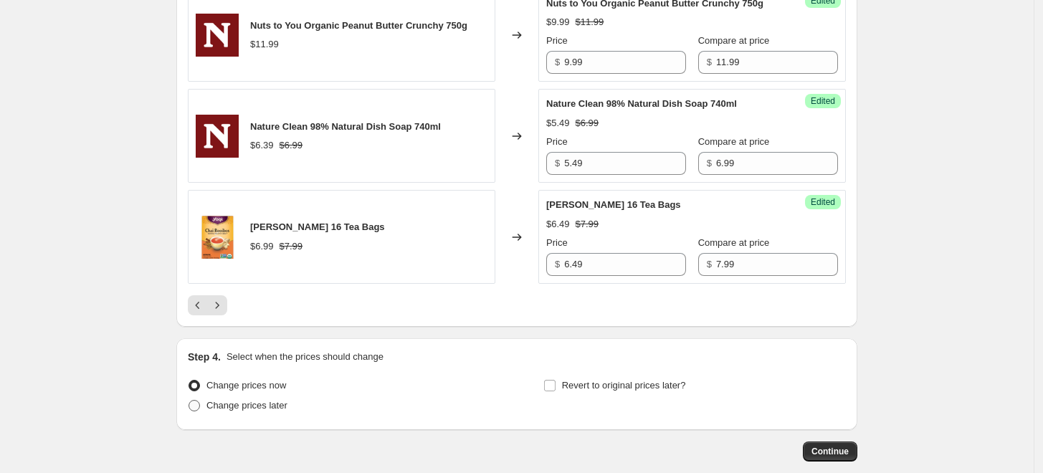
click at [275, 400] on span "Change prices later" at bounding box center [247, 405] width 81 height 11
click at [189, 400] on input "Change prices later" at bounding box center [189, 400] width 1 height 1
radio input "true"
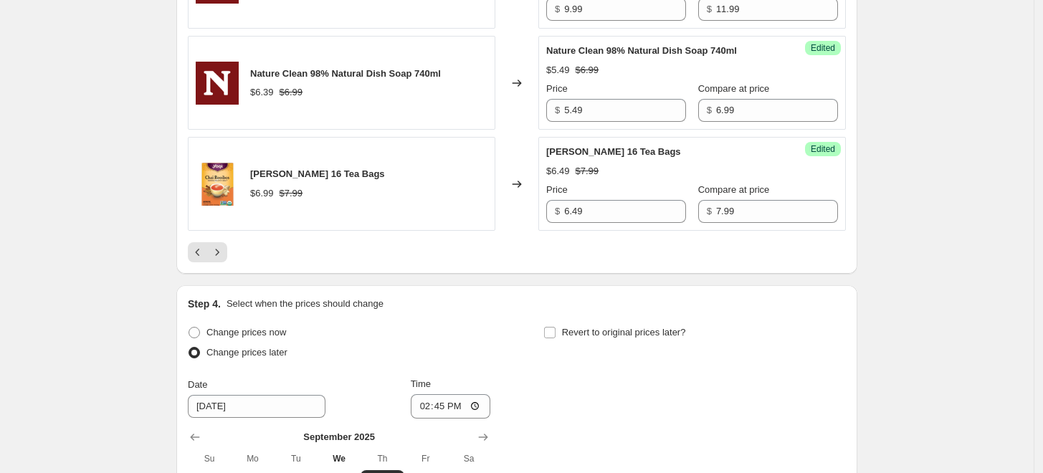
scroll to position [2601, 0]
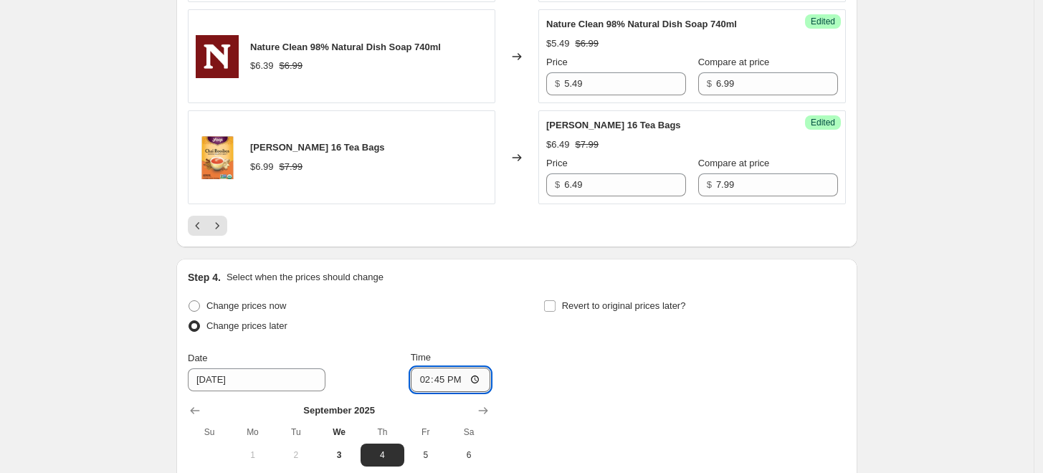
click at [427, 368] on input "14:45" at bounding box center [451, 380] width 80 height 24
type input "23:59"
click at [592, 296] on div "Change prices now Change prices later Date 9/4/2025 Time 23:59 September 2025 S…" at bounding box center [517, 427] width 658 height 262
click at [587, 300] on span "Revert to original prices later?" at bounding box center [624, 305] width 124 height 11
click at [556, 300] on input "Revert to original prices later?" at bounding box center [549, 305] width 11 height 11
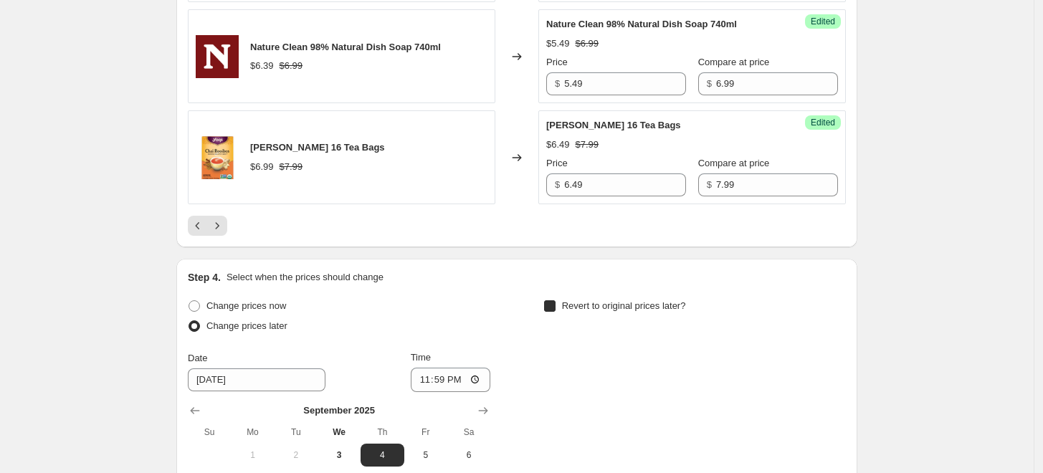
checkbox input "true"
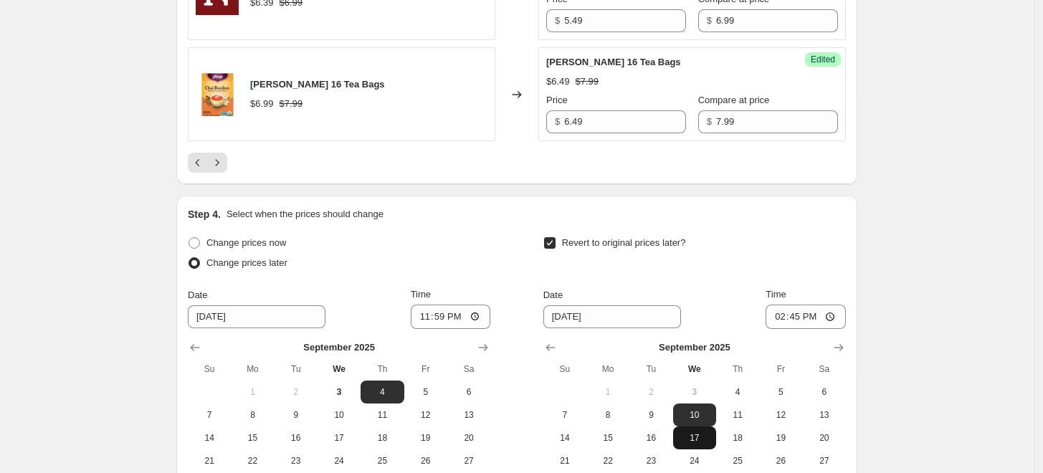
scroll to position [2760, 0]
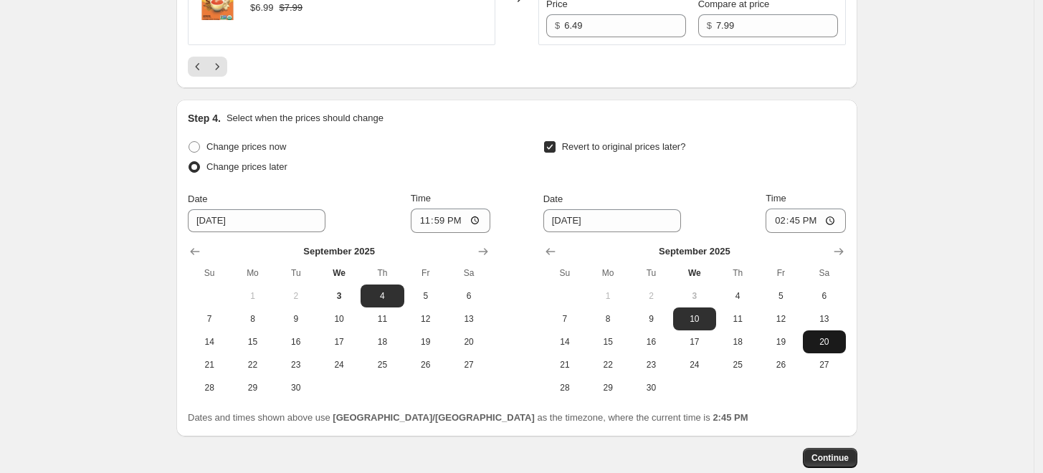
click at [838, 336] on span "20" at bounding box center [825, 341] width 32 height 11
type input "9/20/2025"
click at [784, 209] on input "14:45" at bounding box center [806, 221] width 80 height 24
type input "23:59"
click at [843, 137] on div "Revert to original prices later?" at bounding box center [695, 158] width 303 height 43
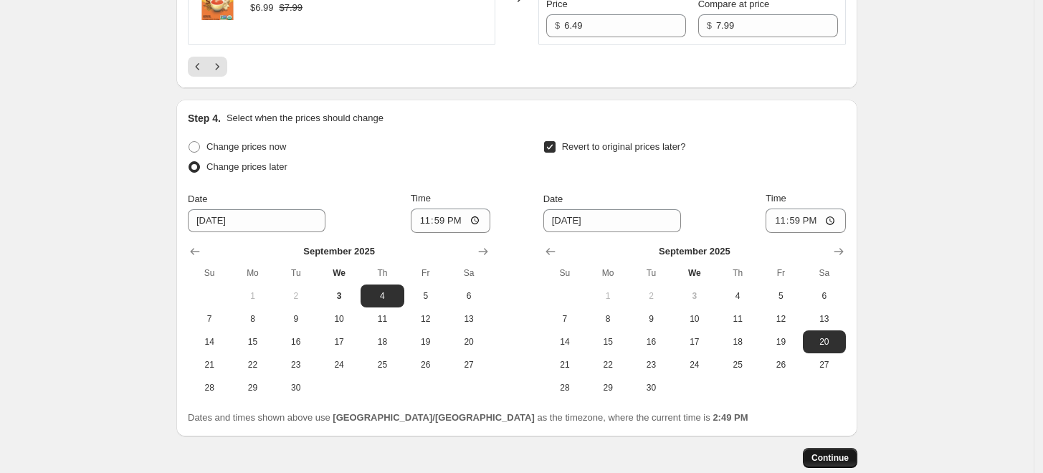
click at [849, 452] on span "Continue" at bounding box center [830, 457] width 37 height 11
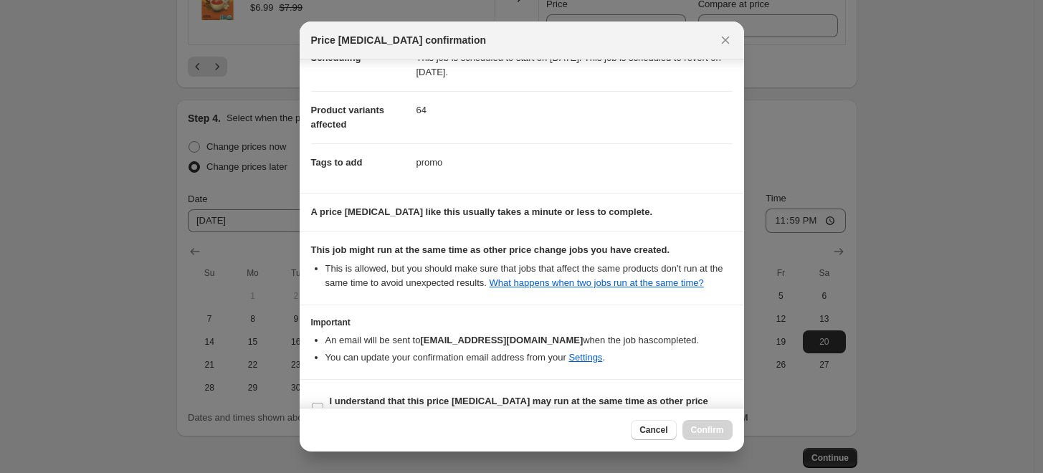
scroll to position [87, 0]
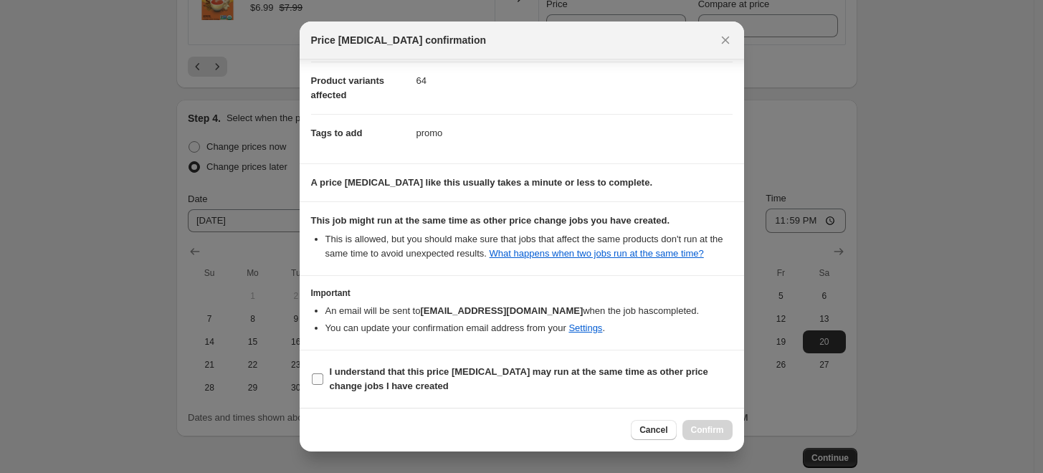
drag, startPoint x: 438, startPoint y: 360, endPoint x: 456, endPoint y: 389, distance: 33.8
click at [439, 361] on section "I understand that this price change job may run at the same time as other price…" at bounding box center [522, 379] width 445 height 57
click at [456, 389] on span "I understand that this price change job may run at the same time as other price…" at bounding box center [531, 379] width 403 height 29
click at [323, 385] on input "I understand that this price change job may run at the same time as other price…" at bounding box center [317, 379] width 11 height 11
checkbox input "true"
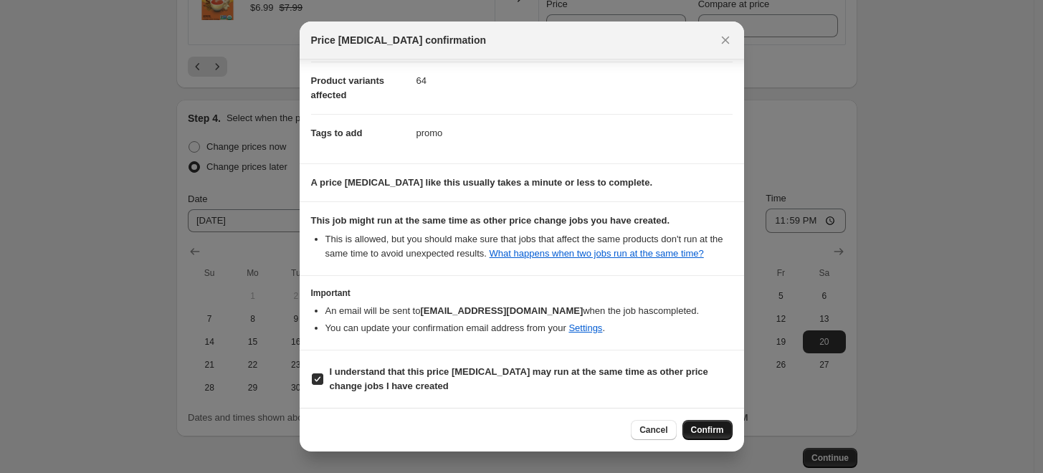
click at [714, 432] on span "Confirm" at bounding box center [707, 430] width 33 height 11
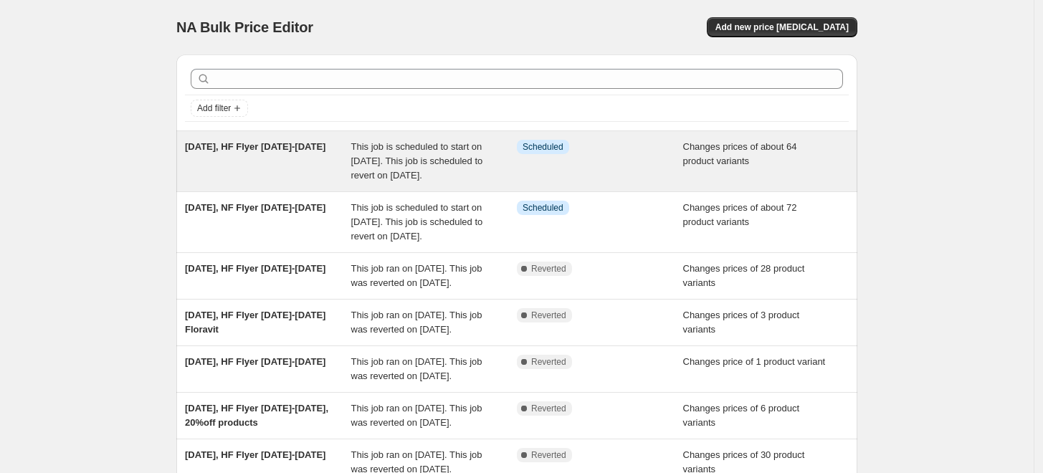
click at [295, 165] on div "[DATE], HF Flyer [DATE]-[DATE]" at bounding box center [268, 161] width 166 height 43
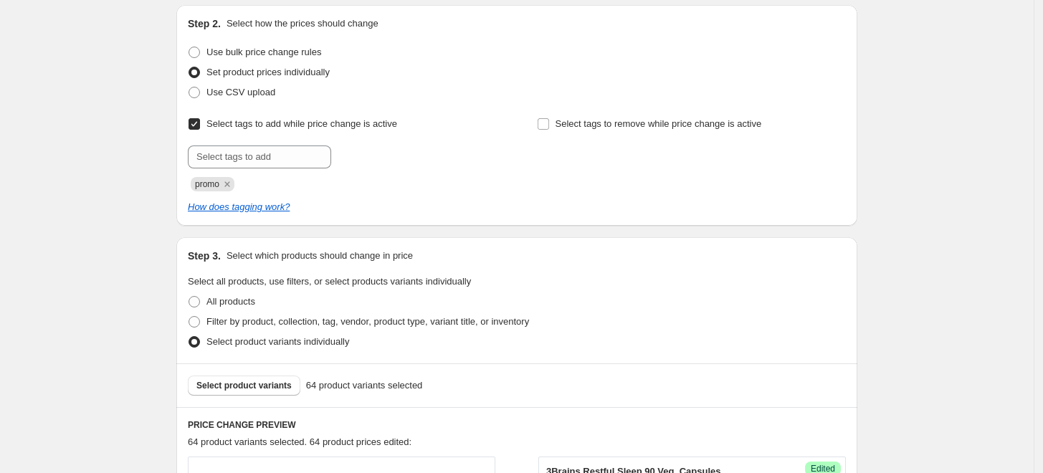
scroll to position [398, 0]
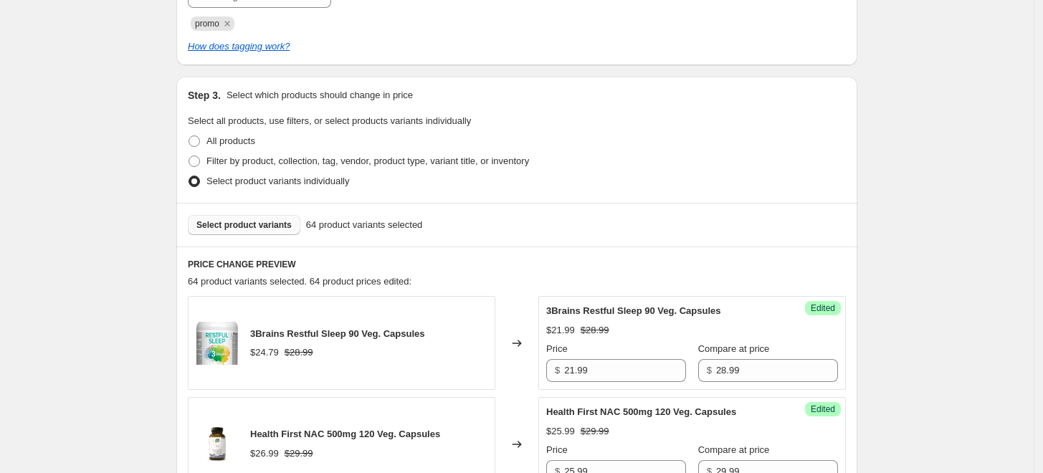
click at [290, 227] on span "Select product variants" at bounding box center [243, 224] width 95 height 11
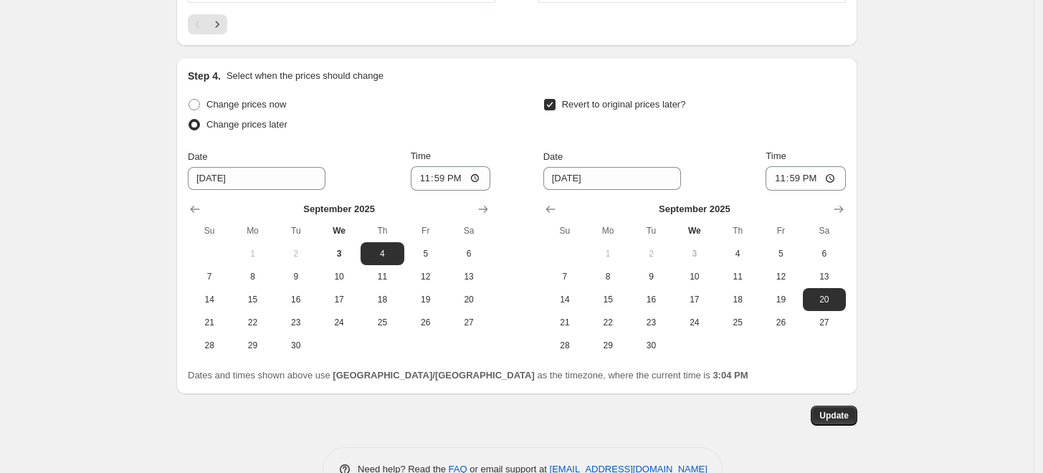
scroll to position [2811, 0]
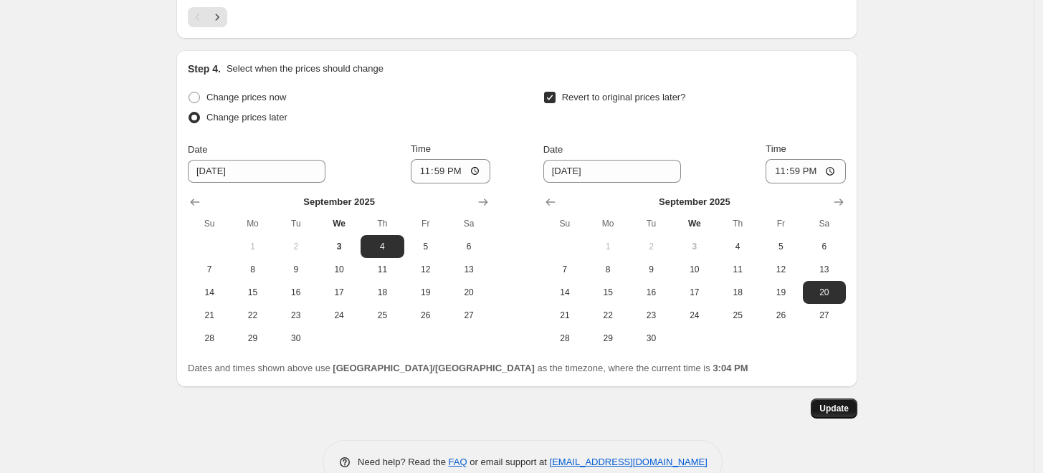
click at [823, 403] on span "Update" at bounding box center [834, 408] width 29 height 11
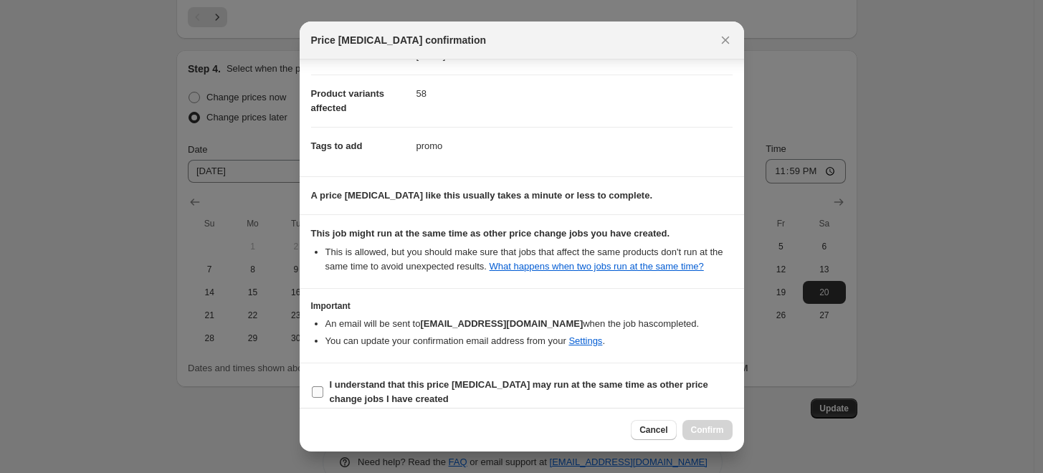
scroll to position [87, 0]
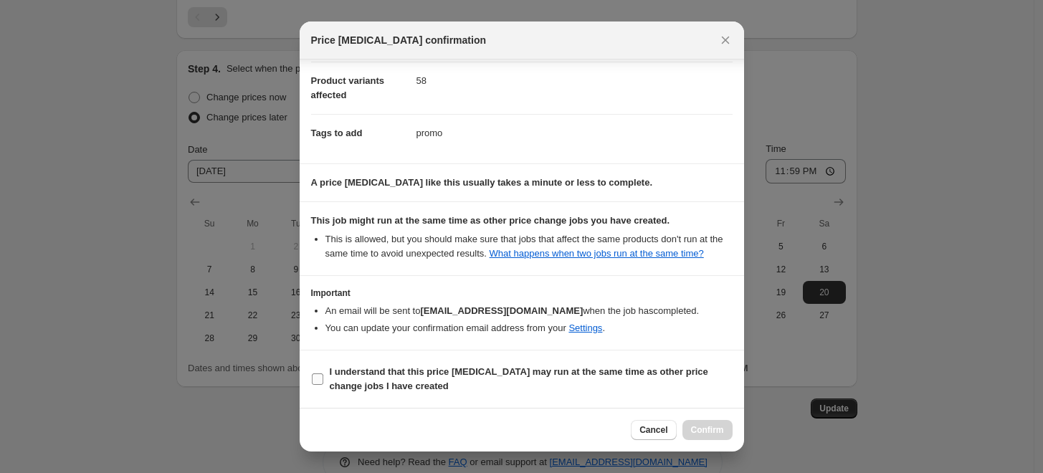
drag, startPoint x: 612, startPoint y: 366, endPoint x: 658, endPoint y: 394, distance: 53.7
click at [611, 366] on b "I understand that this price [MEDICAL_DATA] may run at the same time as other p…" at bounding box center [519, 378] width 379 height 25
click at [323, 374] on input "I understand that this price [MEDICAL_DATA] may run at the same time as other p…" at bounding box center [317, 379] width 11 height 11
checkbox input "true"
click at [709, 425] on span "Confirm" at bounding box center [707, 430] width 33 height 11
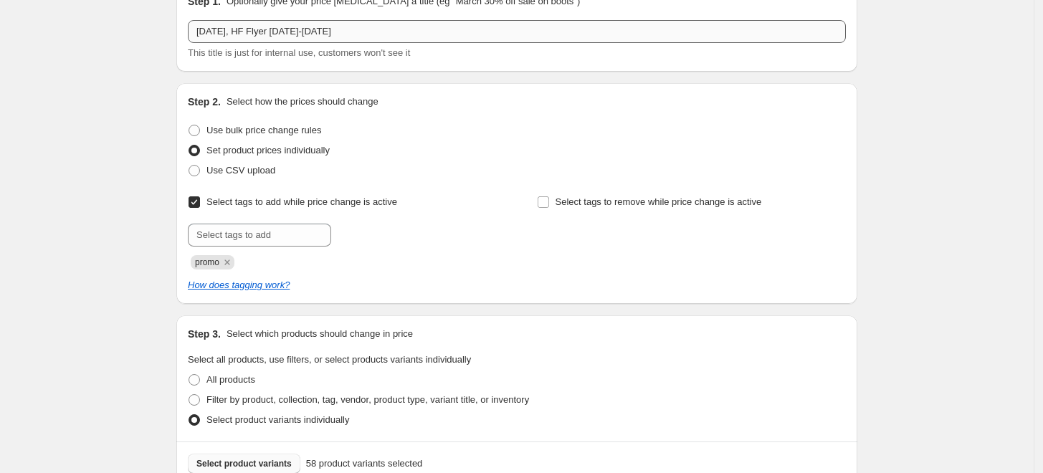
scroll to position [0, 0]
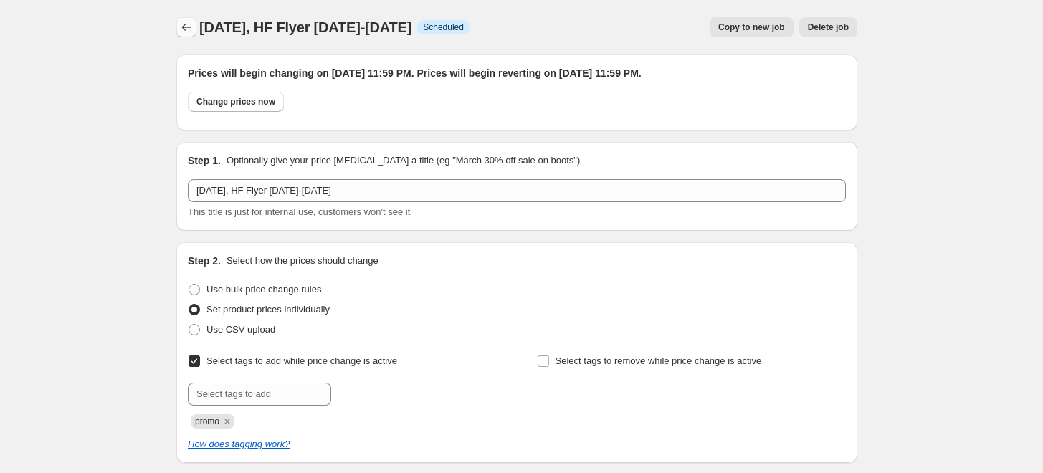
click at [189, 22] on icon "Price change jobs" at bounding box center [186, 27] width 14 height 14
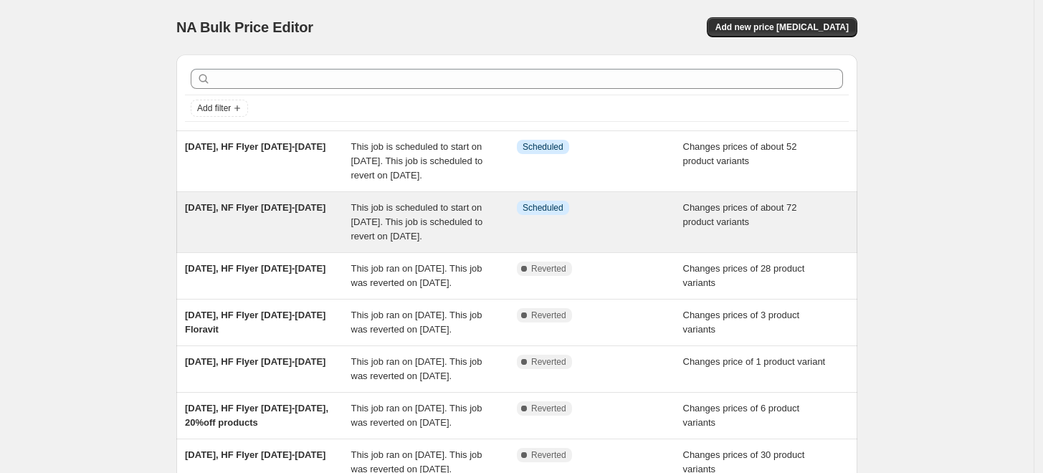
click at [262, 244] on div "[DATE], NF Flyer [DATE]-[DATE]" at bounding box center [268, 222] width 166 height 43
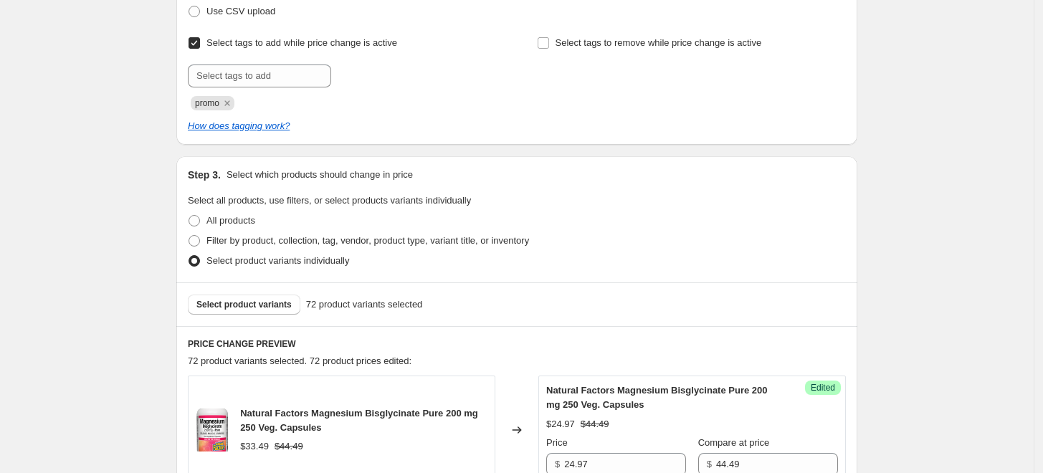
scroll to position [557, 0]
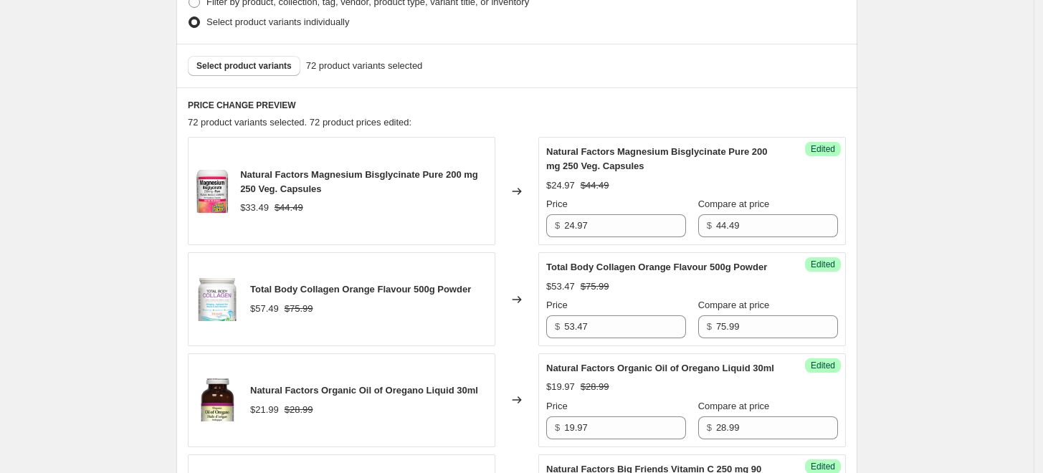
click at [232, 49] on div "Select product variants 72 product variants selected" at bounding box center [516, 66] width 681 height 44
click at [232, 57] on button "Select product variants" at bounding box center [244, 66] width 113 height 20
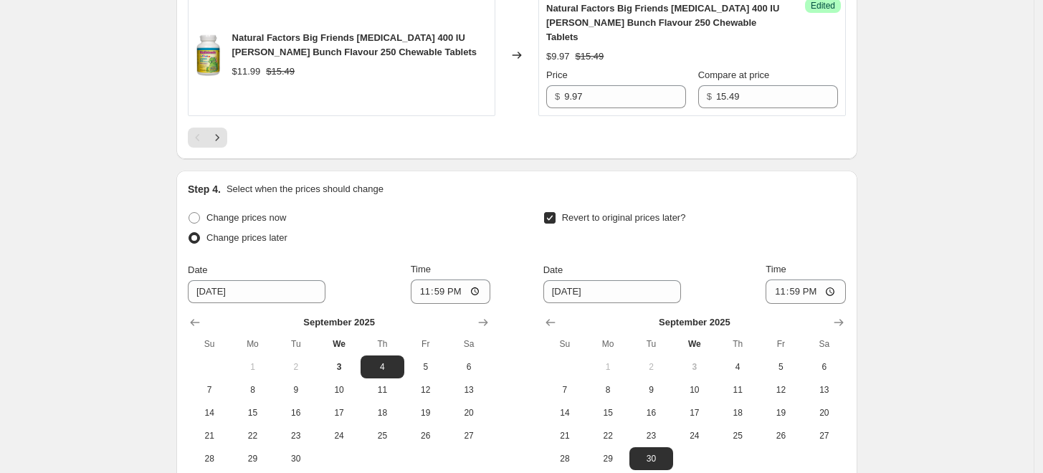
scroll to position [2948, 0]
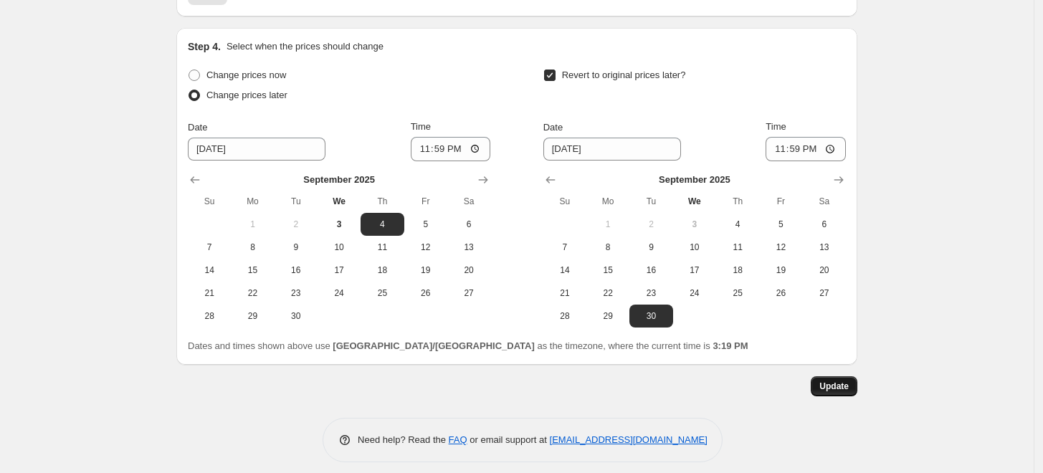
click at [827, 392] on span "Update" at bounding box center [834, 386] width 29 height 11
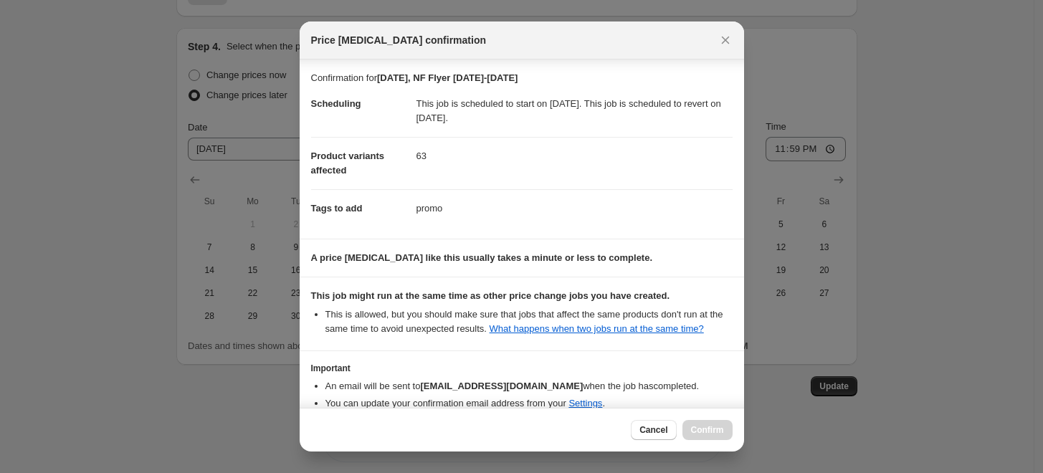
scroll to position [87, 0]
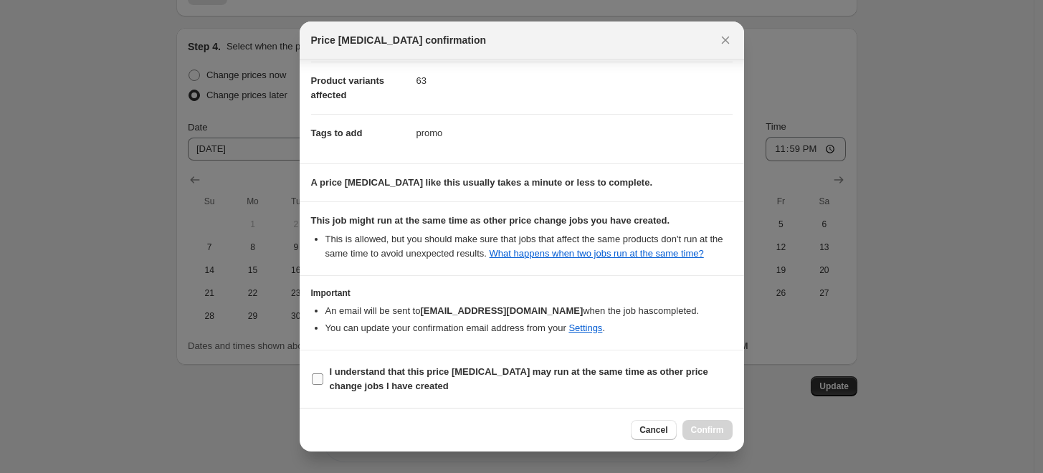
click at [546, 366] on span "I understand that this price change job may run at the same time as other price…" at bounding box center [531, 379] width 403 height 29
click at [323, 374] on input "I understand that this price change job may run at the same time as other price…" at bounding box center [317, 379] width 11 height 11
checkbox input "true"
click at [700, 422] on button "Confirm" at bounding box center [708, 430] width 50 height 20
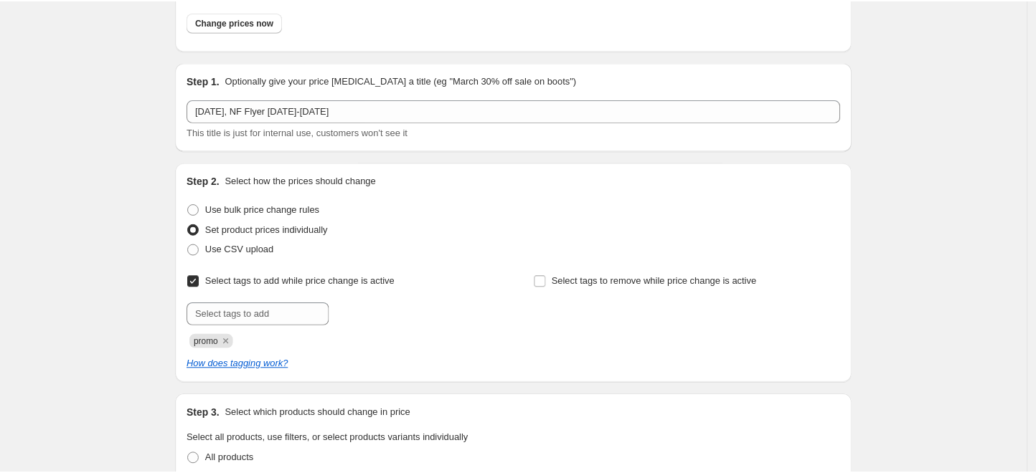
scroll to position [0, 0]
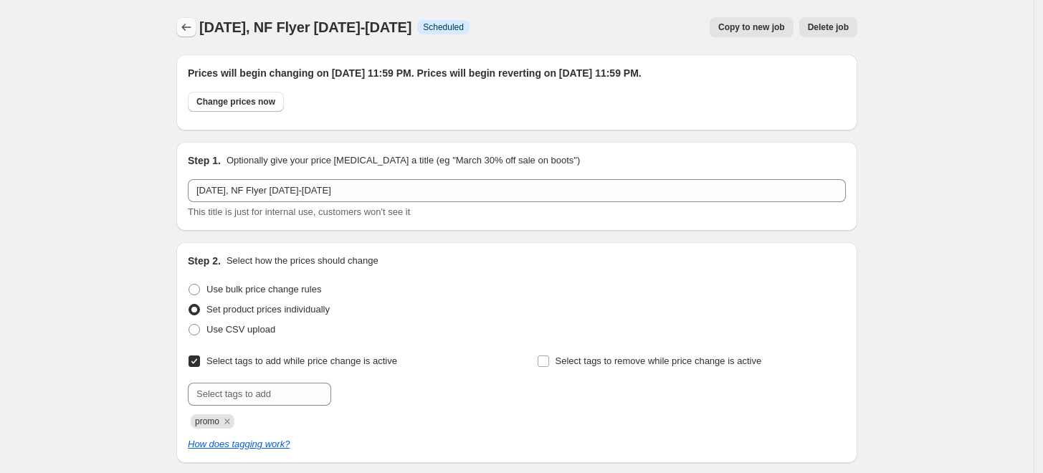
click at [191, 27] on icon "Price change jobs" at bounding box center [186, 27] width 14 height 14
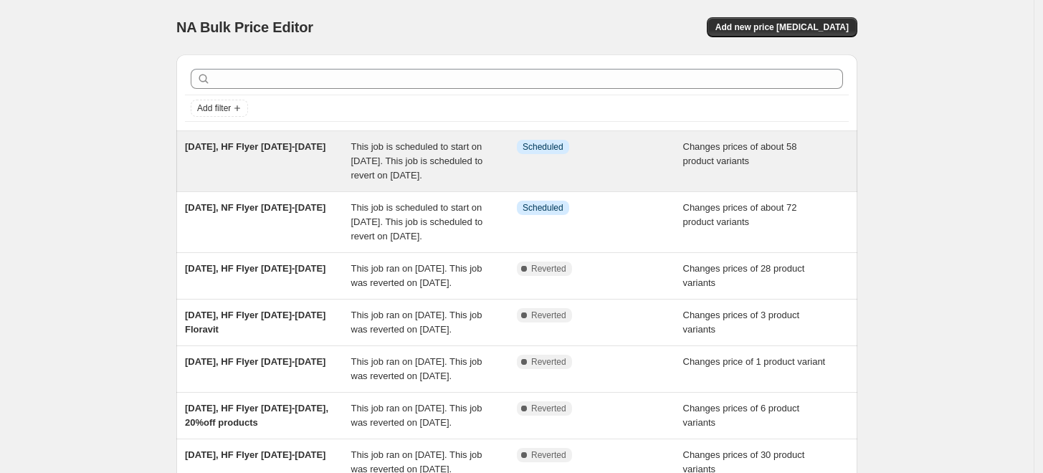
click at [316, 153] on div "[DATE], HF Flyer [DATE]-[DATE]" at bounding box center [268, 161] width 166 height 43
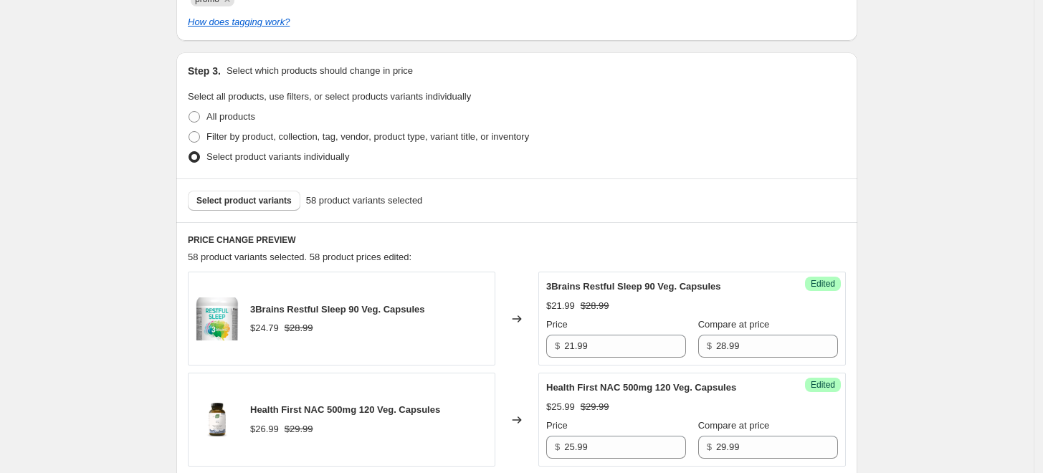
scroll to position [478, 0]
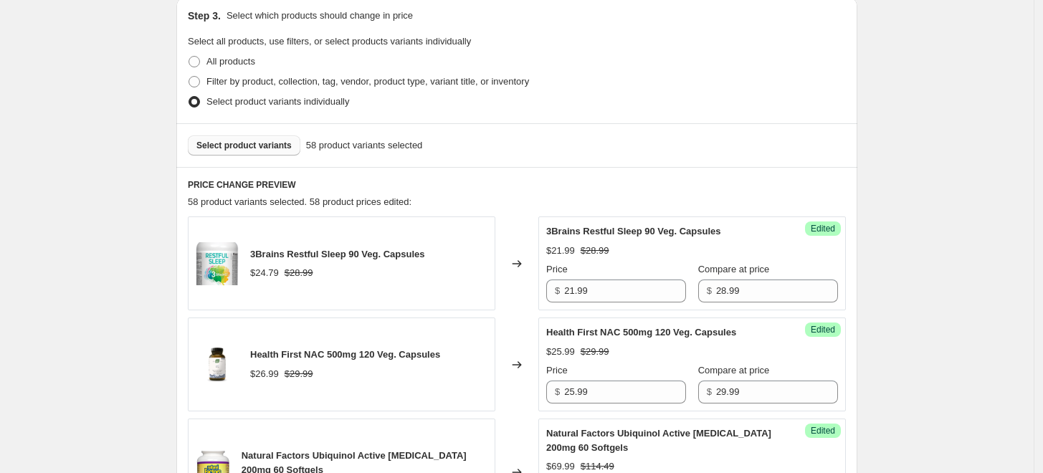
click at [281, 143] on span "Select product variants" at bounding box center [243, 145] width 95 height 11
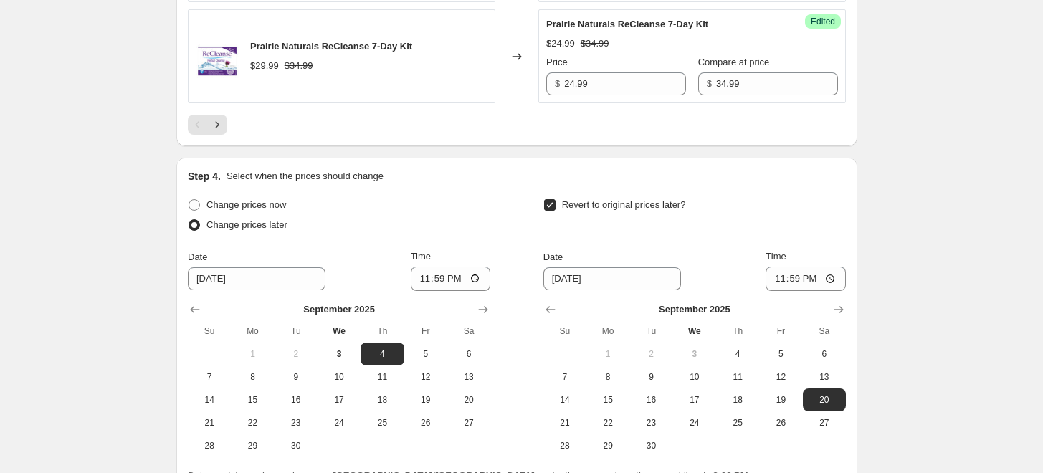
scroll to position [2811, 0]
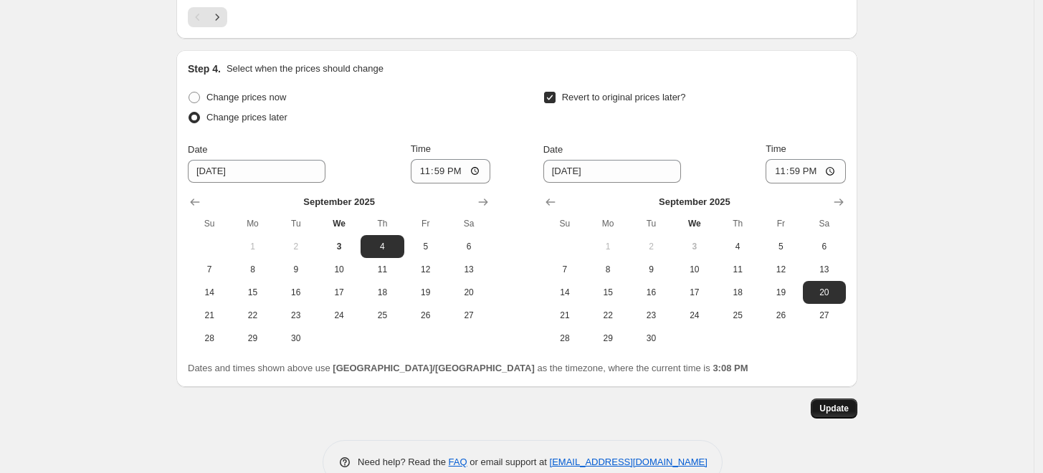
click at [843, 403] on span "Update" at bounding box center [834, 408] width 29 height 11
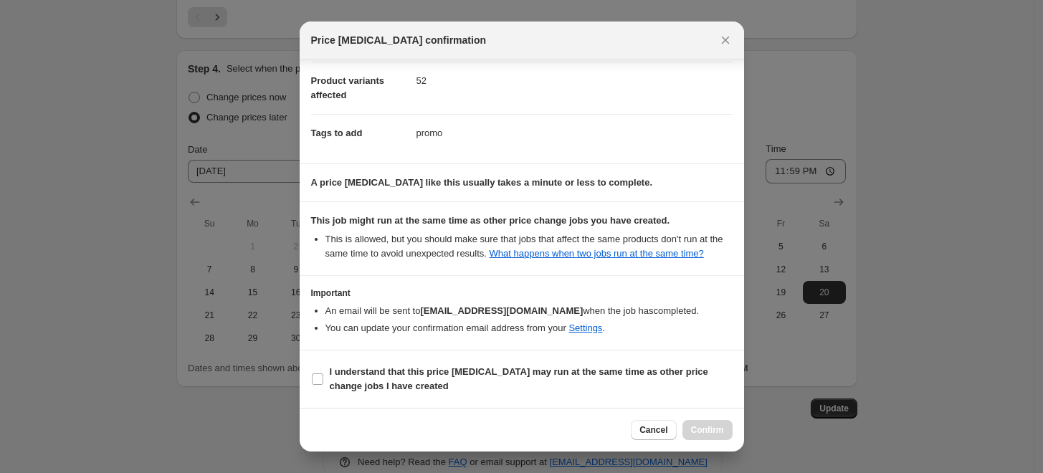
scroll to position [87, 0]
click at [506, 365] on label "I understand that this price [MEDICAL_DATA] may run at the same time as other p…" at bounding box center [522, 379] width 422 height 34
click at [323, 374] on input "I understand that this price [MEDICAL_DATA] may run at the same time as other p…" at bounding box center [317, 379] width 11 height 11
checkbox input "true"
click at [698, 417] on div "Cancel Confirm" at bounding box center [522, 430] width 445 height 44
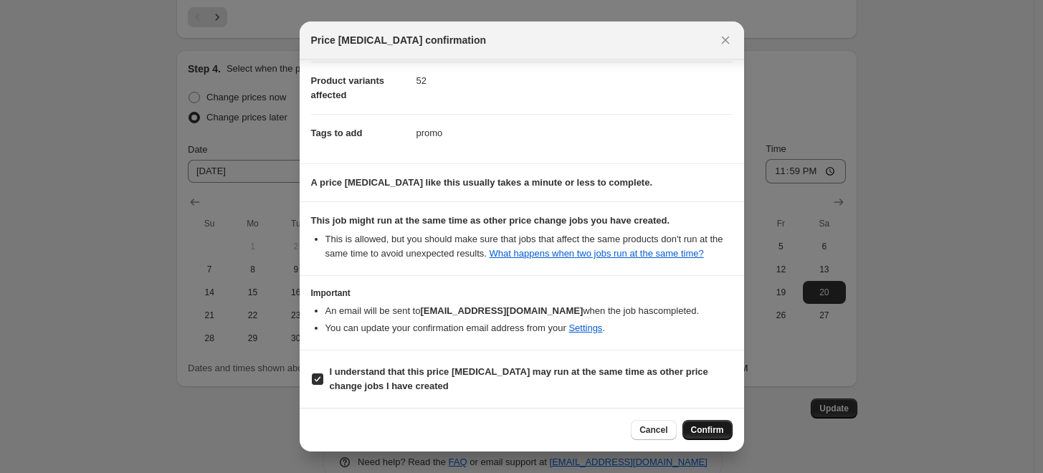
click at [709, 435] on span "Confirm" at bounding box center [707, 430] width 33 height 11
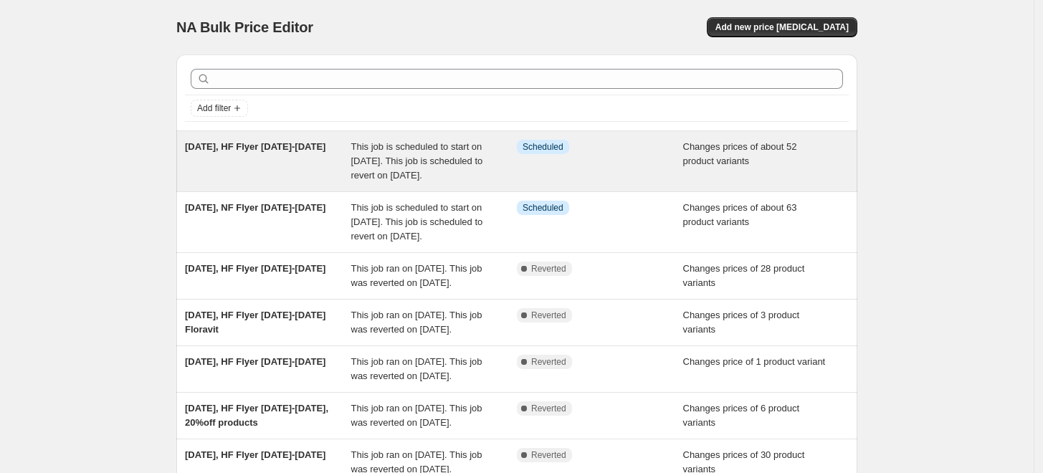
click at [287, 157] on div "[DATE], HF Flyer [DATE]-[DATE]" at bounding box center [268, 161] width 166 height 43
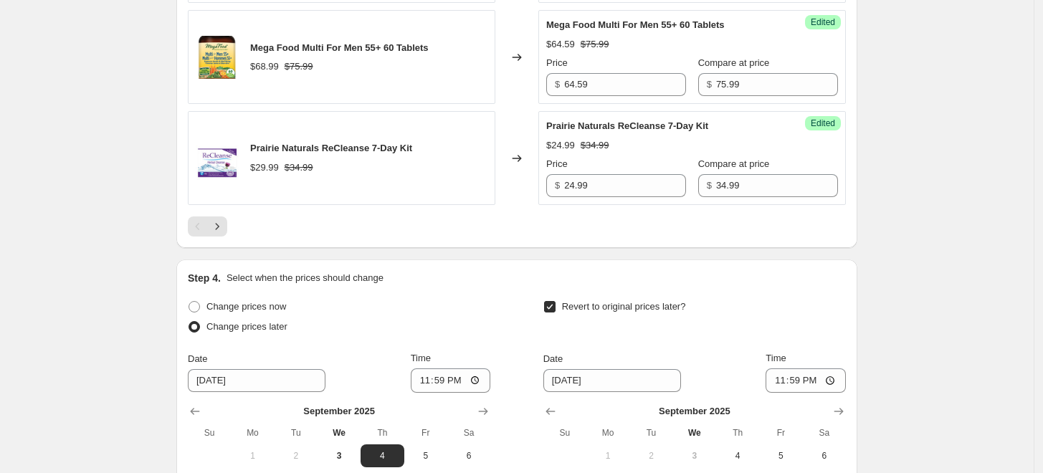
scroll to position [2629, 0]
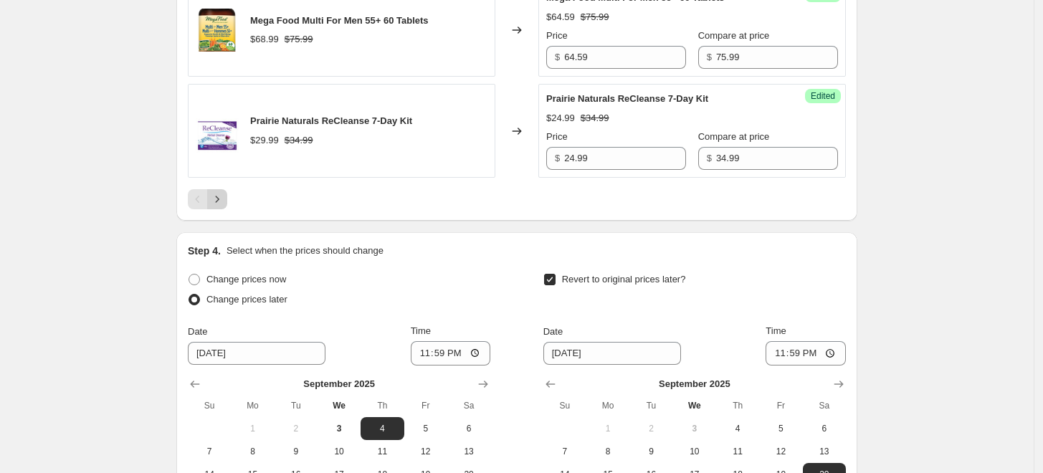
click at [217, 189] on button "Next" at bounding box center [217, 199] width 20 height 20
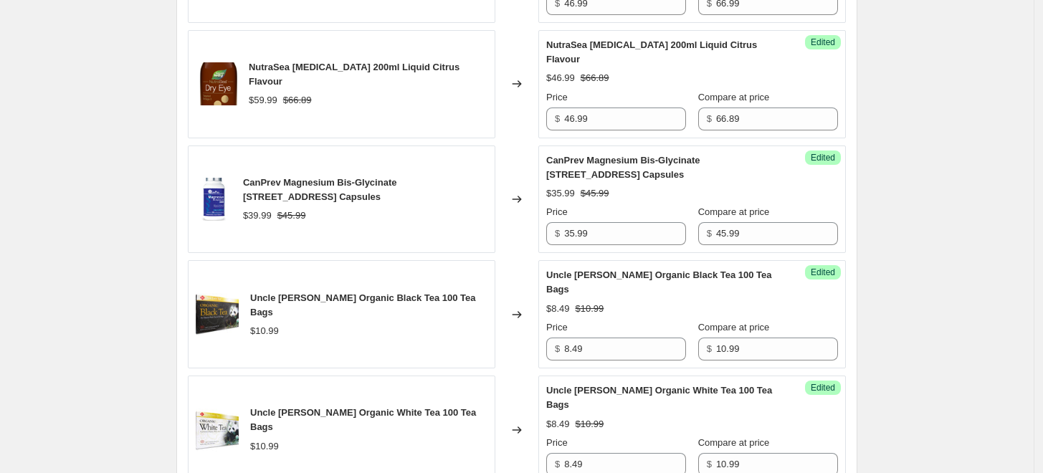
scroll to position [1593, 0]
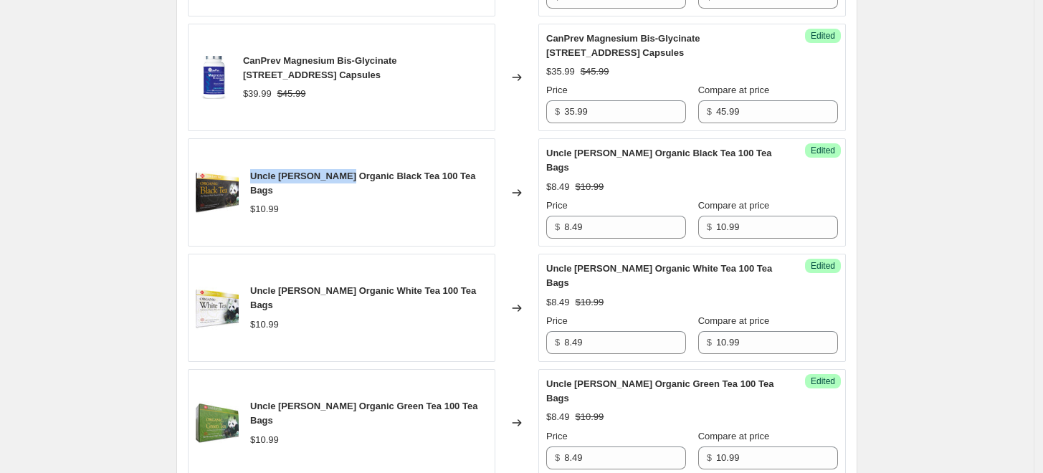
drag, startPoint x: 256, startPoint y: 141, endPoint x: 342, endPoint y: 144, distance: 86.1
click at [342, 171] on span "Uncle [PERSON_NAME] Organic Black Tea 100 Tea Bags" at bounding box center [363, 183] width 226 height 25
copy span "Uncle [PERSON_NAME] Organic"
click at [272, 171] on span "Uncle [PERSON_NAME] Organic Black Tea 100 Tea Bags" at bounding box center [363, 183] width 226 height 25
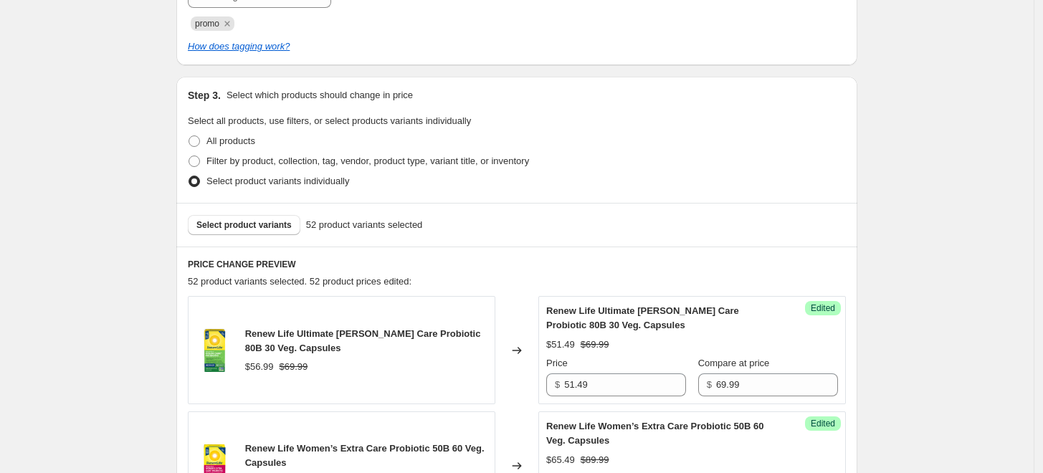
scroll to position [318, 0]
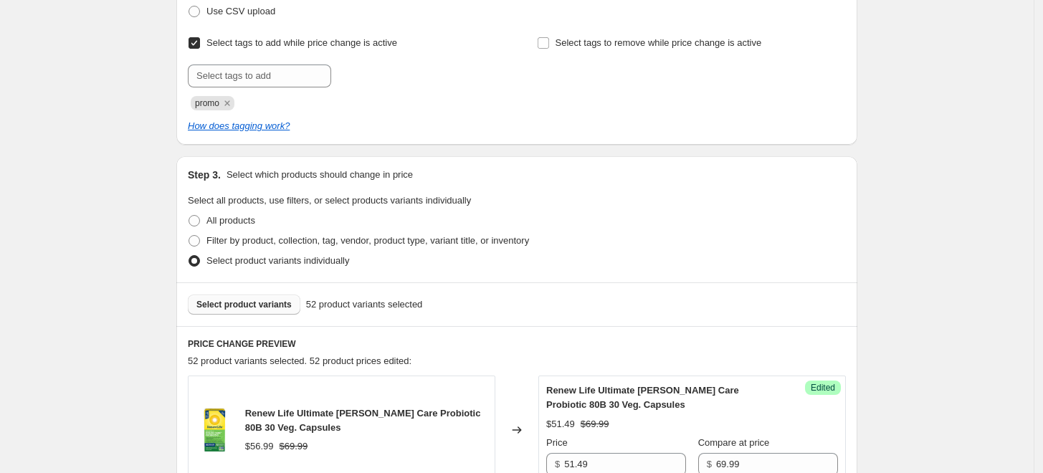
click at [235, 299] on span "Select product variants" at bounding box center [243, 304] width 95 height 11
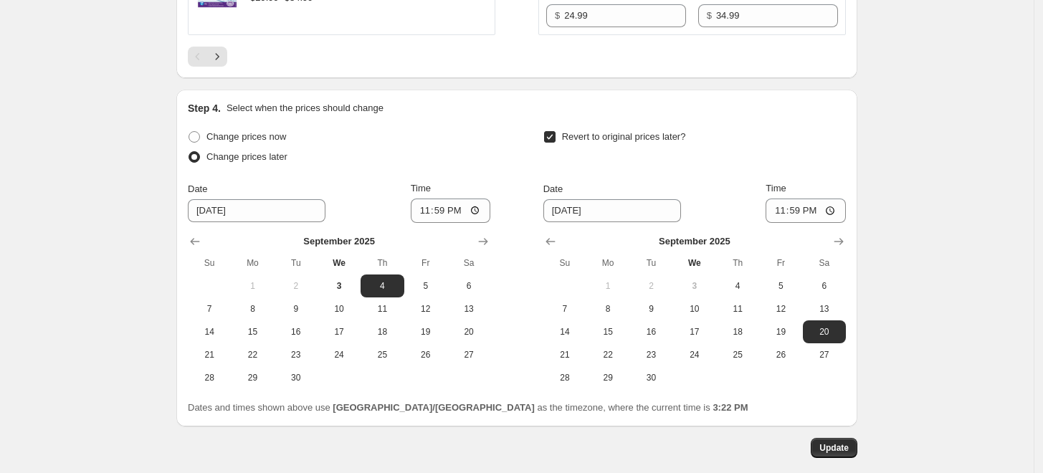
scroll to position [2811, 0]
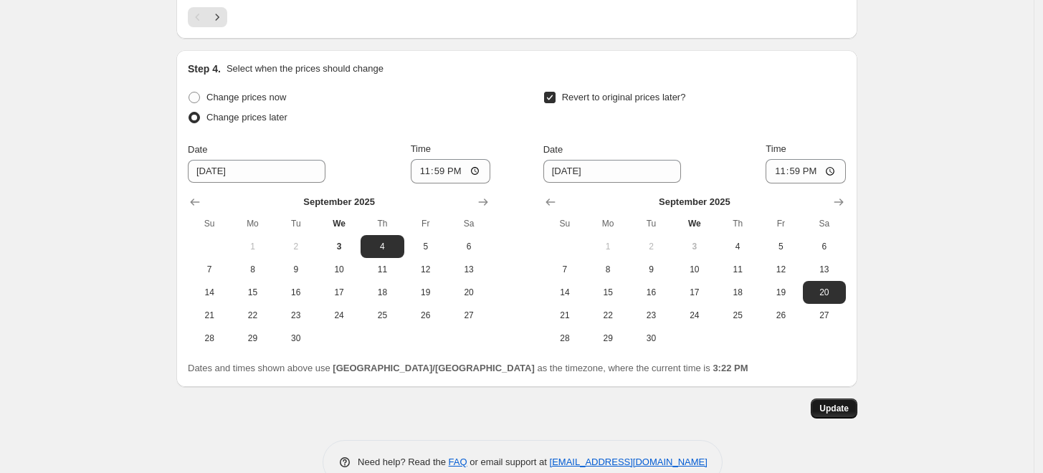
click at [843, 403] on span "Update" at bounding box center [834, 408] width 29 height 11
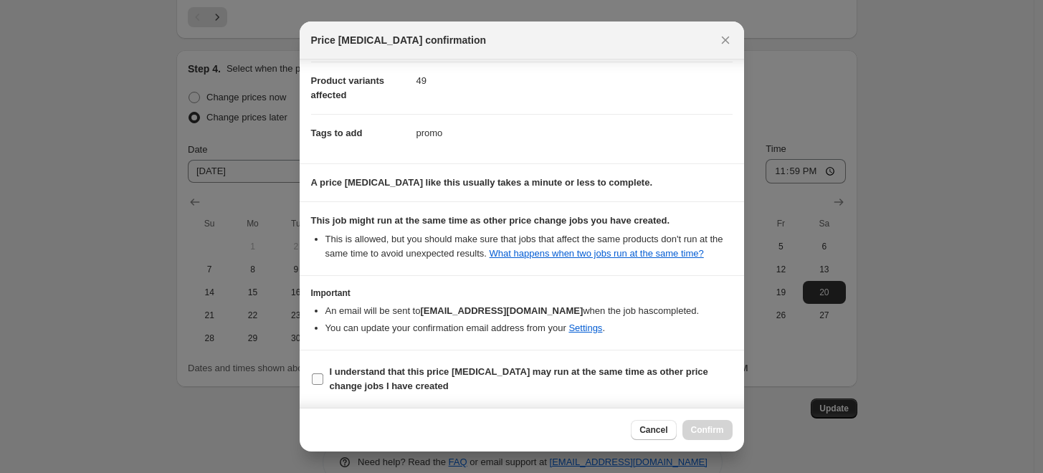
scroll to position [87, 0]
click at [611, 366] on span "I understand that this price change job may run at the same time as other price…" at bounding box center [531, 379] width 403 height 29
click at [323, 374] on input "I understand that this price change job may run at the same time as other price…" at bounding box center [317, 379] width 11 height 11
checkbox input "true"
click at [698, 420] on button "Confirm" at bounding box center [708, 430] width 50 height 20
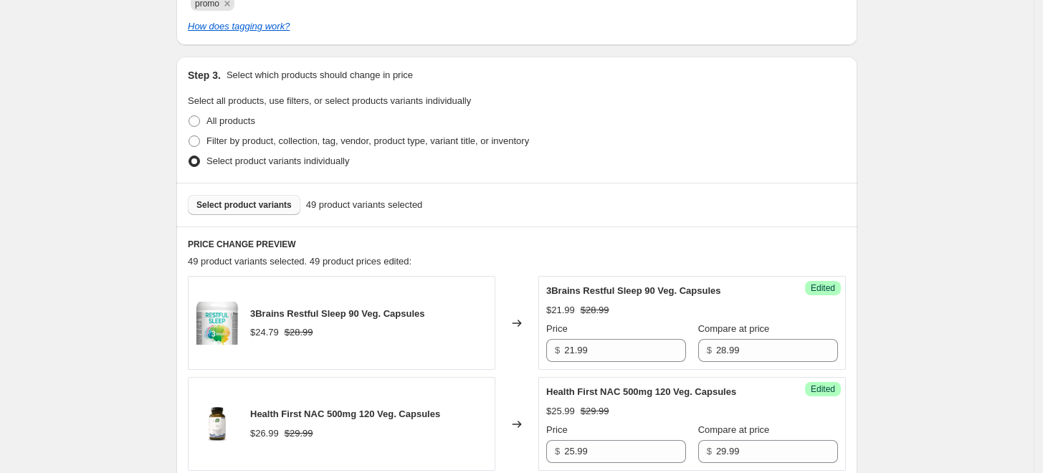
scroll to position [421, 0]
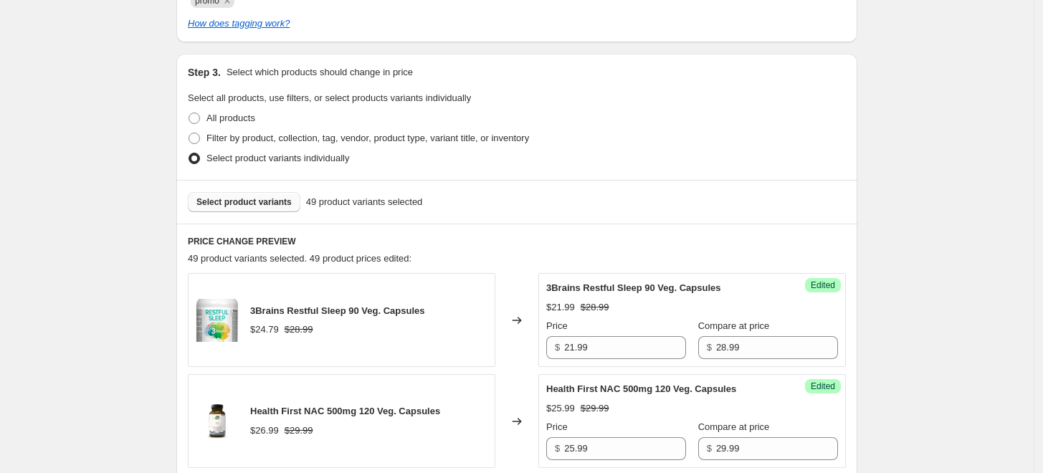
click at [250, 207] on button "Select product variants" at bounding box center [244, 202] width 113 height 20
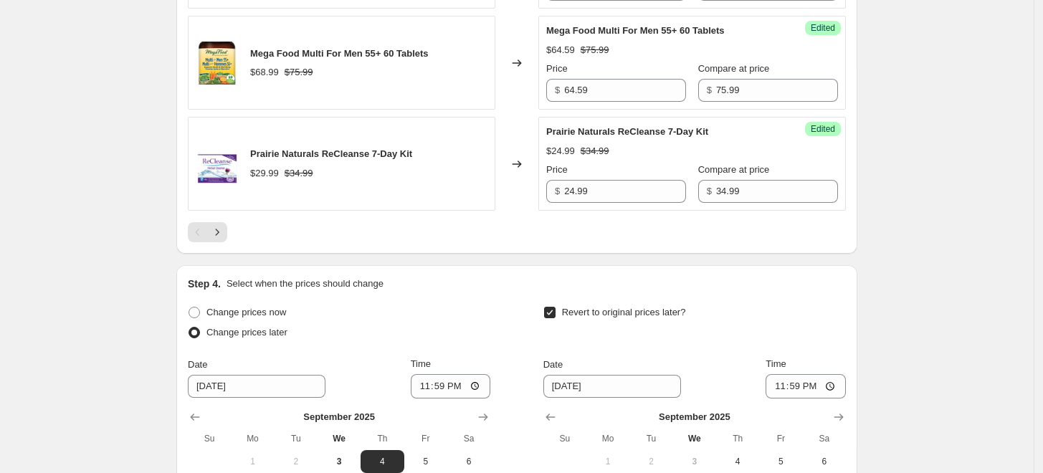
scroll to position [2731, 0]
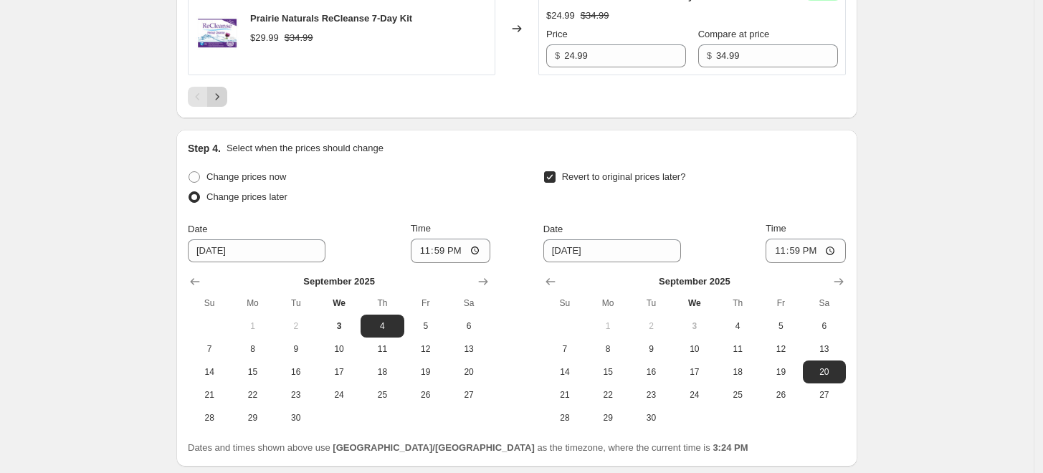
click at [218, 90] on icon "Next" at bounding box center [217, 97] width 14 height 14
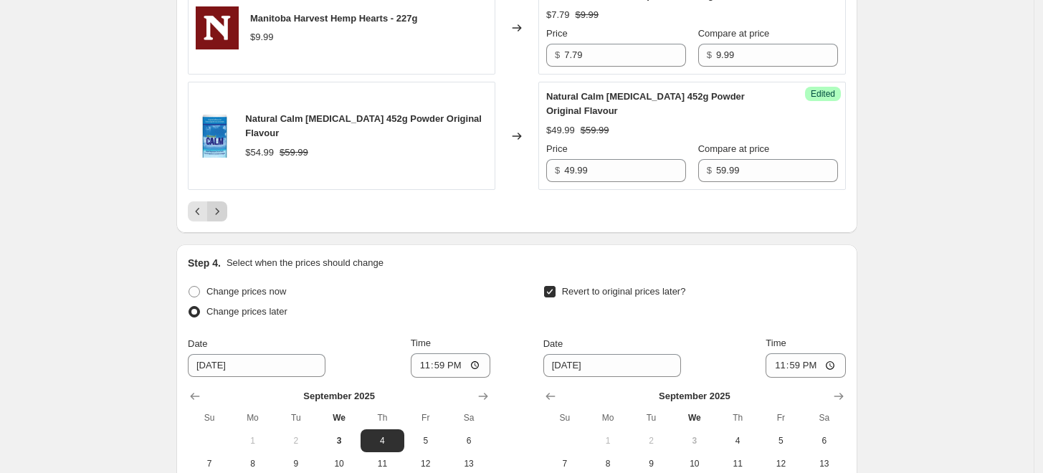
click at [227, 202] on button "Next" at bounding box center [217, 212] width 20 height 20
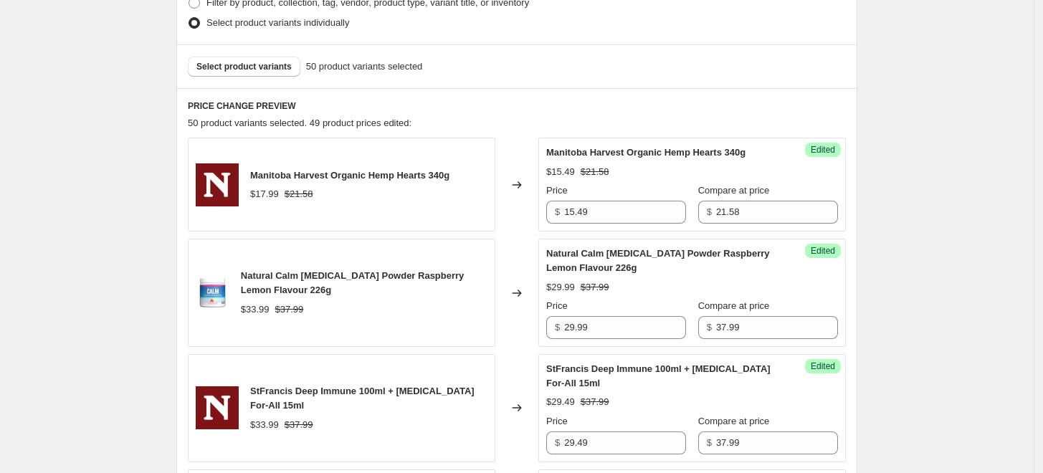
scroll to position [955, 0]
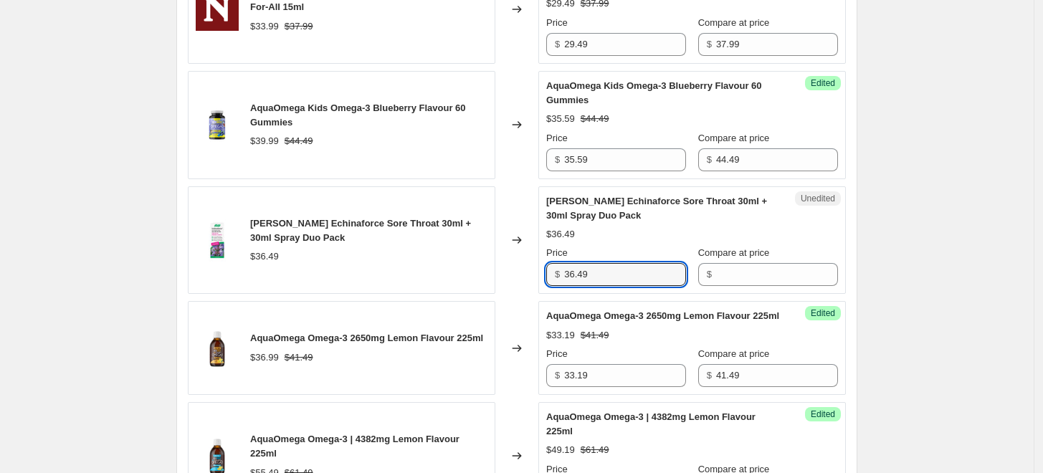
drag, startPoint x: 620, startPoint y: 280, endPoint x: 546, endPoint y: 280, distance: 73.1
click at [546, 280] on div "Unedited A.Vogel Echinaforce Sore Throat 30ml + 30ml Spray Duo Pack $36.49 Pric…" at bounding box center [693, 240] width 308 height 108
type input "29.99"
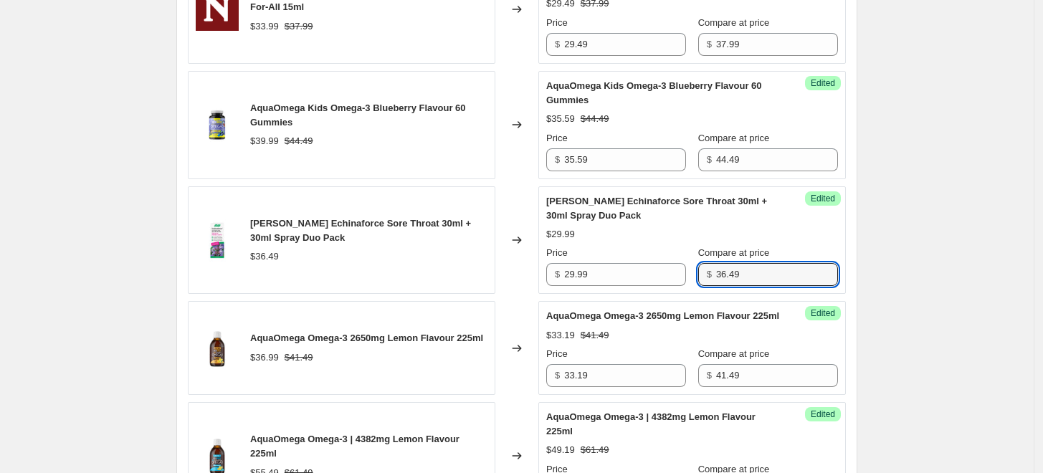
type input "36.49"
click at [614, 247] on div "Price" at bounding box center [616, 253] width 140 height 14
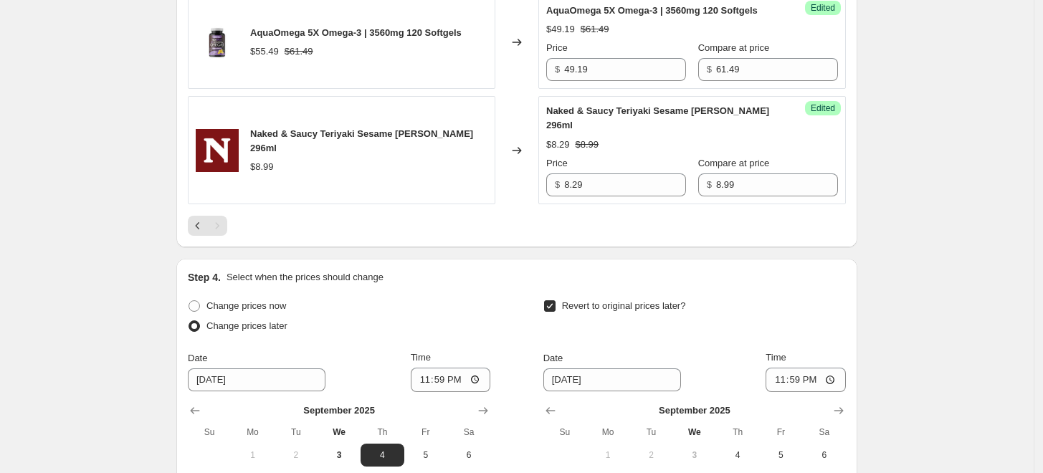
scroll to position [1831, 0]
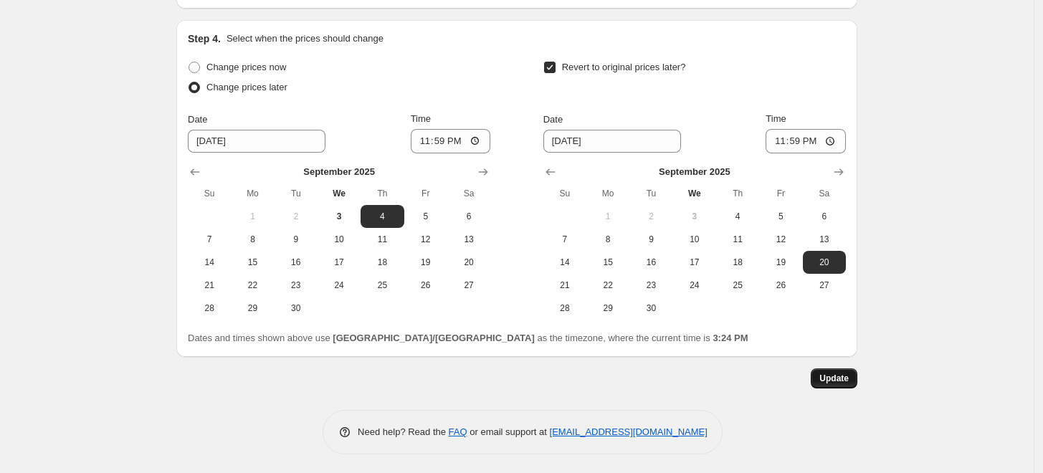
click at [840, 375] on span "Update" at bounding box center [834, 378] width 29 height 11
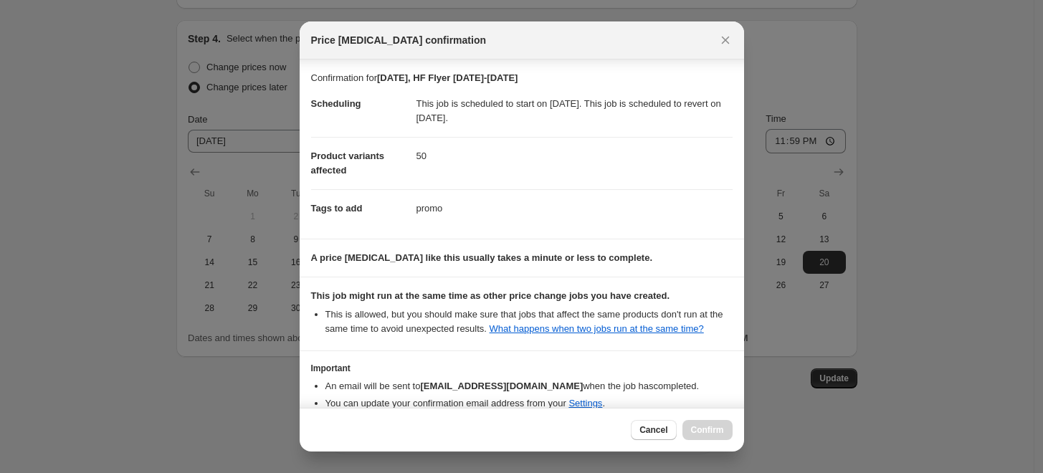
scroll to position [87, 0]
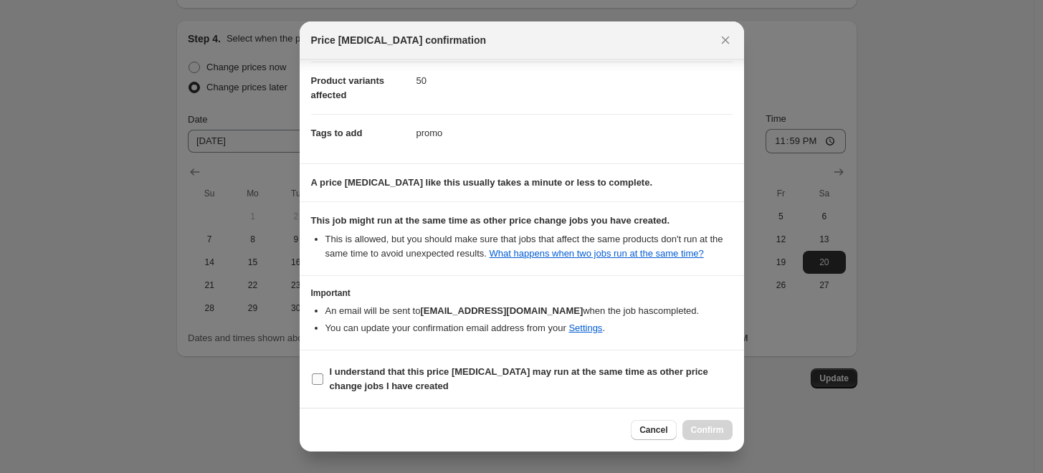
click at [576, 377] on b "I understand that this price change job may run at the same time as other price…" at bounding box center [519, 378] width 379 height 25
click at [323, 377] on input "I understand that this price change job may run at the same time as other price…" at bounding box center [317, 379] width 11 height 11
checkbox input "true"
click at [722, 429] on span "Confirm" at bounding box center [707, 430] width 33 height 11
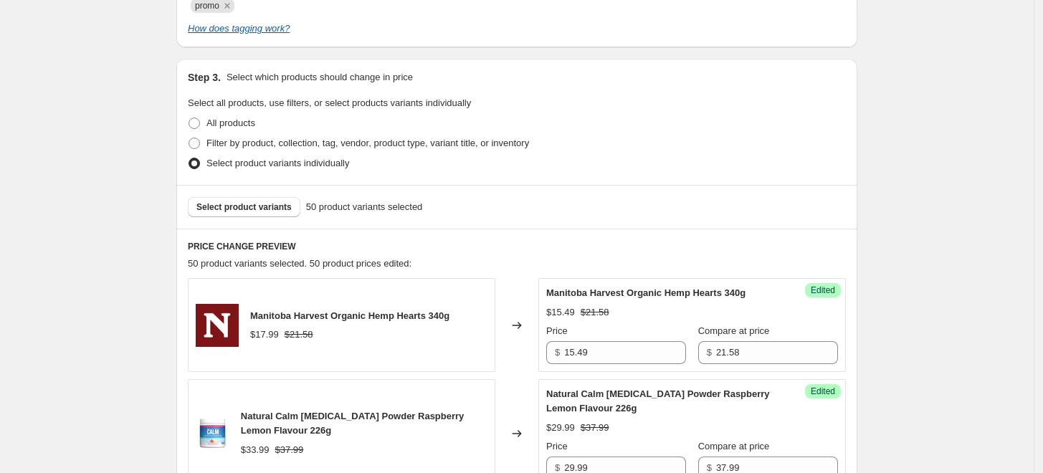
scroll to position [477, 0]
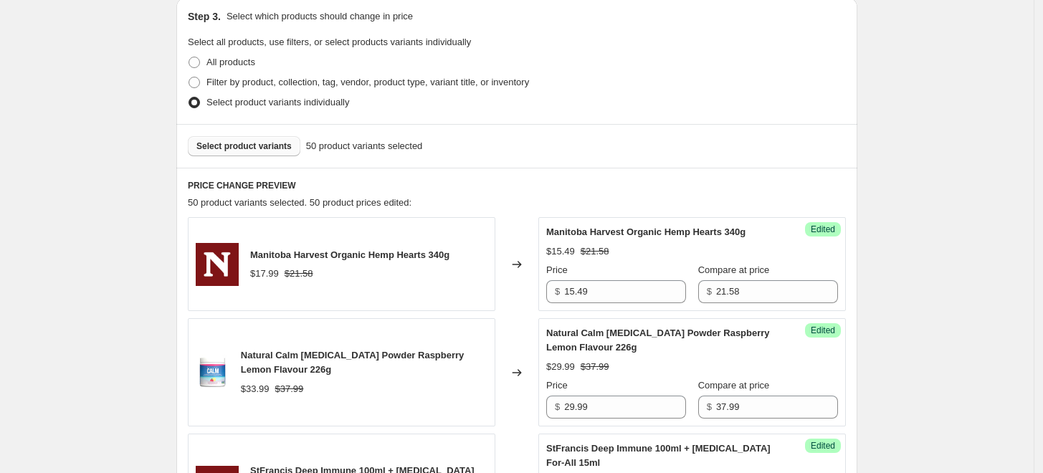
click at [263, 152] on button "Select product variants" at bounding box center [244, 146] width 113 height 20
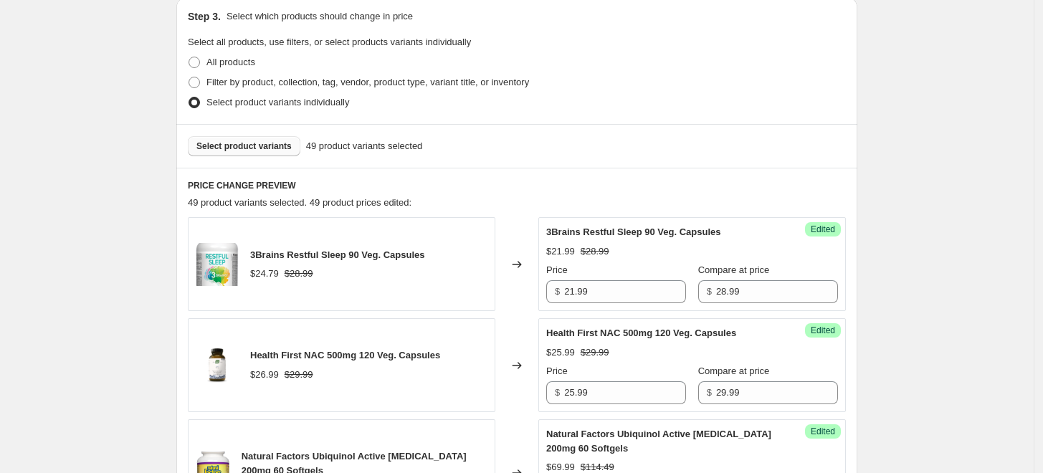
scroll to position [318, 0]
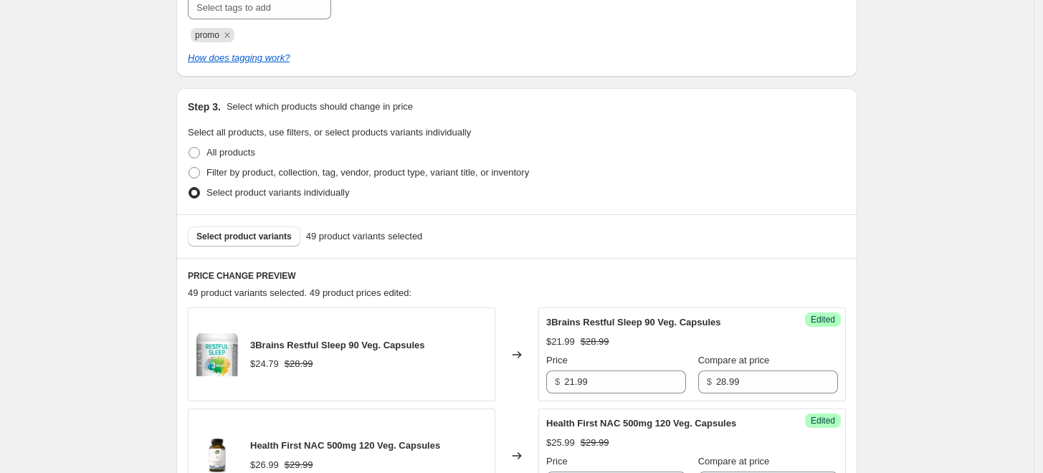
scroll to position [398, 0]
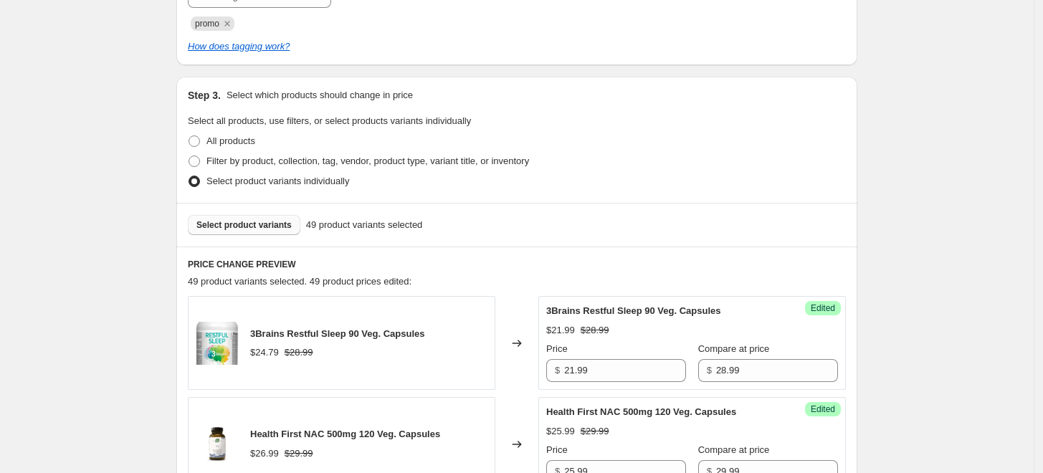
click at [285, 227] on span "Select product variants" at bounding box center [243, 224] width 95 height 11
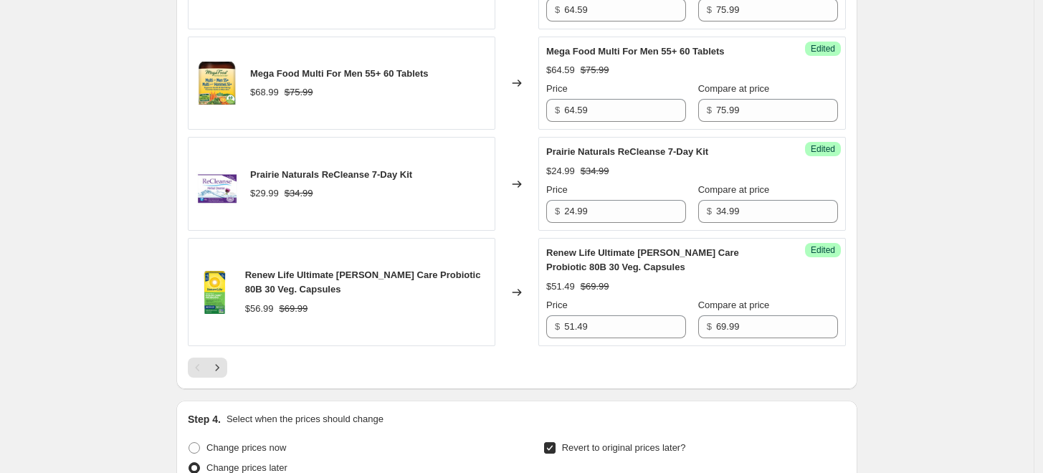
scroll to position [2825, 0]
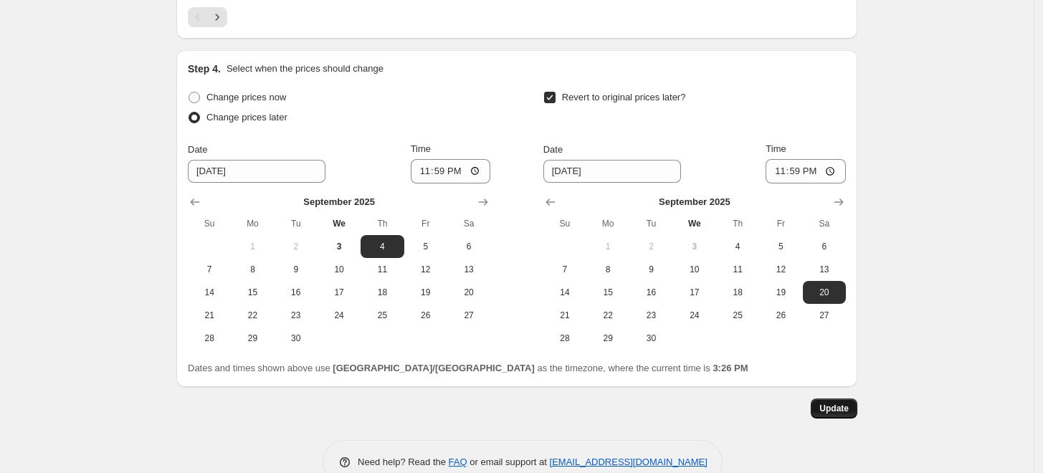
click at [849, 399] on button "Update" at bounding box center [834, 409] width 47 height 20
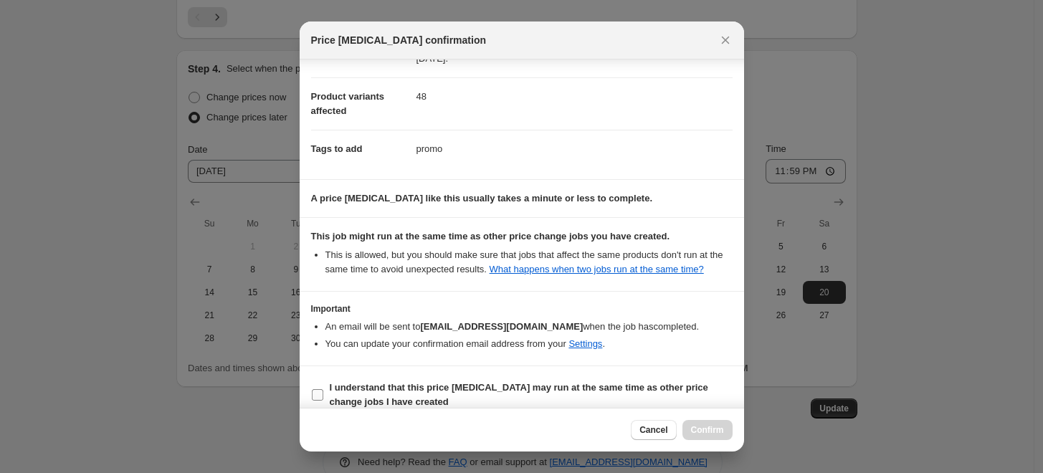
scroll to position [87, 0]
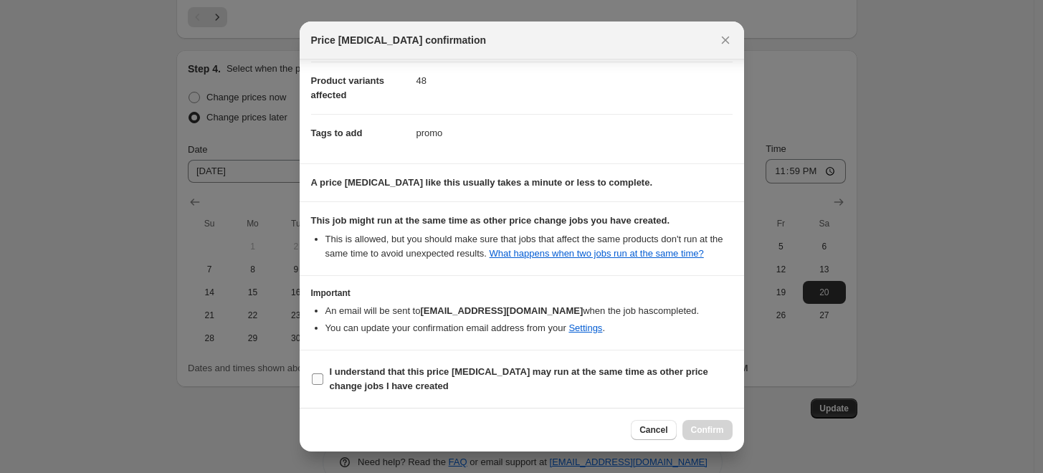
click at [621, 376] on b "I understand that this price change job may run at the same time as other price…" at bounding box center [519, 378] width 379 height 25
click at [323, 376] on input "I understand that this price change job may run at the same time as other price…" at bounding box center [317, 379] width 11 height 11
checkbox input "true"
click at [709, 425] on span "Confirm" at bounding box center [707, 430] width 33 height 11
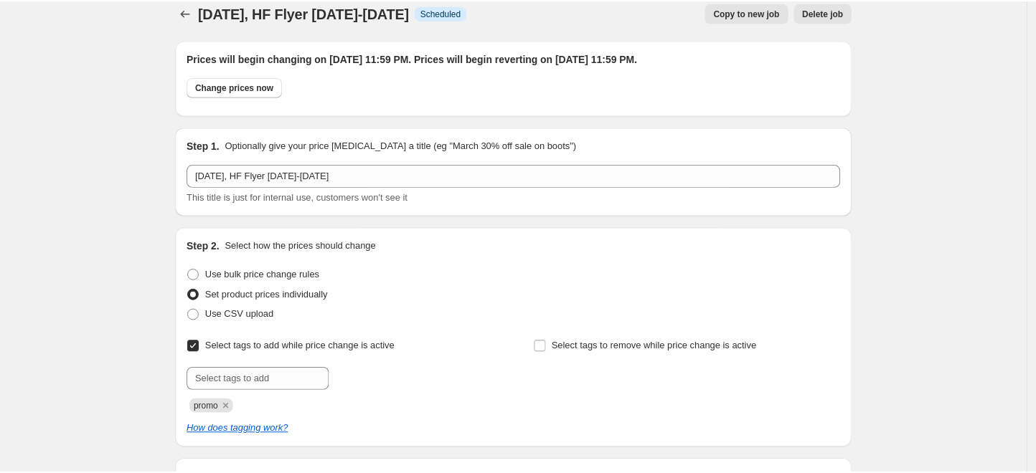
scroll to position [0, 0]
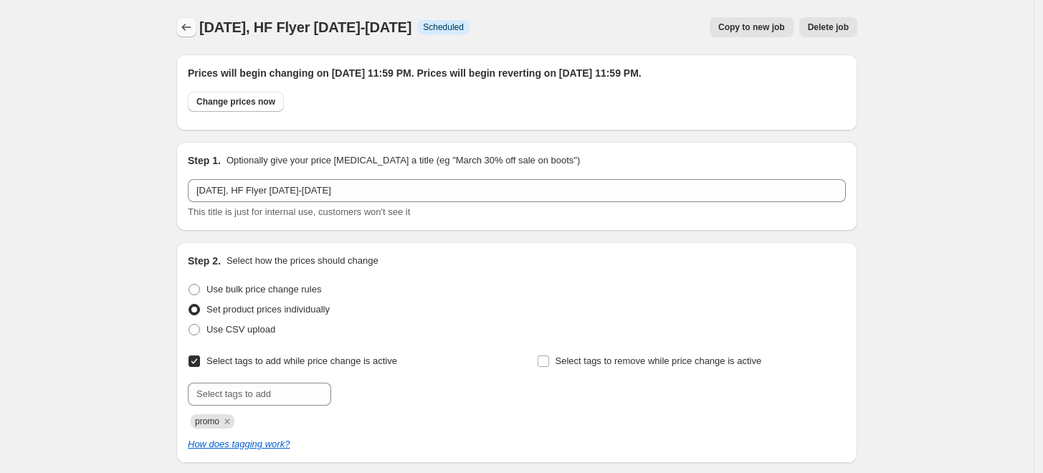
click at [194, 24] on icon "Price change jobs" at bounding box center [186, 27] width 14 height 14
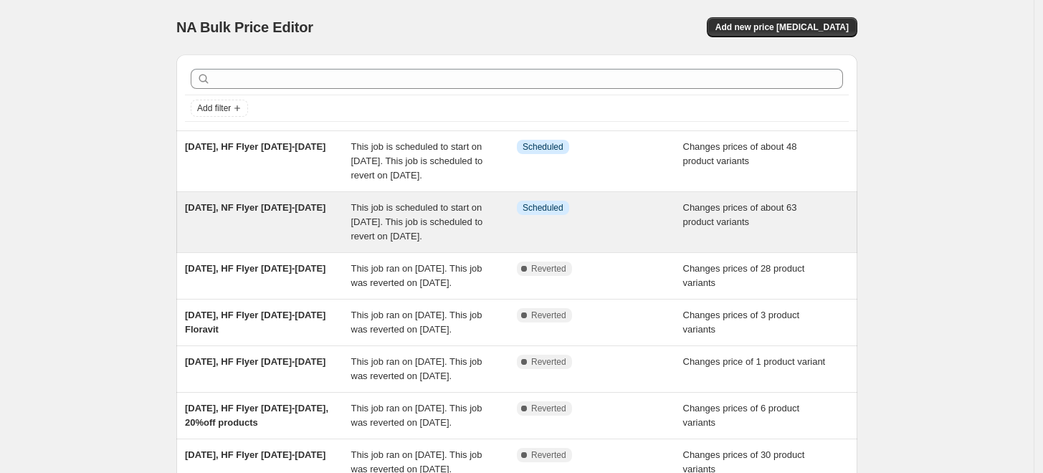
click at [275, 244] on div "[DATE], NF Flyer [DATE]-[DATE]" at bounding box center [268, 222] width 166 height 43
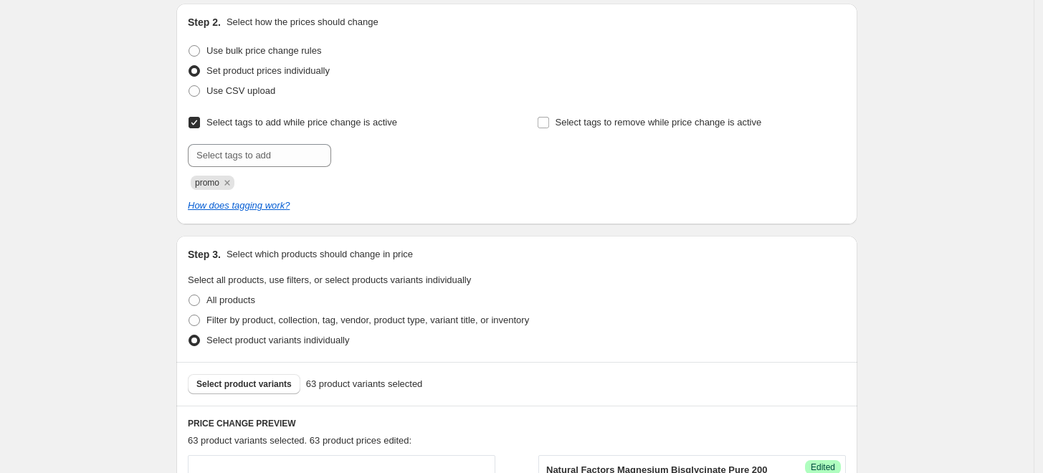
scroll to position [398, 0]
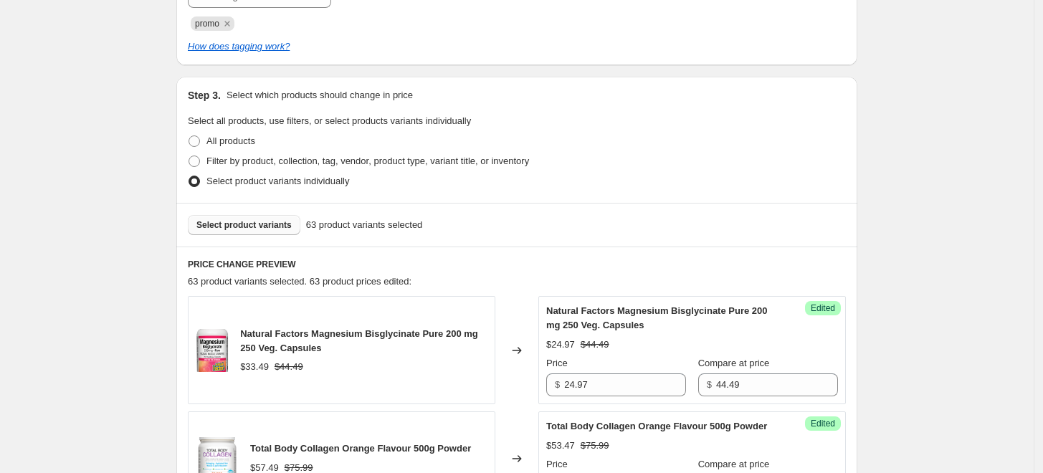
click at [267, 229] on span "Select product variants" at bounding box center [243, 224] width 95 height 11
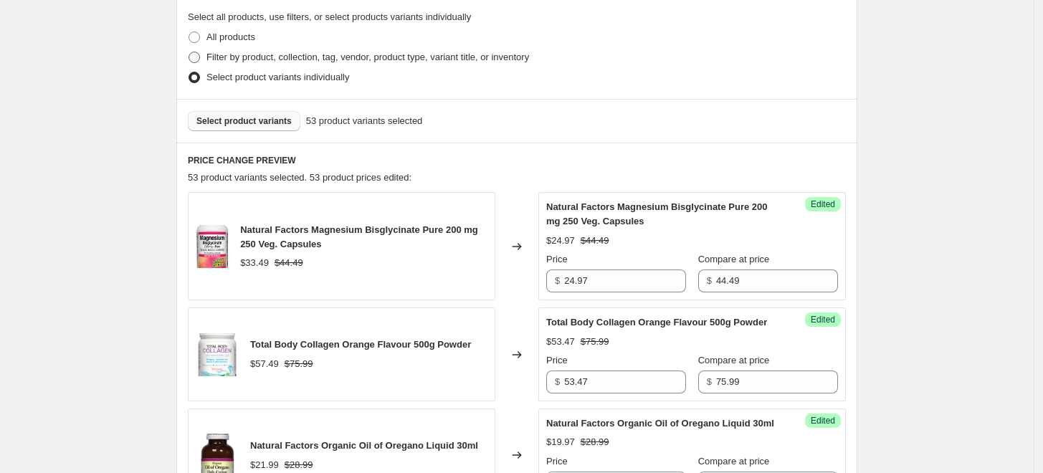
scroll to position [318, 0]
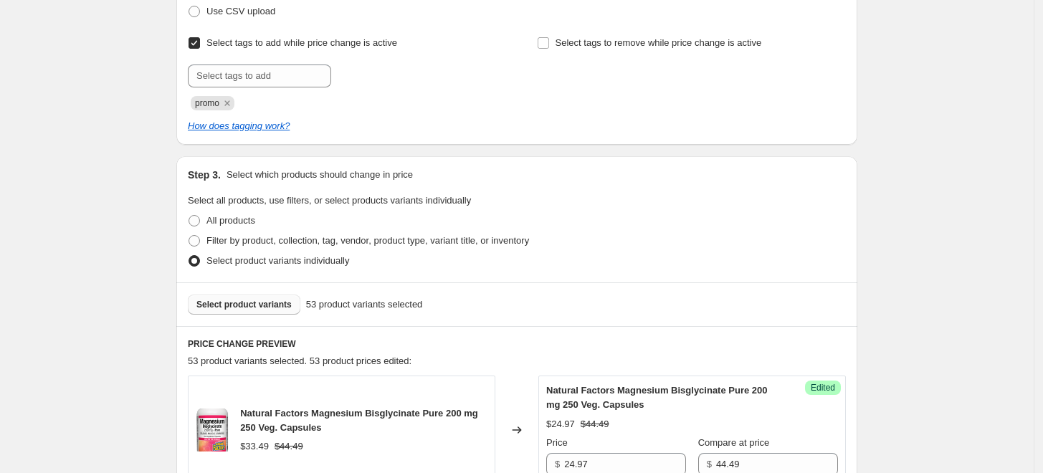
click at [298, 295] on button "Select product variants" at bounding box center [244, 305] width 113 height 20
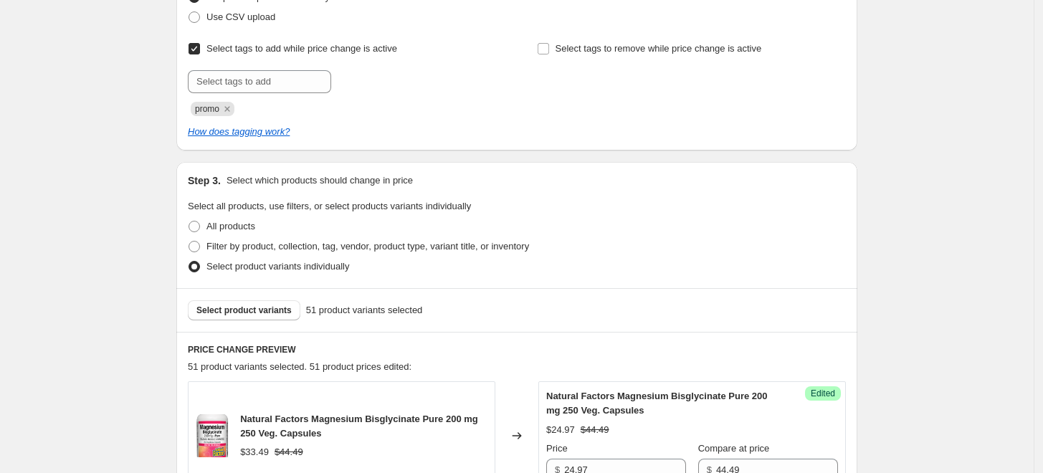
scroll to position [427, 0]
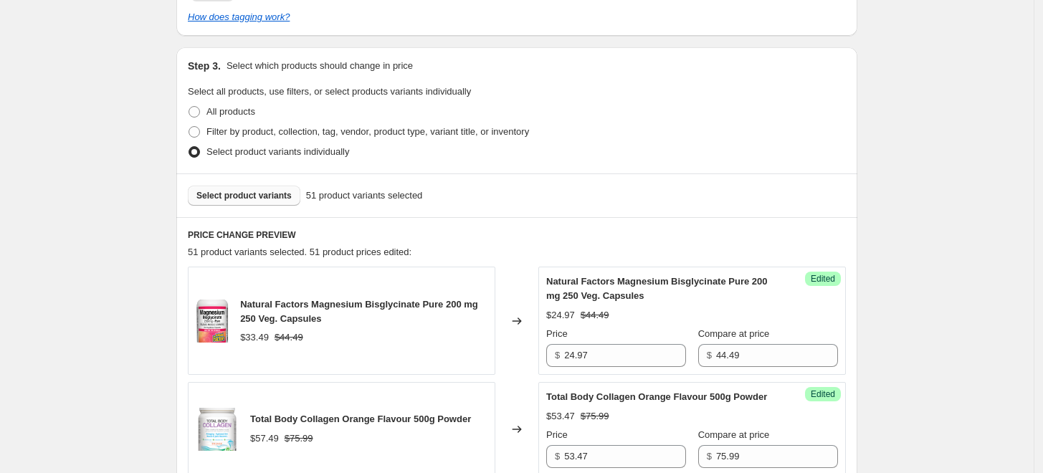
click at [235, 197] on span "Select product variants" at bounding box center [243, 195] width 95 height 11
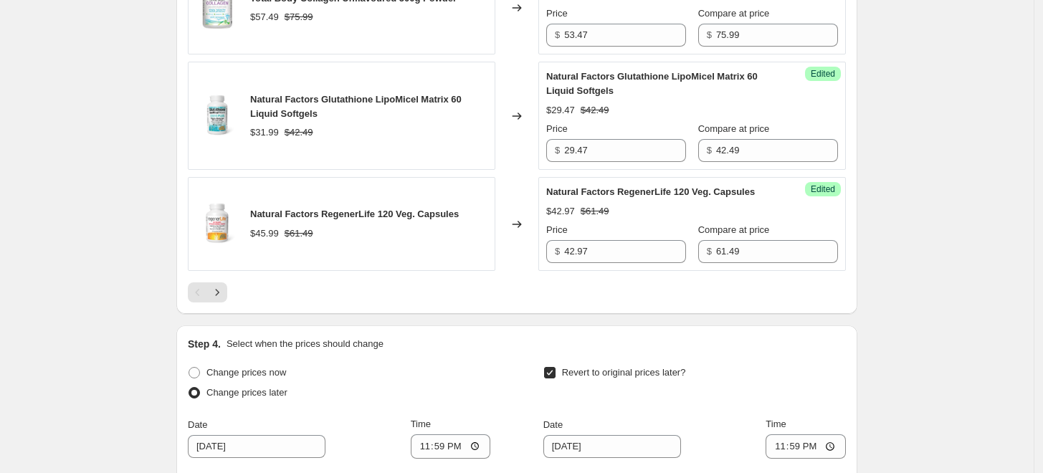
scroll to position [2897, 0]
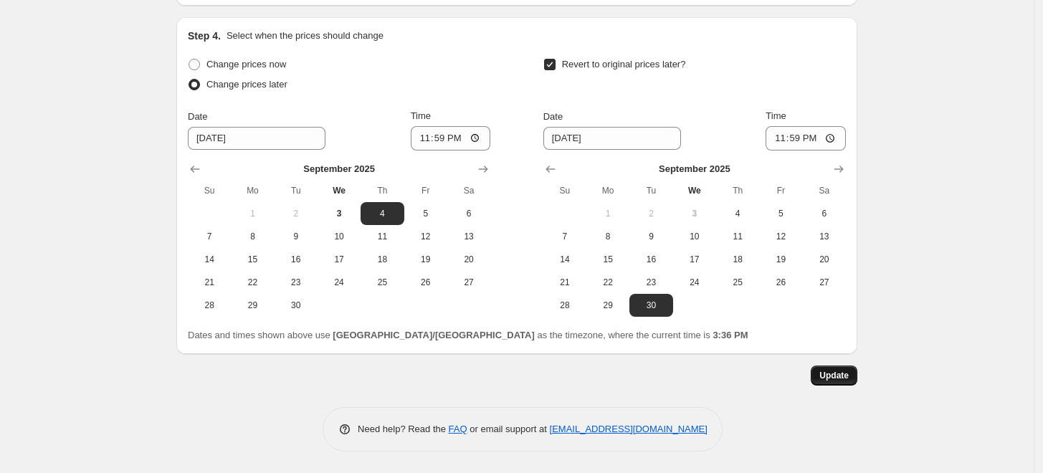
click at [832, 377] on span "Update" at bounding box center [834, 375] width 29 height 11
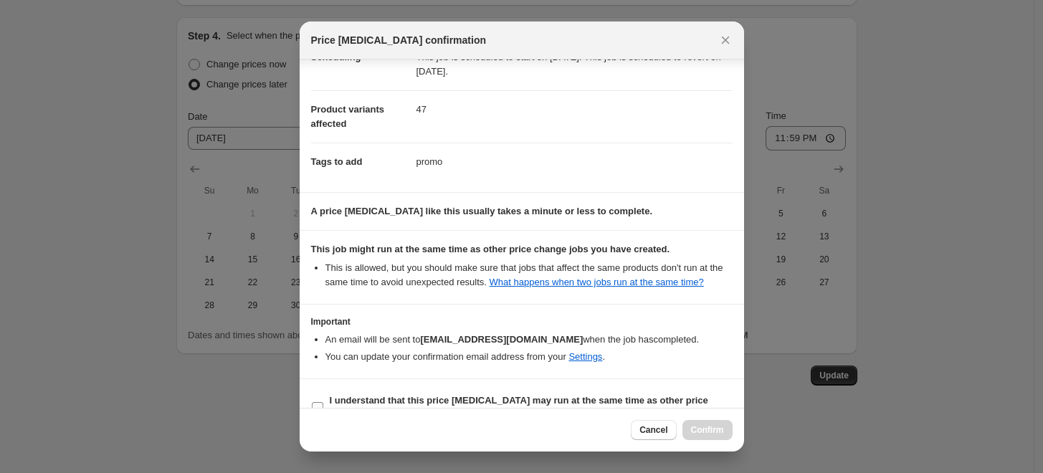
scroll to position [87, 0]
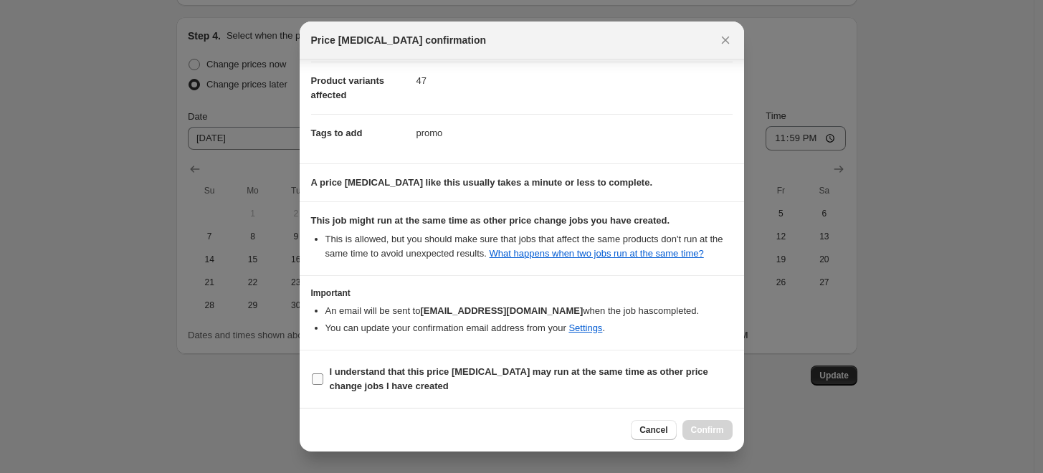
click at [668, 383] on span "I understand that this price [MEDICAL_DATA] may run at the same time as other p…" at bounding box center [531, 379] width 403 height 29
click at [323, 383] on input "I understand that this price [MEDICAL_DATA] may run at the same time as other p…" at bounding box center [317, 379] width 11 height 11
checkbox input "true"
click at [711, 435] on span "Confirm" at bounding box center [707, 430] width 33 height 11
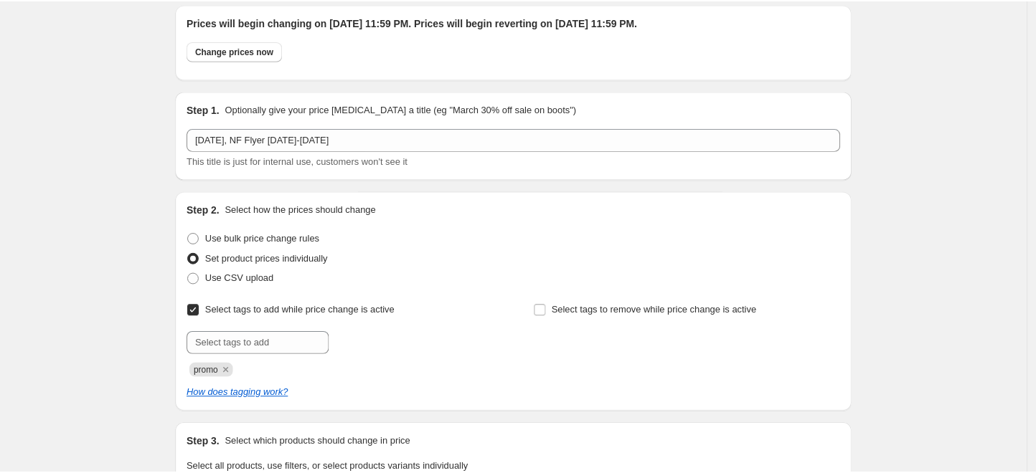
scroll to position [0, 0]
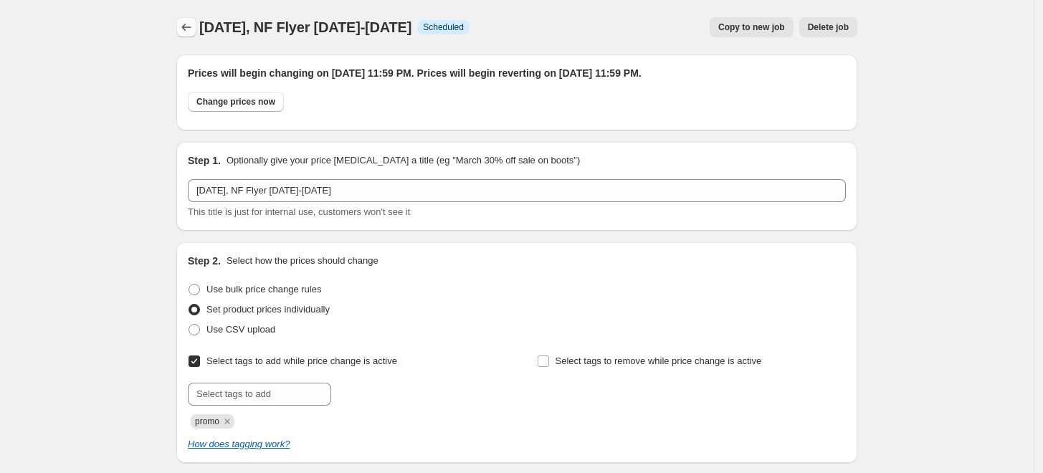
click at [189, 33] on icon "Price change jobs" at bounding box center [186, 27] width 14 height 14
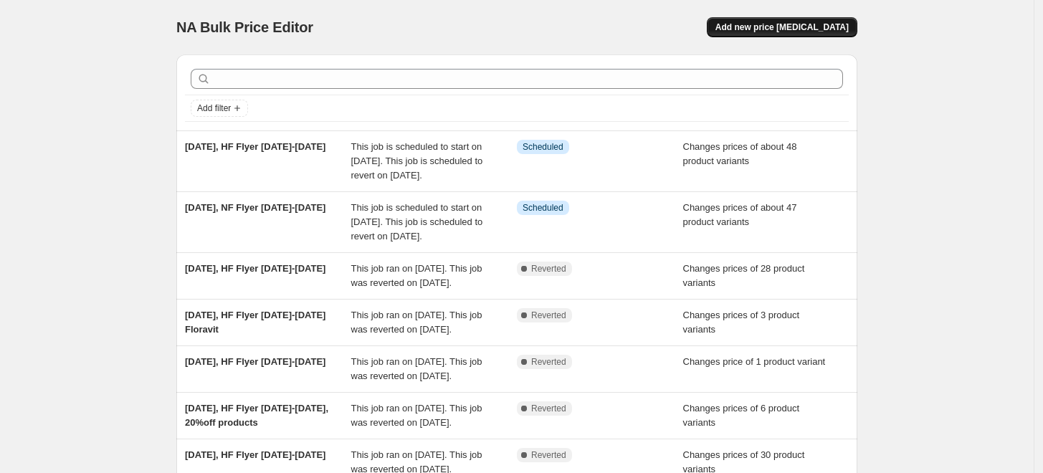
click at [773, 33] on button "Add new price [MEDICAL_DATA]" at bounding box center [782, 27] width 151 height 20
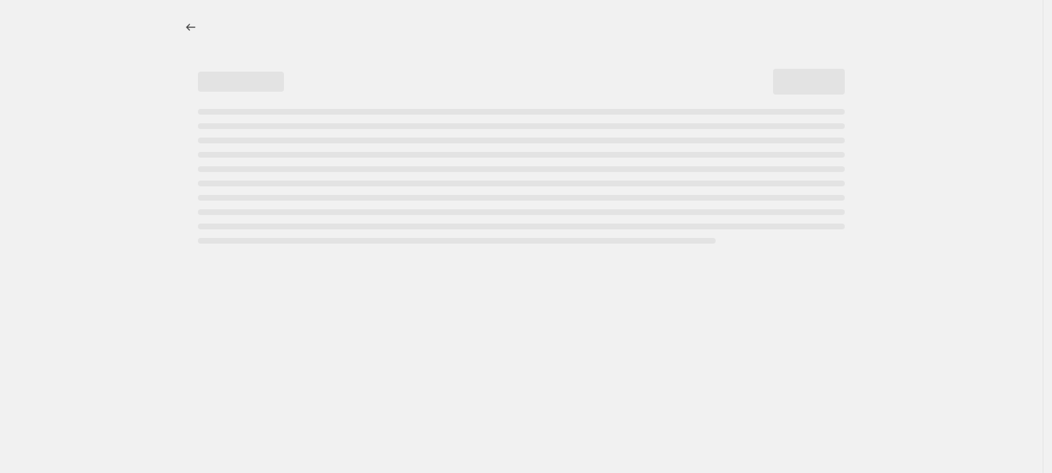
select select "percentage"
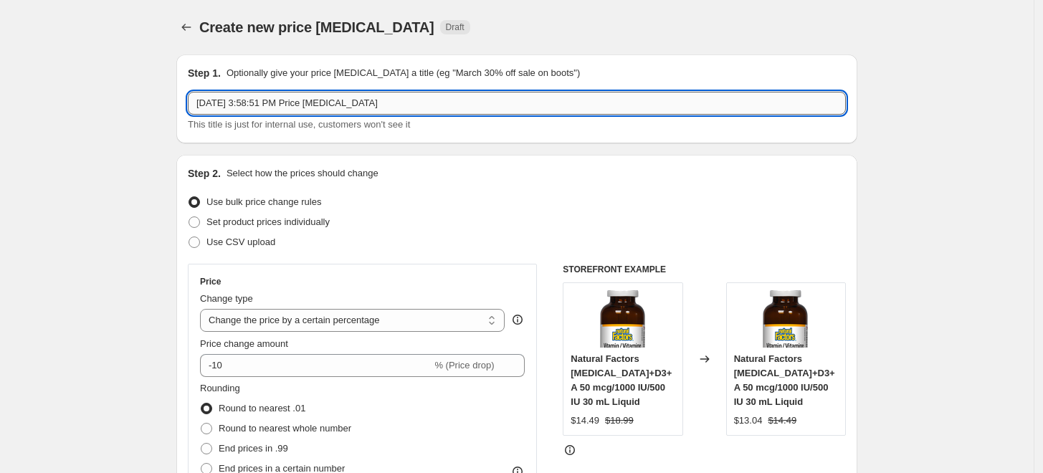
drag, startPoint x: 258, startPoint y: 103, endPoint x: 444, endPoint y: 103, distance: 185.7
click at [444, 103] on input "[DATE] 3:58:51 PM Price [MEDICAL_DATA]" at bounding box center [517, 103] width 658 height 23
click at [352, 104] on input "[DATE], HF Flyer GB Deo Swtich back" at bounding box center [517, 103] width 658 height 23
type input "[DATE], HF Flyer GB Deo Switch back"
click at [410, 135] on div "Step 1. Optionally give your price [MEDICAL_DATA] a title (eg "March 30% off sa…" at bounding box center [516, 99] width 681 height 89
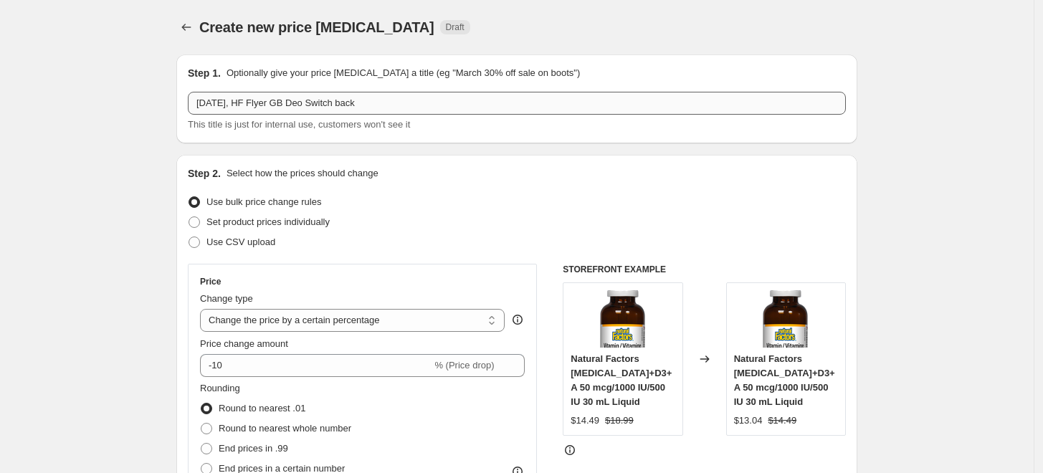
scroll to position [80, 0]
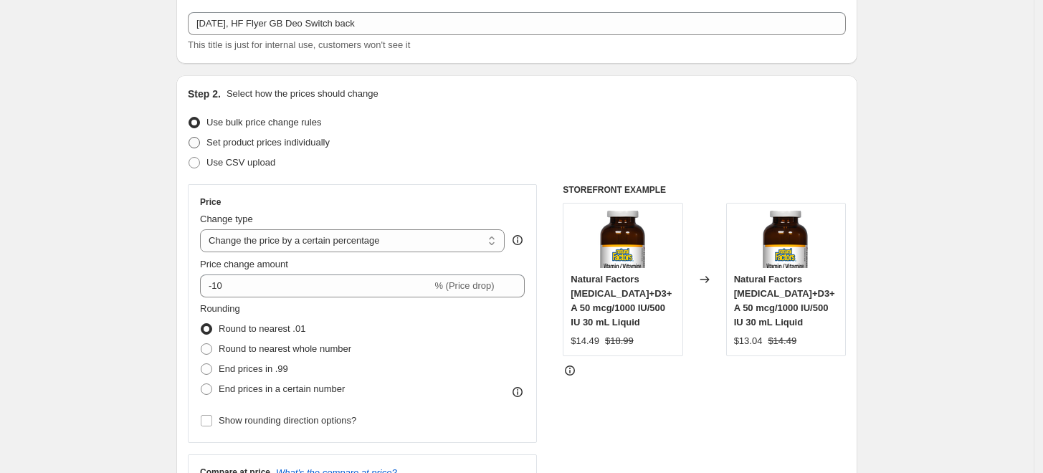
click at [328, 146] on span "Set product prices individually" at bounding box center [268, 142] width 123 height 11
click at [189, 138] on input "Set product prices individually" at bounding box center [189, 137] width 1 height 1
radio input "true"
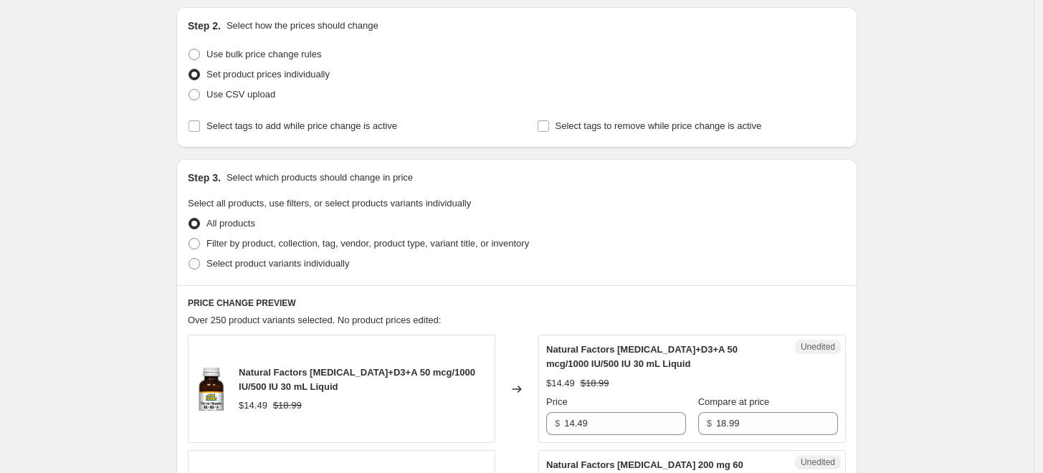
scroll to position [239, 0]
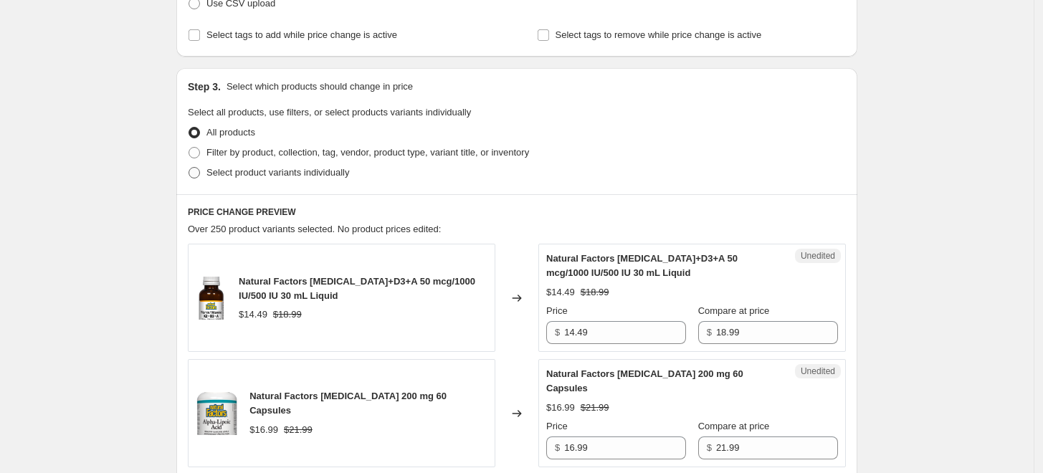
click at [349, 180] on label "Select product variants individually" at bounding box center [268, 173] width 161 height 20
click at [189, 168] on input "Select product variants individually" at bounding box center [189, 167] width 1 height 1
radio input "true"
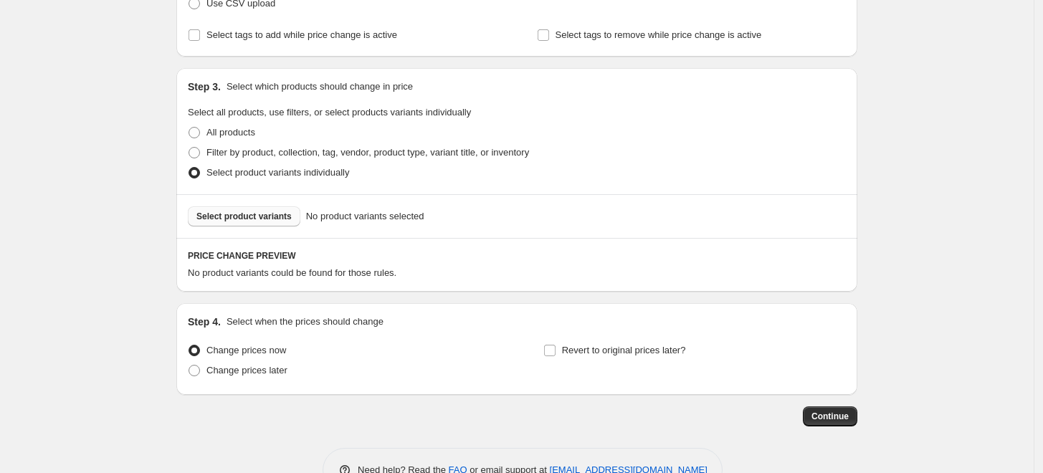
click at [286, 223] on button "Select product variants" at bounding box center [244, 217] width 113 height 20
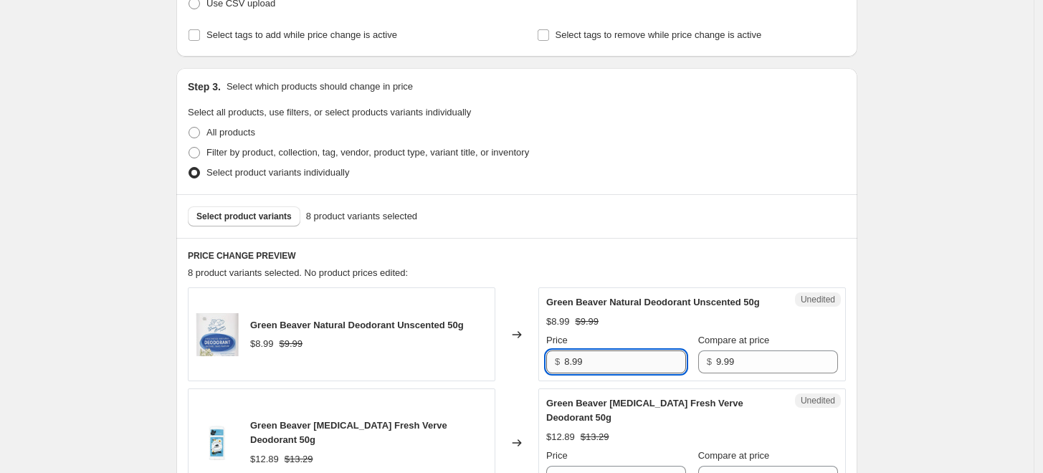
click at [632, 357] on input "8.99" at bounding box center [625, 362] width 122 height 23
click at [632, 336] on div "Price" at bounding box center [616, 340] width 140 height 14
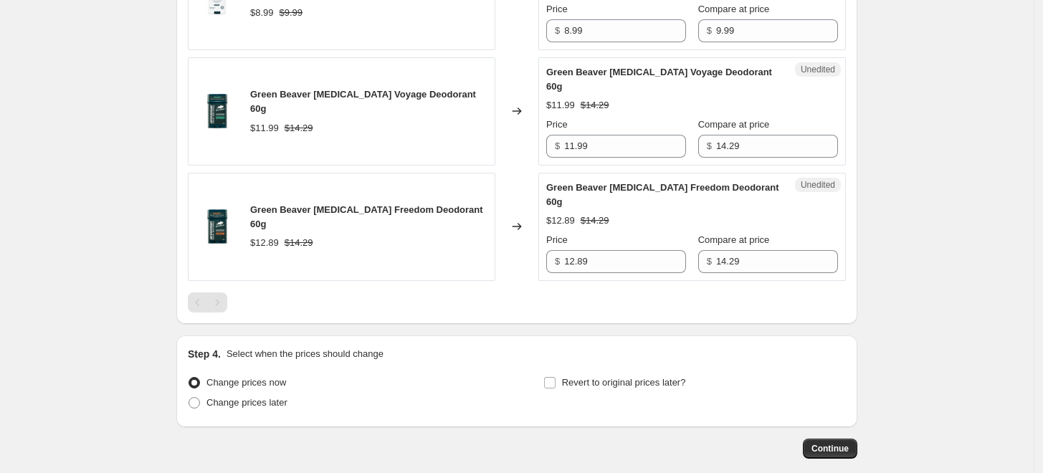
scroll to position [1160, 0]
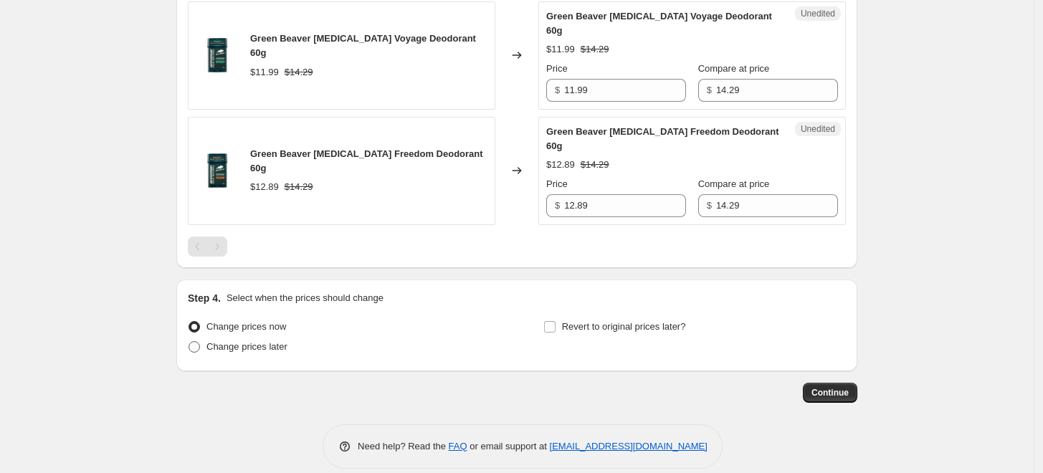
click at [281, 341] on span "Change prices later" at bounding box center [247, 346] width 81 height 11
click at [189, 341] on input "Change prices later" at bounding box center [189, 341] width 1 height 1
radio input "true"
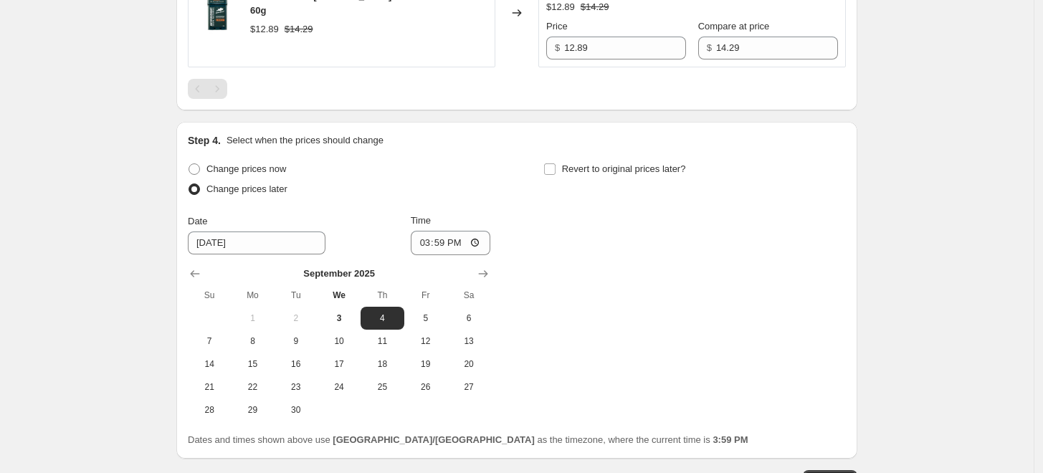
scroll to position [1319, 0]
click at [489, 265] on icon "Show next month, October 2025" at bounding box center [483, 272] width 14 height 14
click at [355, 305] on button "1" at bounding box center [339, 316] width 43 height 23
type input "[DATE]"
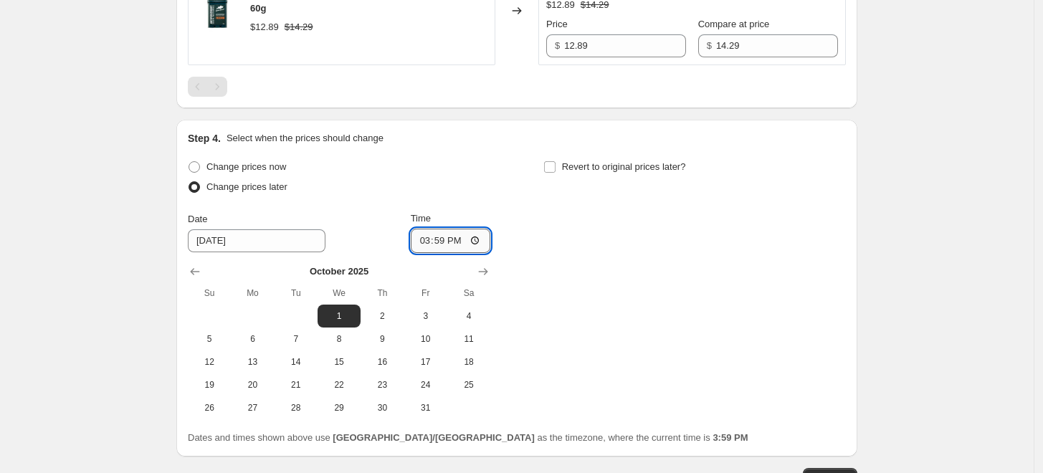
click at [424, 229] on input "15:59" at bounding box center [451, 241] width 80 height 24
click at [459, 229] on input "13:00" at bounding box center [451, 241] width 80 height 24
click at [480, 229] on input "13:00" at bounding box center [451, 241] width 80 height 24
type input "01:00"
click at [572, 266] on div "Change prices now Change prices later Date [DATE] Time 01:00 [DATE] Su Mo Tu We…" at bounding box center [517, 288] width 658 height 262
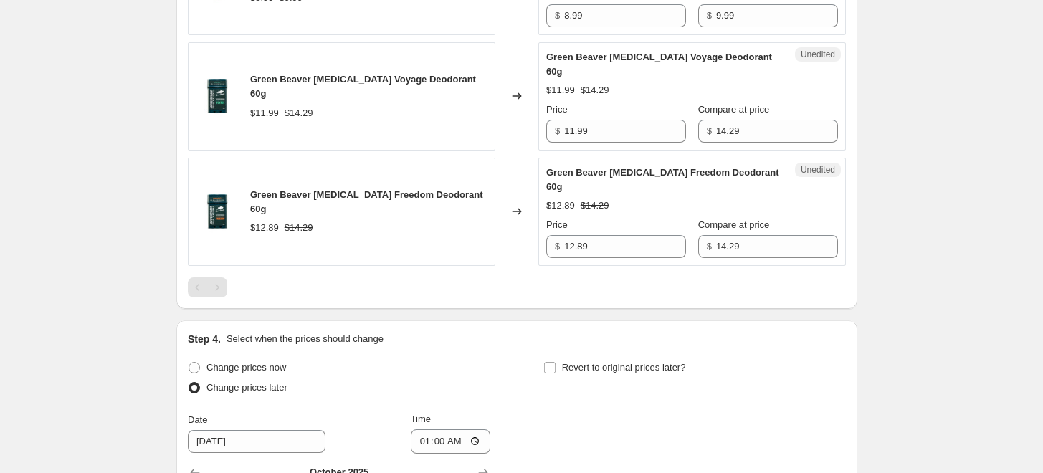
scroll to position [1406, 0]
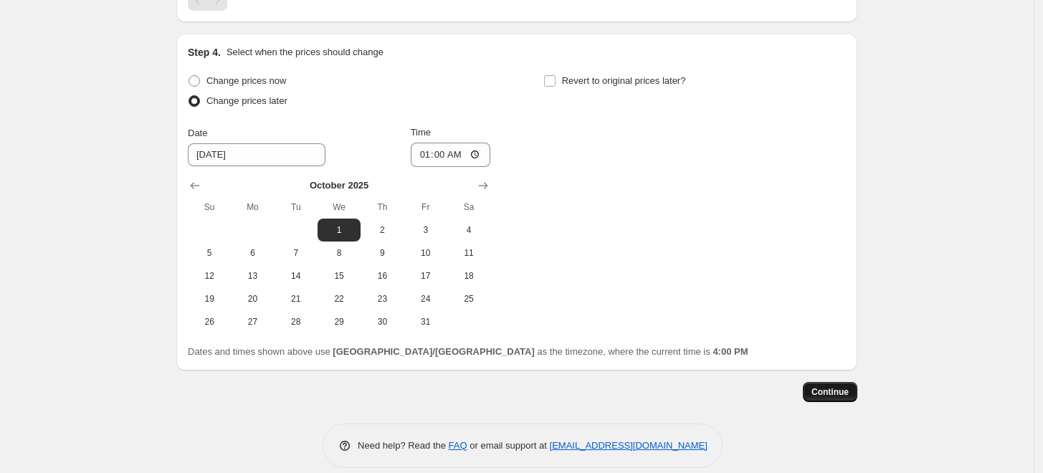
click at [849, 387] on span "Continue" at bounding box center [830, 392] width 37 height 11
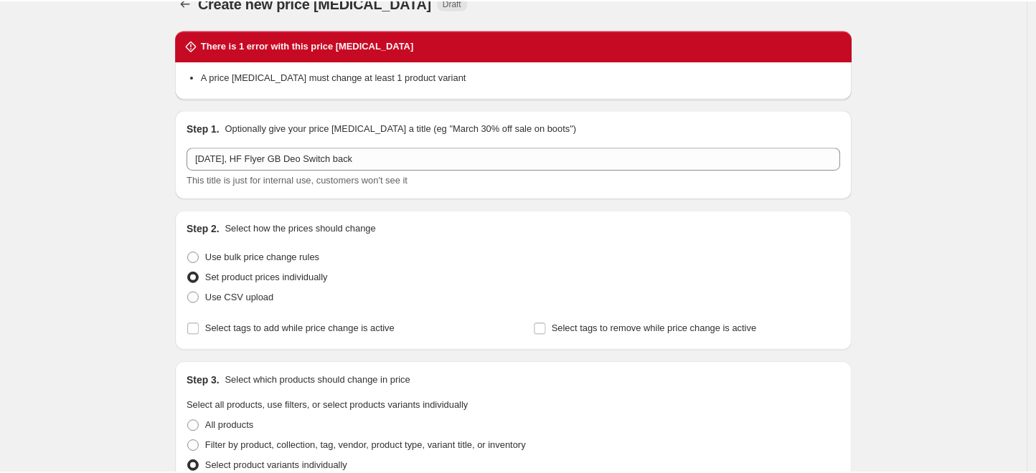
scroll to position [0, 0]
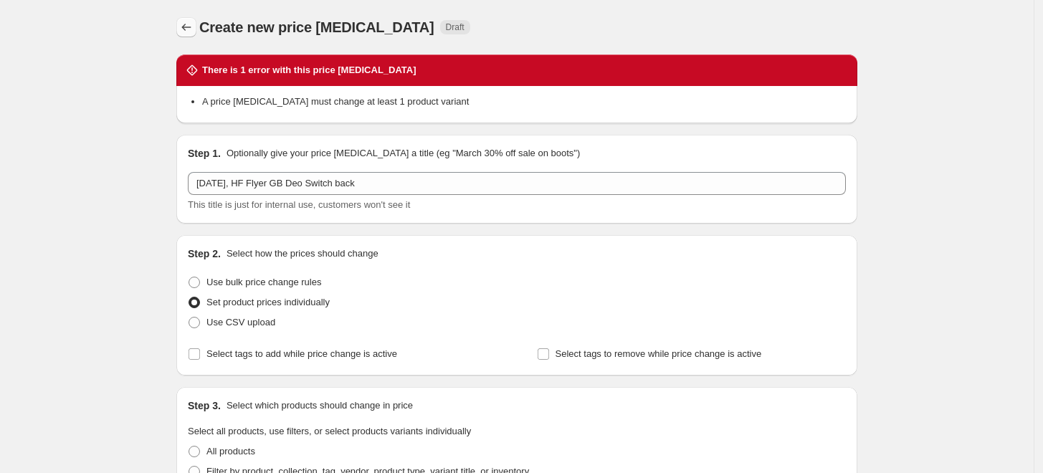
click at [189, 32] on icon "Price change jobs" at bounding box center [186, 27] width 14 height 14
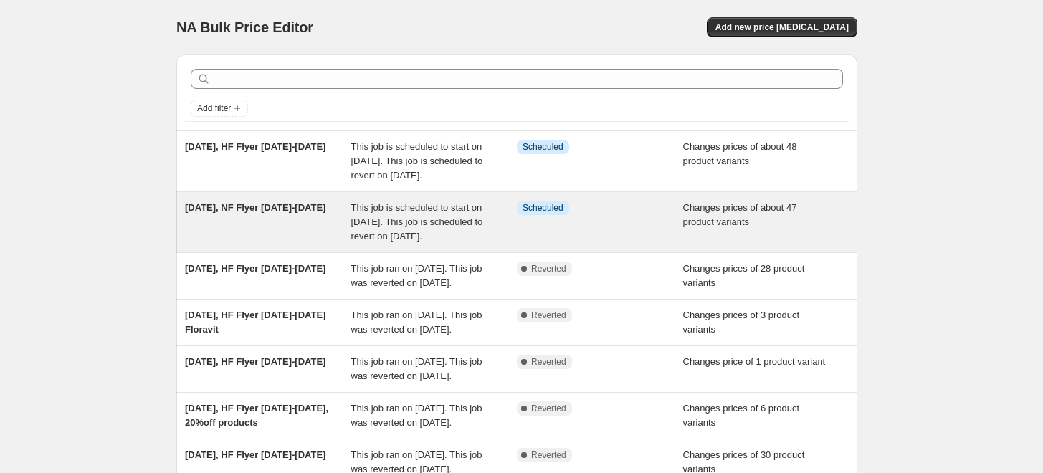
click at [263, 239] on div "[DATE], NF Flyer [DATE]-[DATE]" at bounding box center [268, 222] width 166 height 43
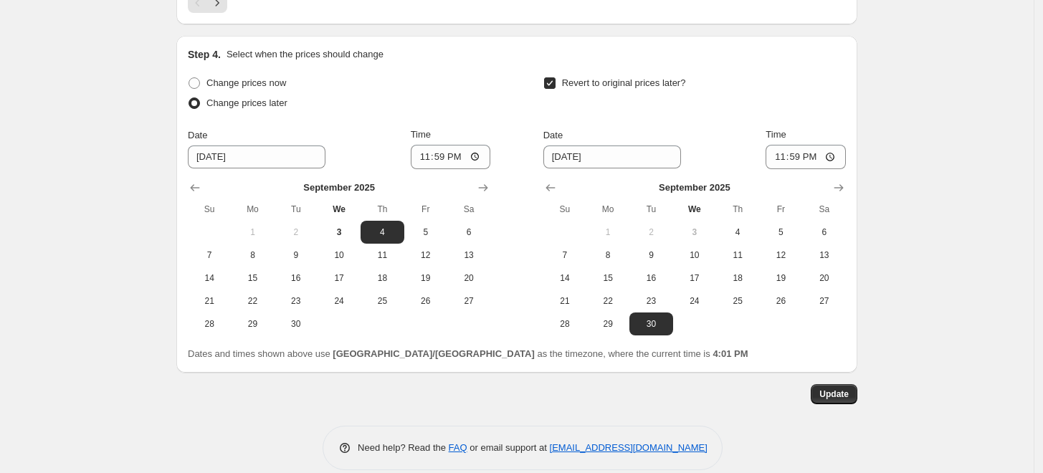
scroll to position [2709, 0]
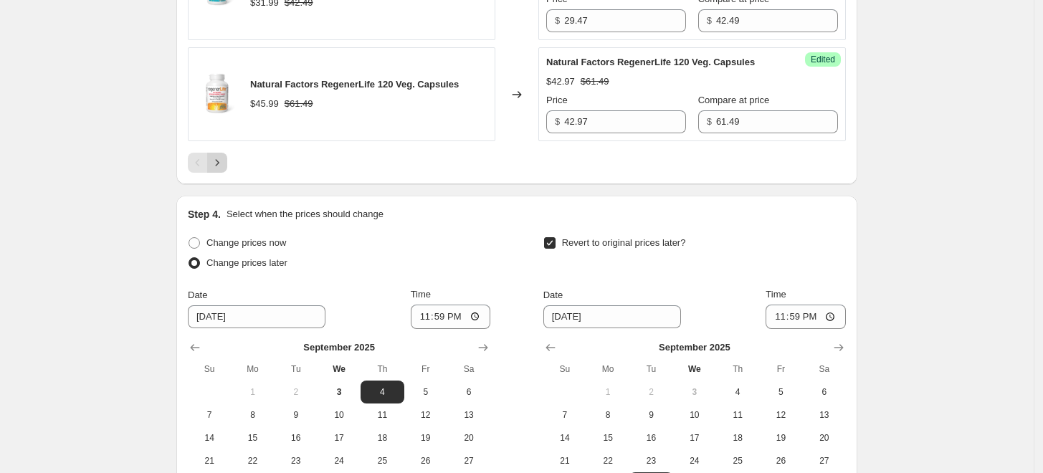
click at [224, 170] on icon "Next" at bounding box center [217, 163] width 14 height 14
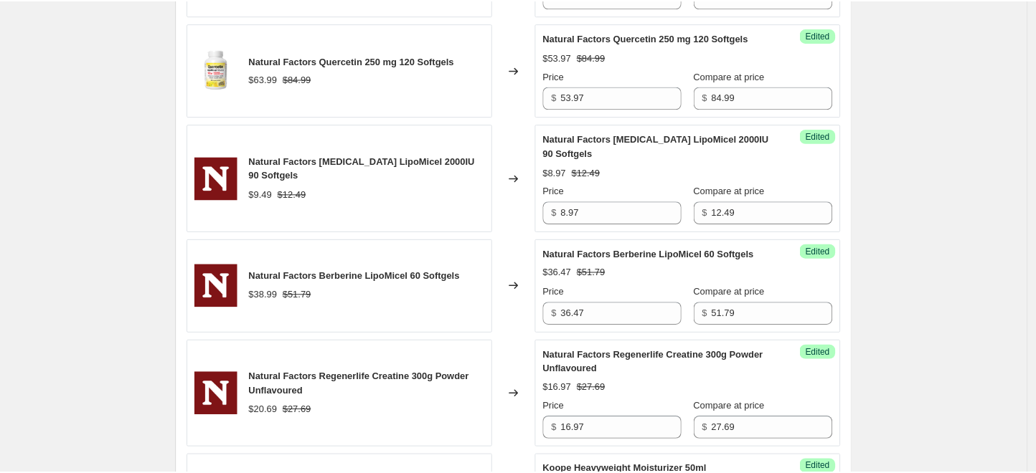
scroll to position [2151, 0]
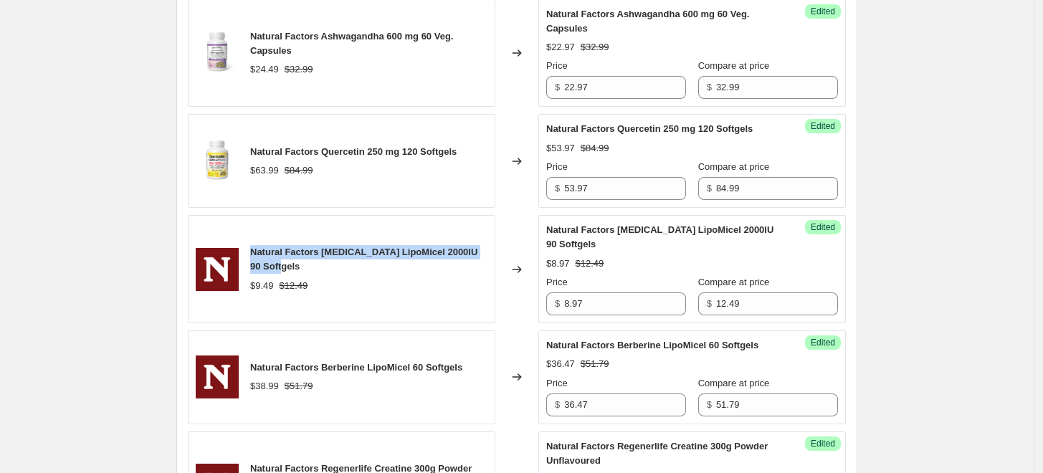
drag, startPoint x: 307, startPoint y: 262, endPoint x: 254, endPoint y: 245, distance: 55.8
click at [254, 245] on div "Natural Factors [MEDICAL_DATA] LipoMicel 2000IU 90 Softgels" at bounding box center [368, 259] width 237 height 29
copy span "Natural Factors [MEDICAL_DATA] LipoMicel 2000IU 90 Softgels"
click at [364, 222] on div "Natural Factors [MEDICAL_DATA] LipoMicel 2000IU 90 Softgels $9.49 $12.49" at bounding box center [342, 269] width 308 height 108
